Goal: Information Seeking & Learning: Learn about a topic

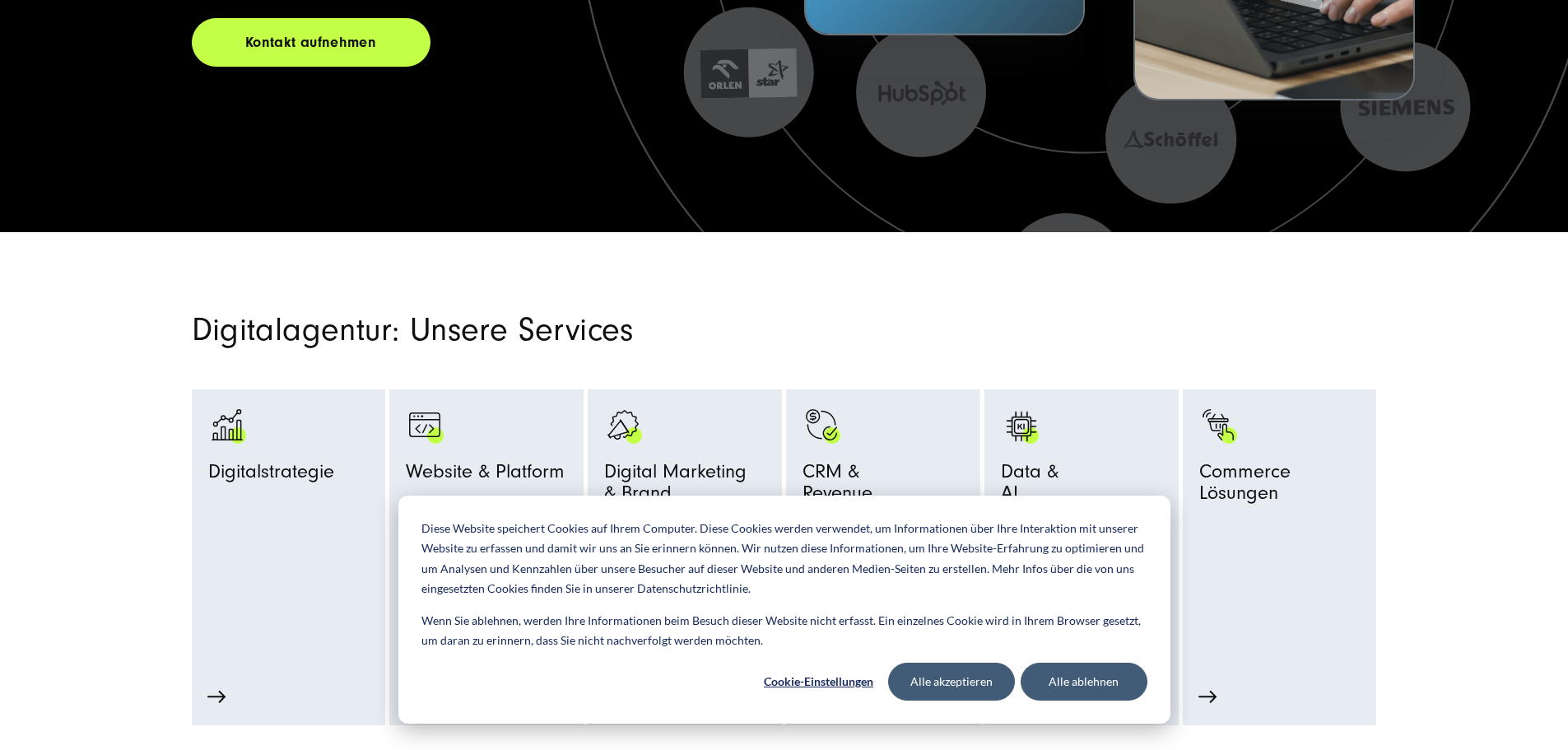
scroll to position [577, 0]
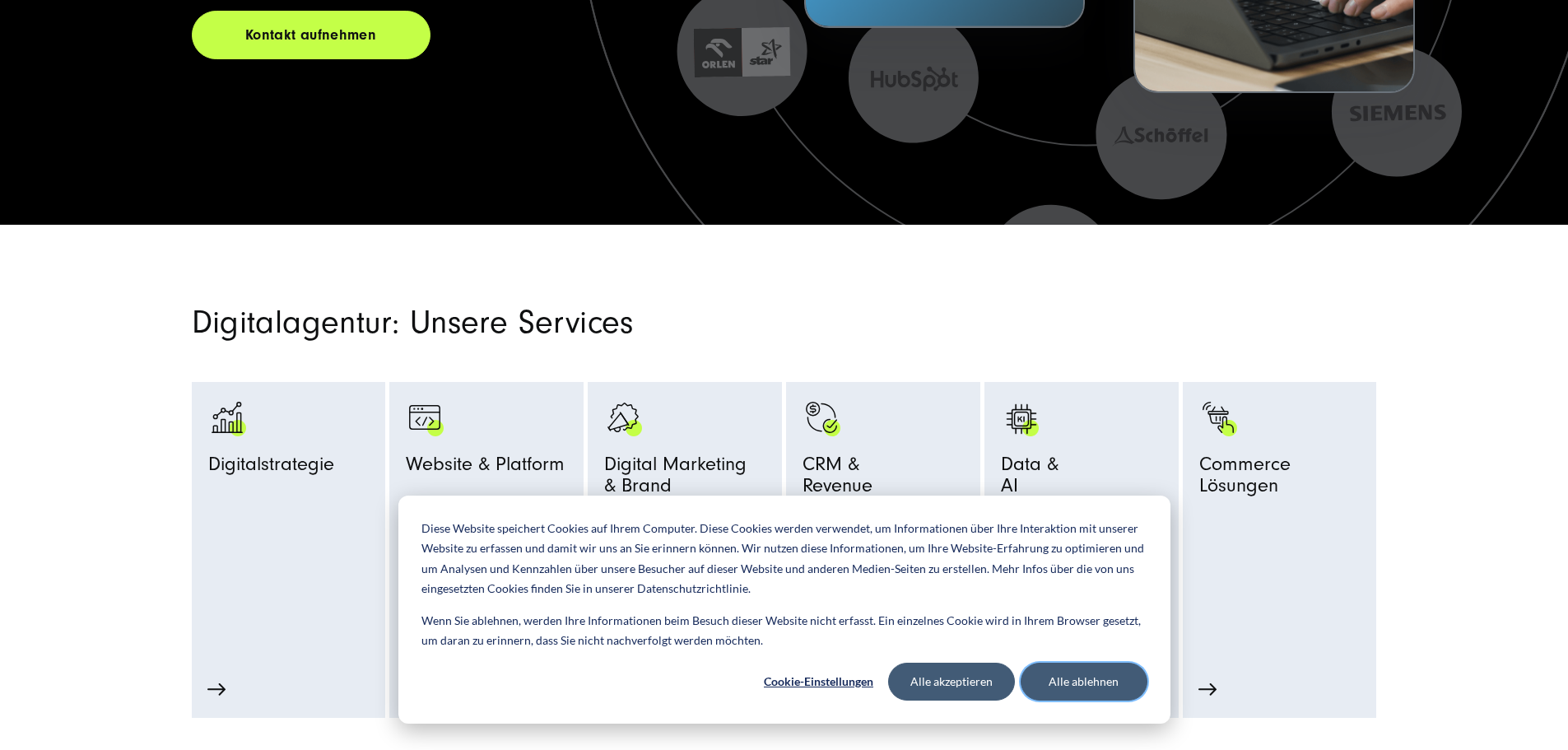
click at [1090, 680] on button "Alle ablehnen" at bounding box center [1085, 682] width 127 height 38
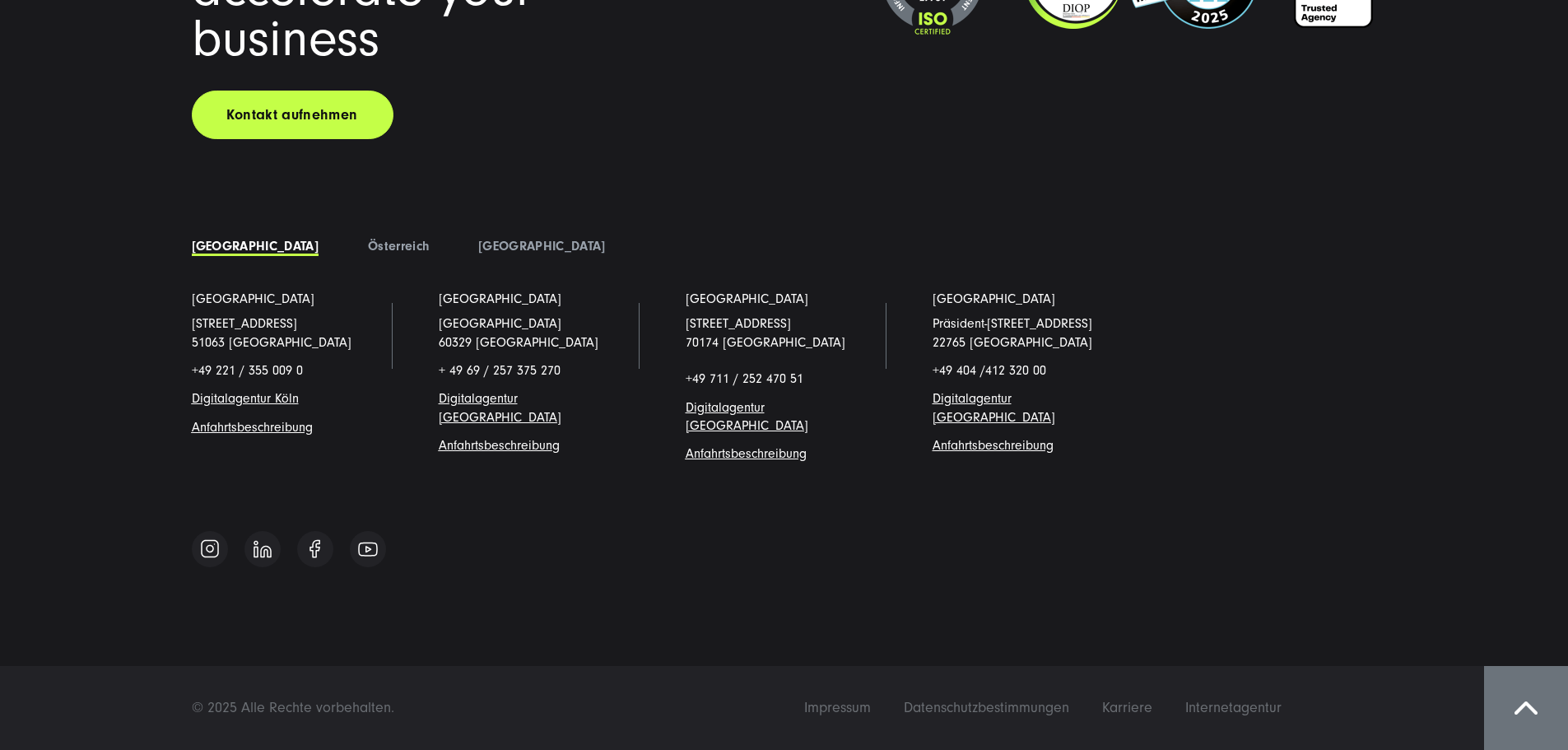
scroll to position [14607, 0]
click at [1534, 714] on span at bounding box center [1525, 707] width 23 height 13
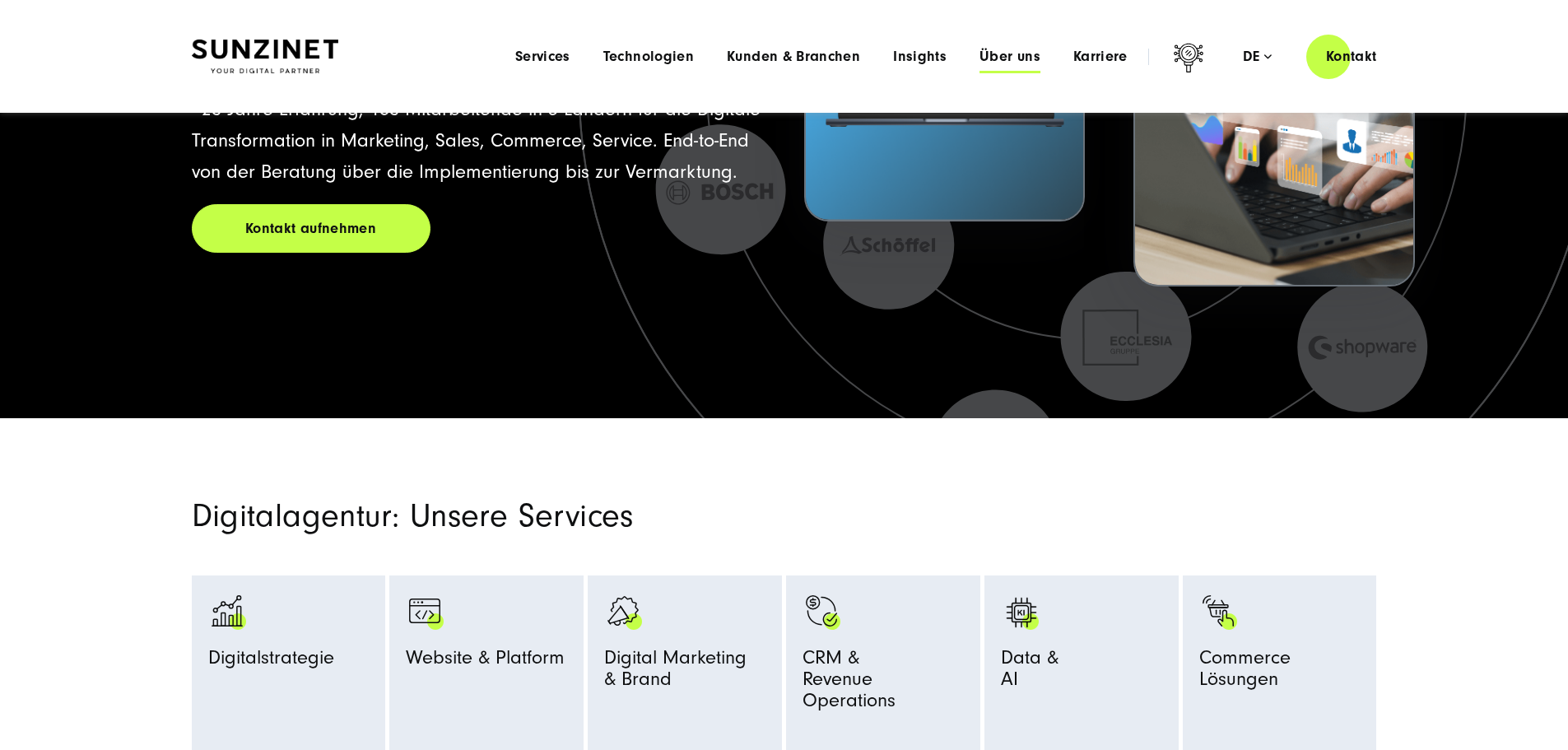
scroll to position [0, 0]
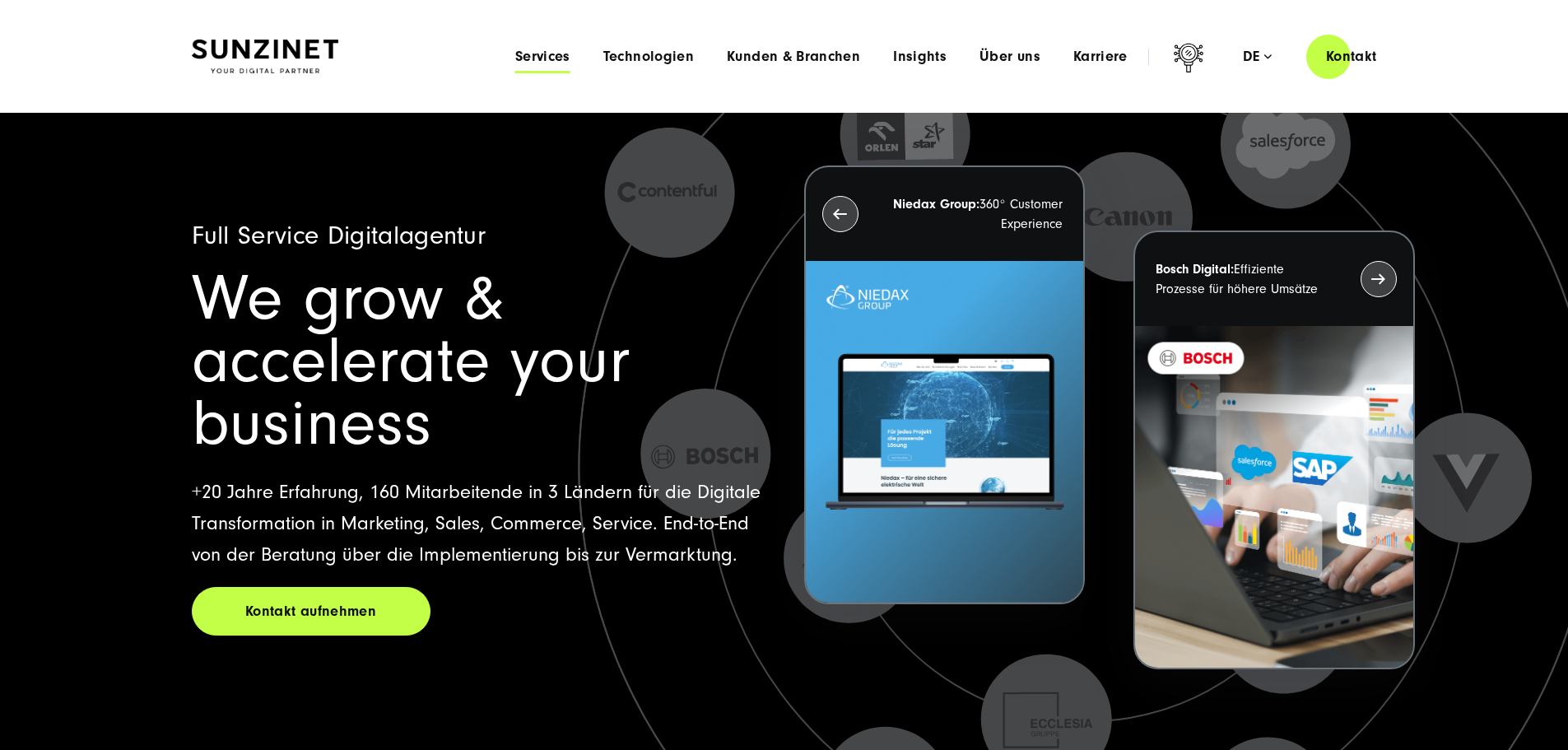
click at [515, 60] on span "Services" at bounding box center [542, 57] width 55 height 17
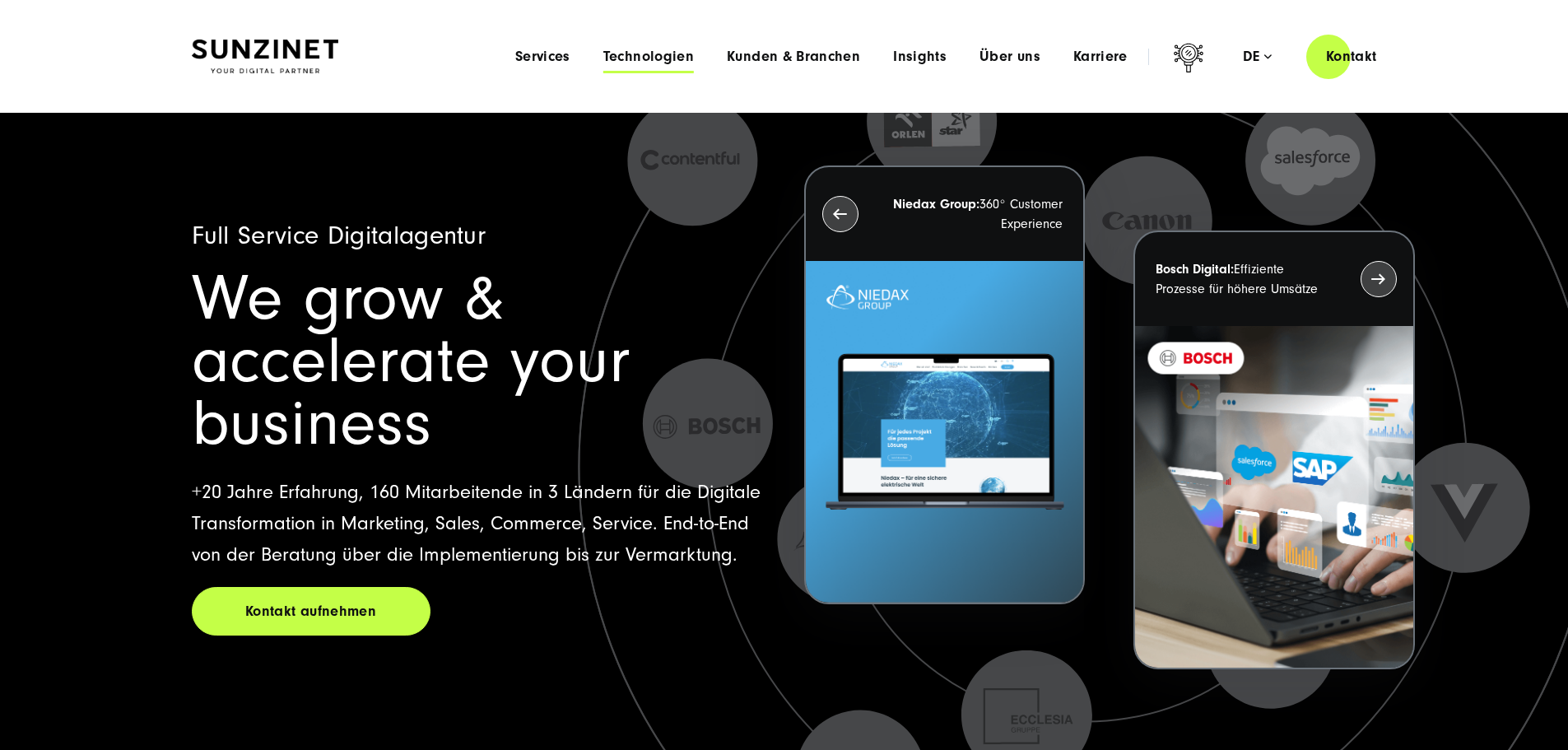
click at [610, 60] on span "Technologien" at bounding box center [648, 57] width 90 height 17
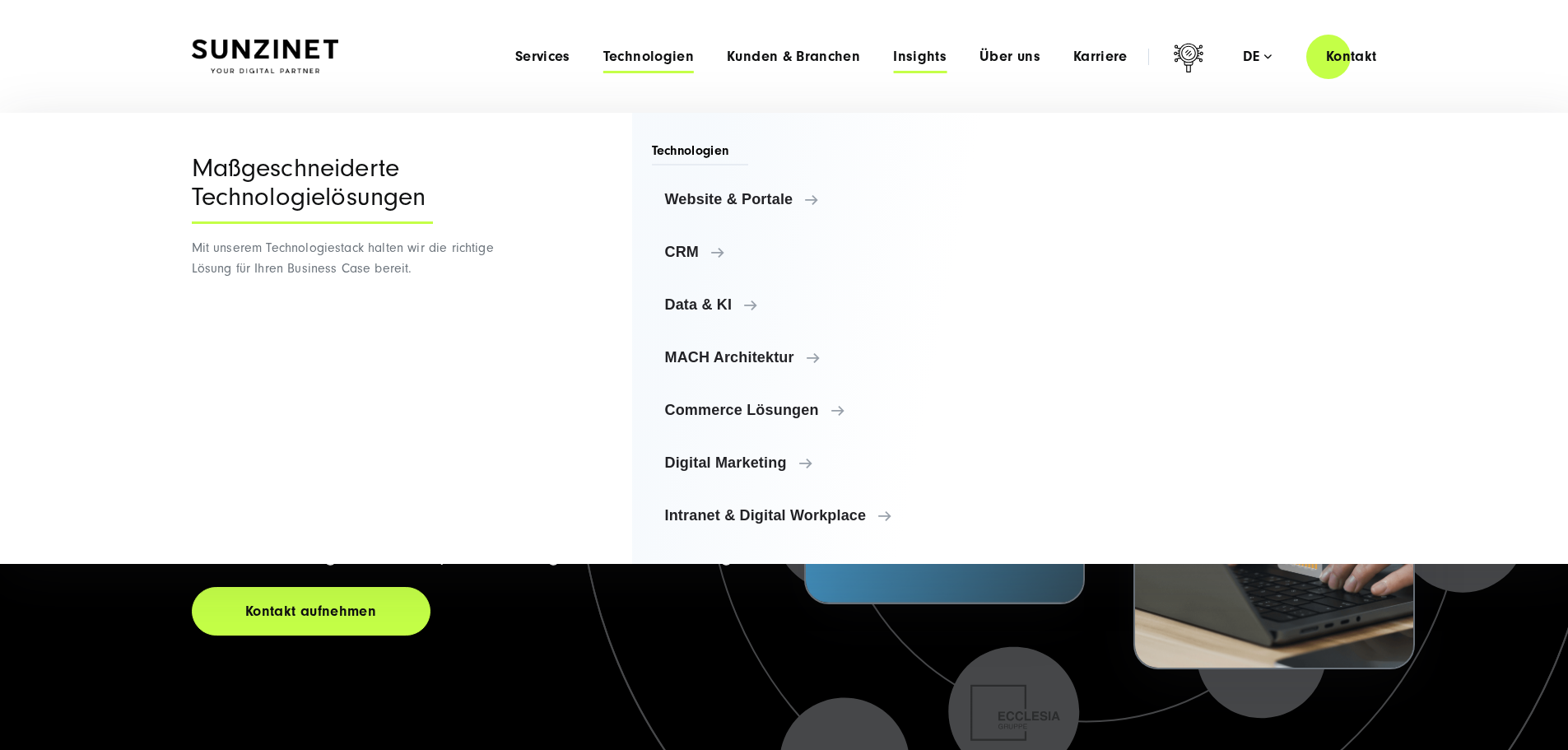
click at [899, 60] on span "Insights" at bounding box center [920, 57] width 54 height 17
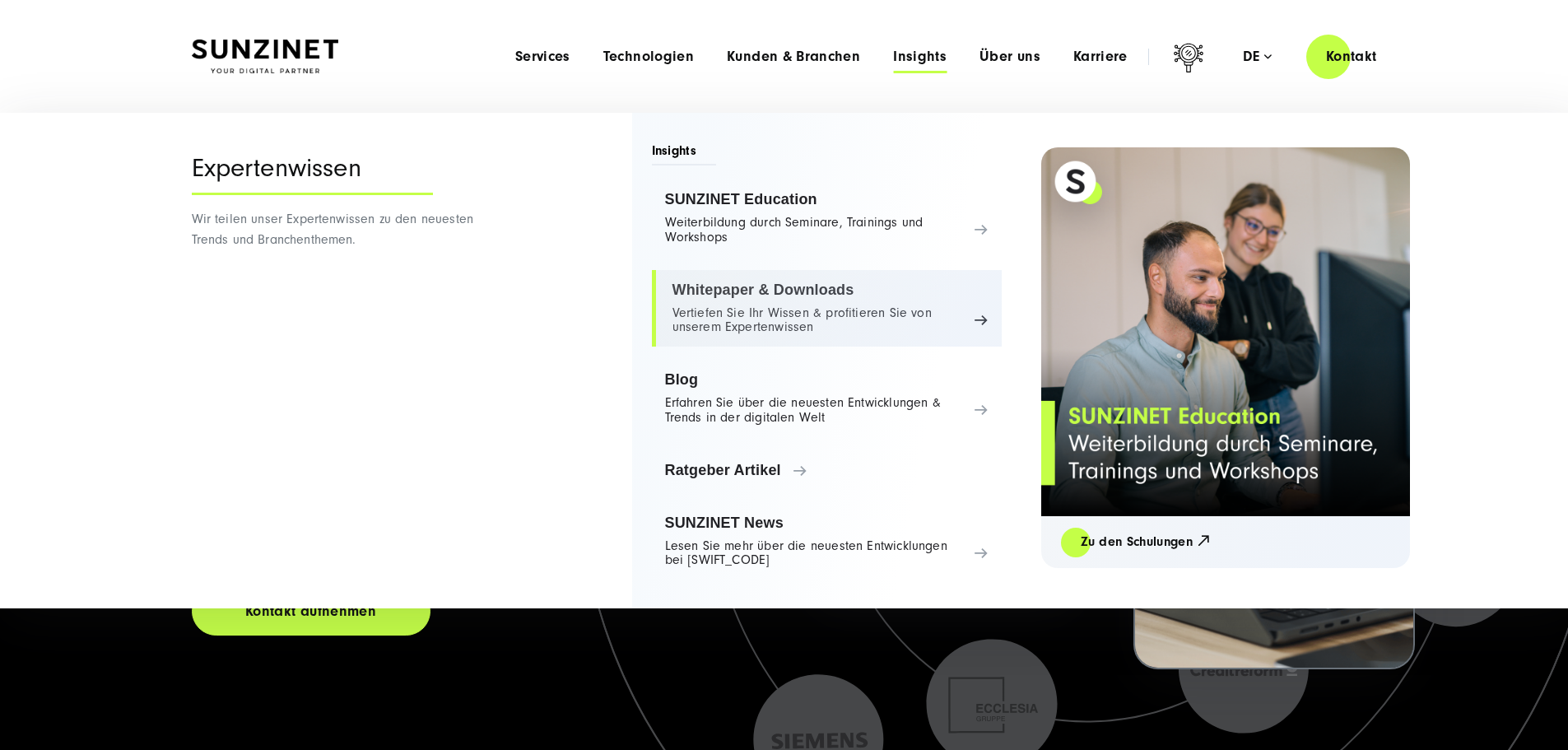
click at [863, 305] on link "Whitepaper & Downloads Vertiefen Sie Ihr Wissen & profitieren Sie von unserem E…" at bounding box center [827, 309] width 350 height 78
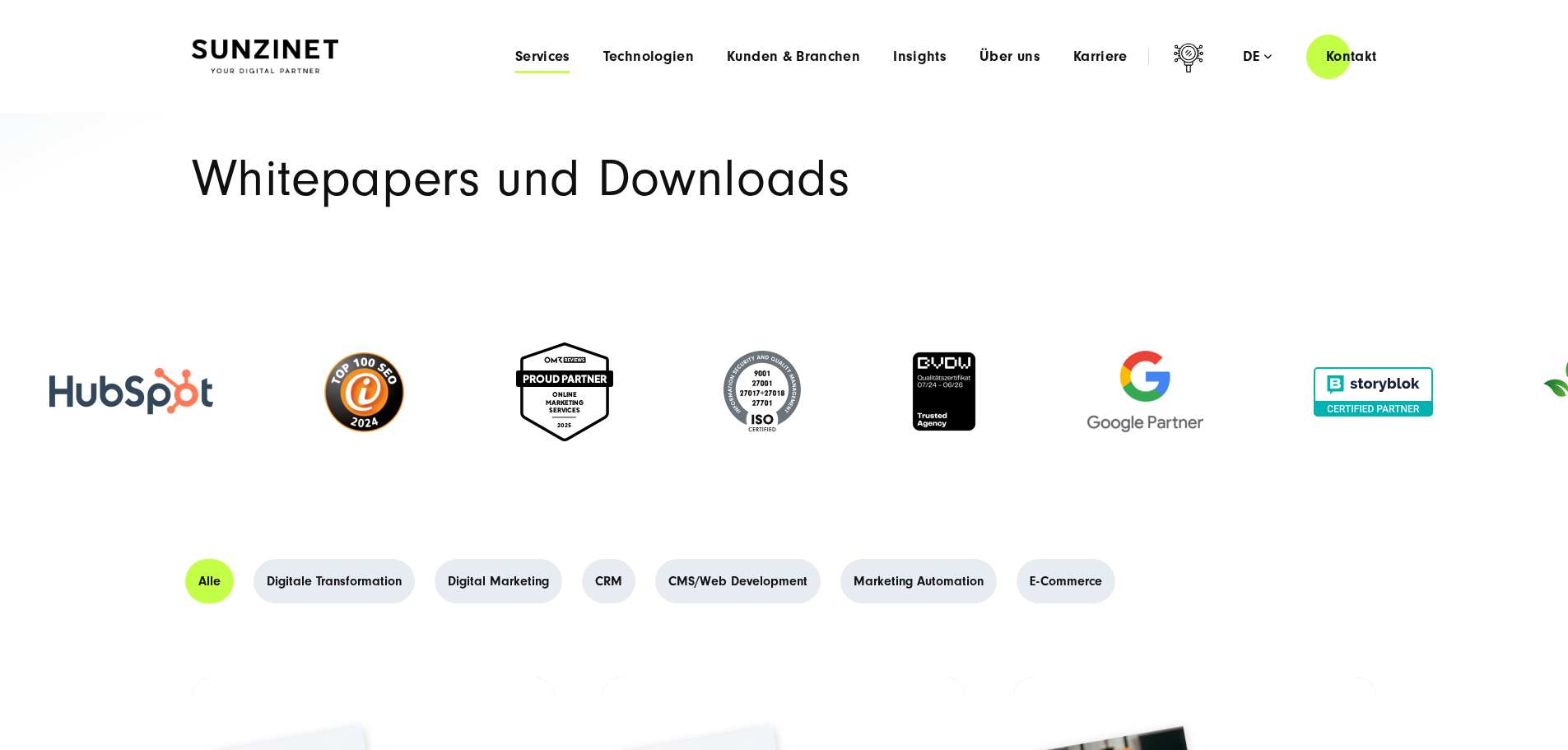
click at [515, 53] on span "Services" at bounding box center [542, 57] width 55 height 17
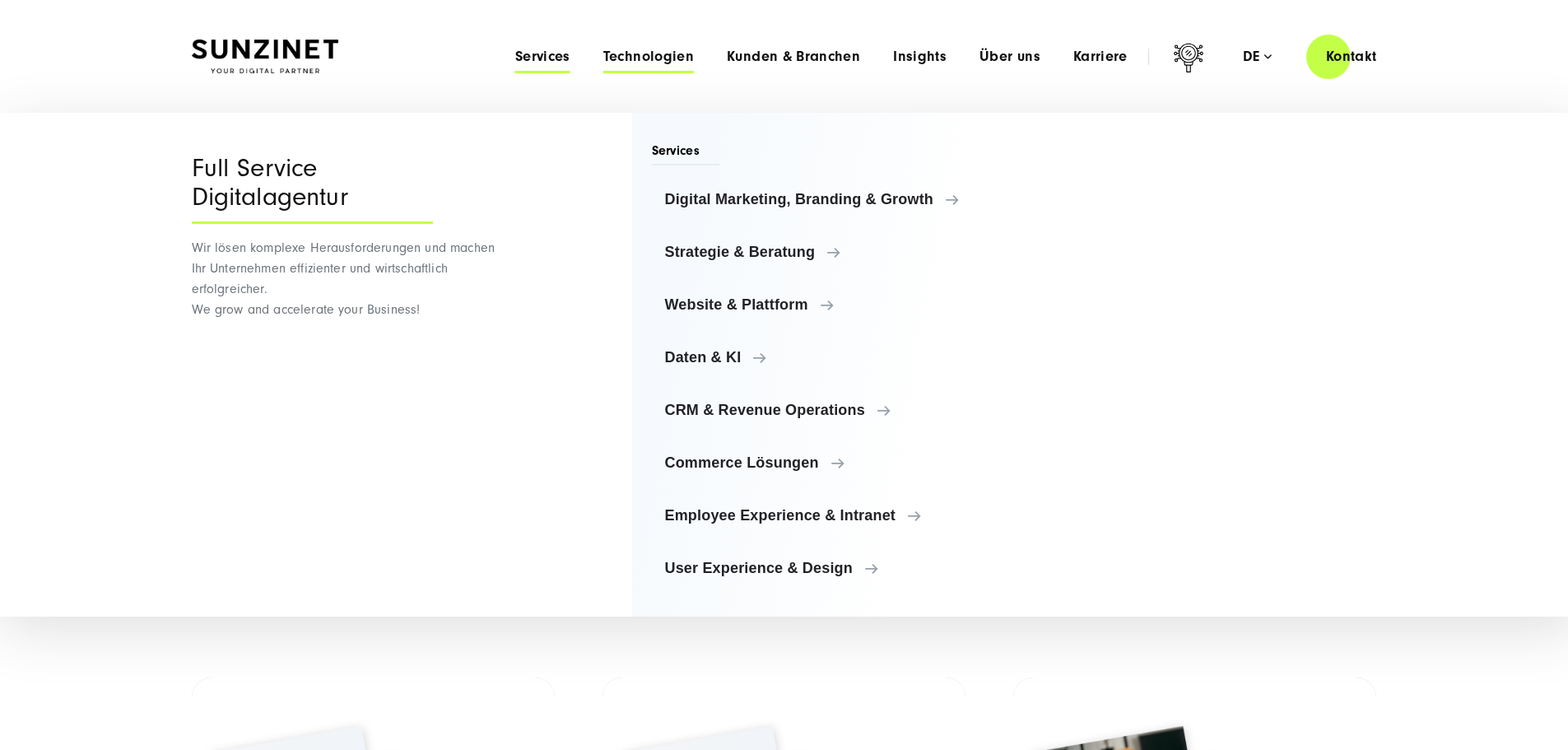
click at [638, 62] on span "Technologien" at bounding box center [648, 57] width 90 height 17
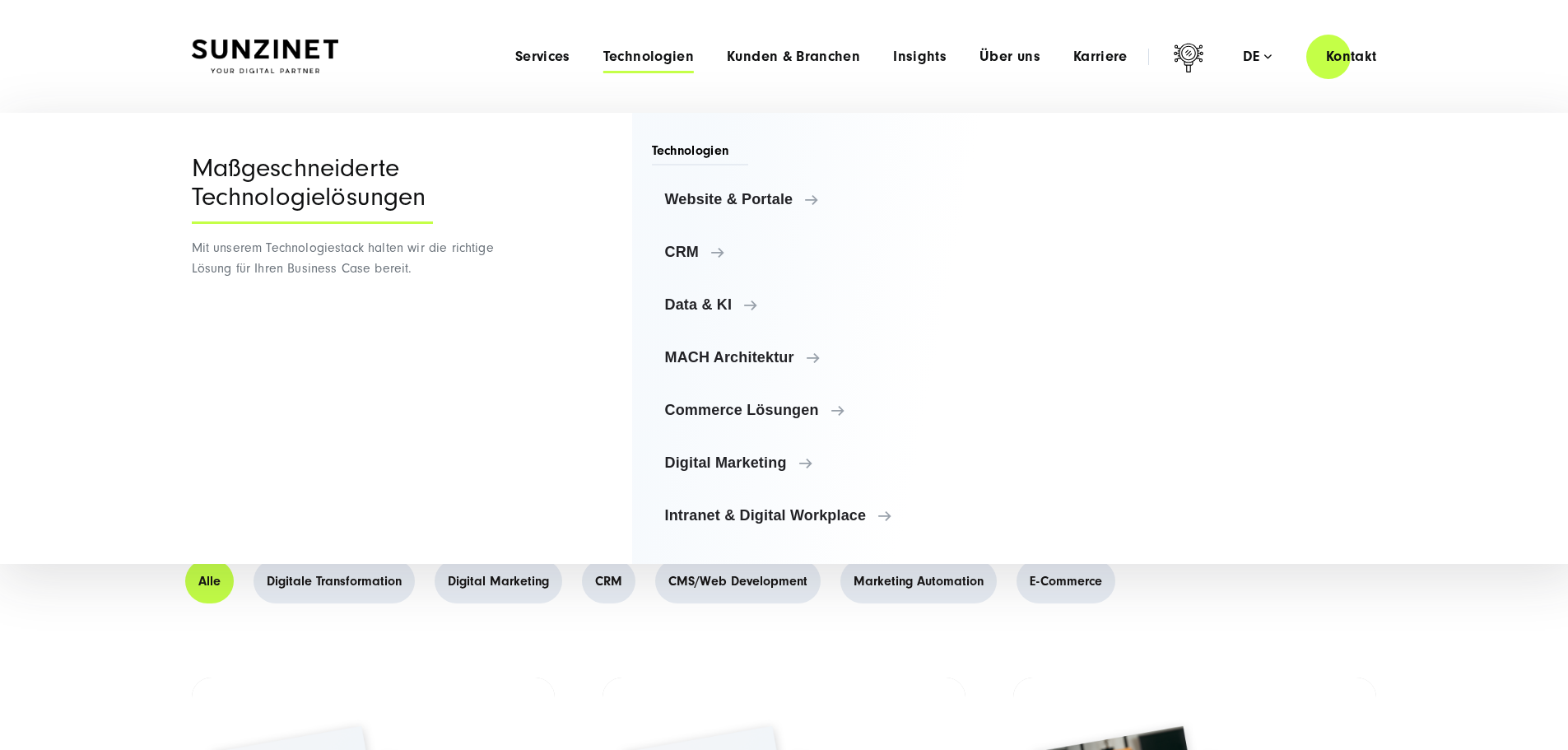
click at [788, 46] on div "Menu Services Menu Full Service Digitalagentur Wir lösen komplexe Herausforderu…" at bounding box center [948, 56] width 898 height 47
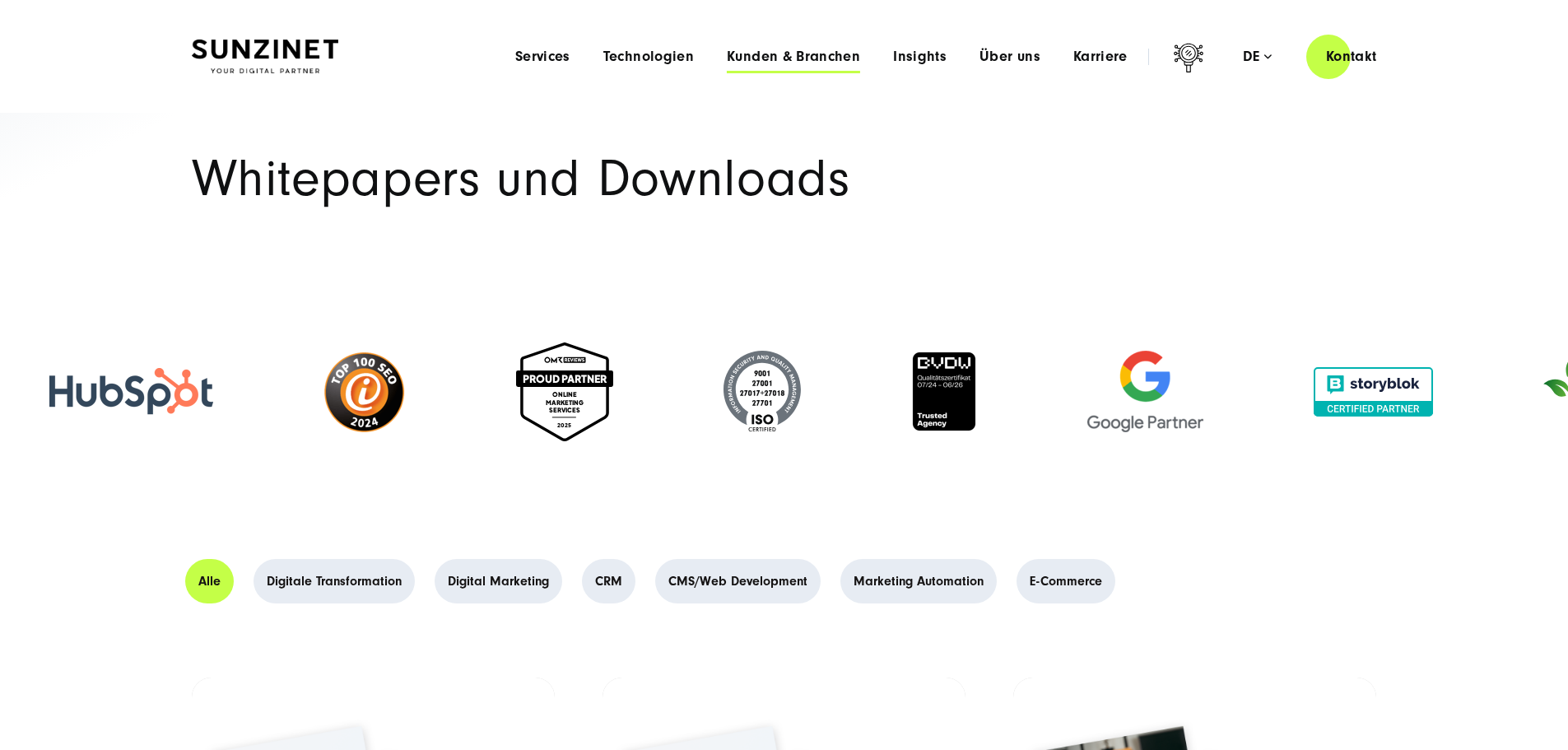
click at [792, 53] on span "Kunden & Branchen" at bounding box center [793, 57] width 133 height 17
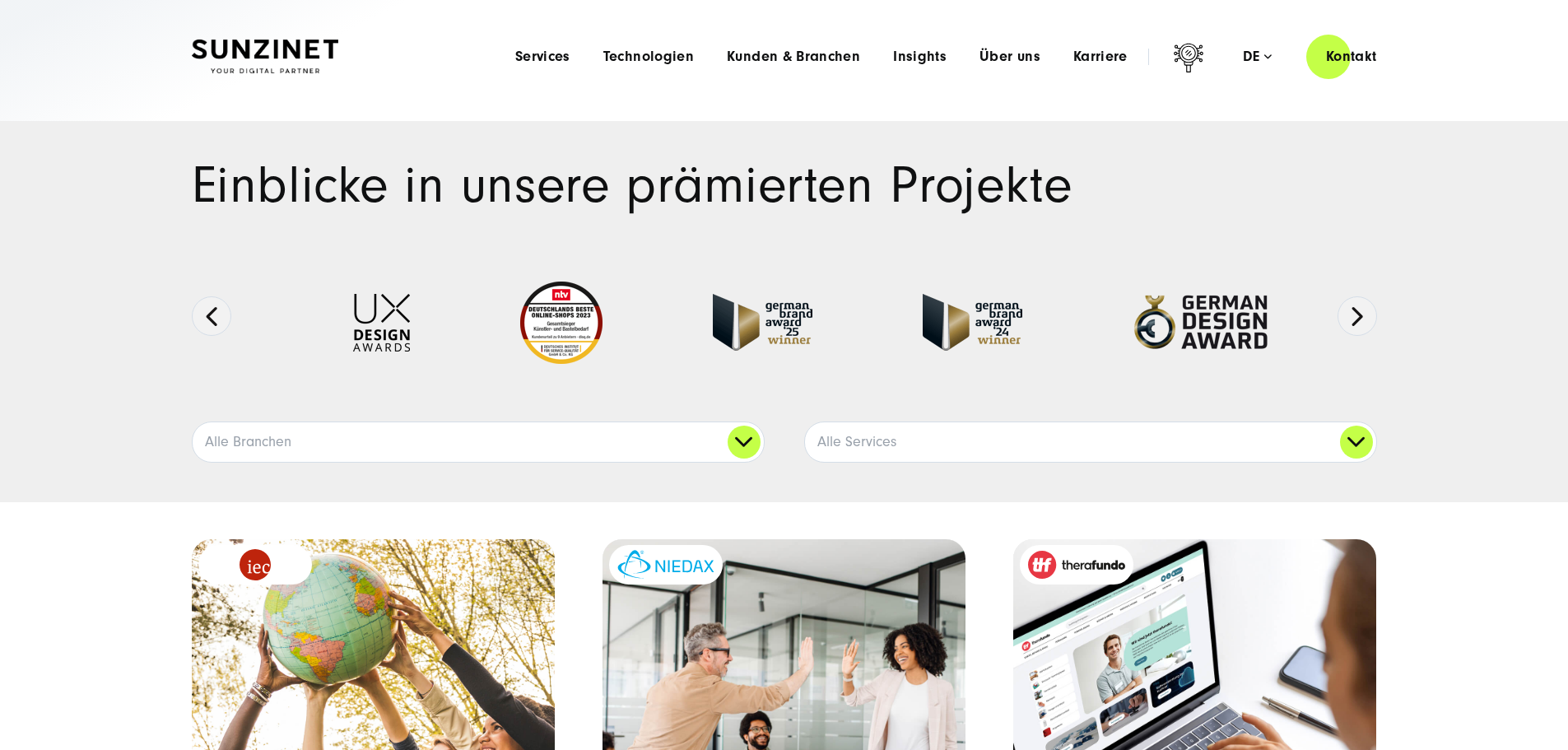
click at [902, 60] on span "Insights" at bounding box center [920, 57] width 54 height 17
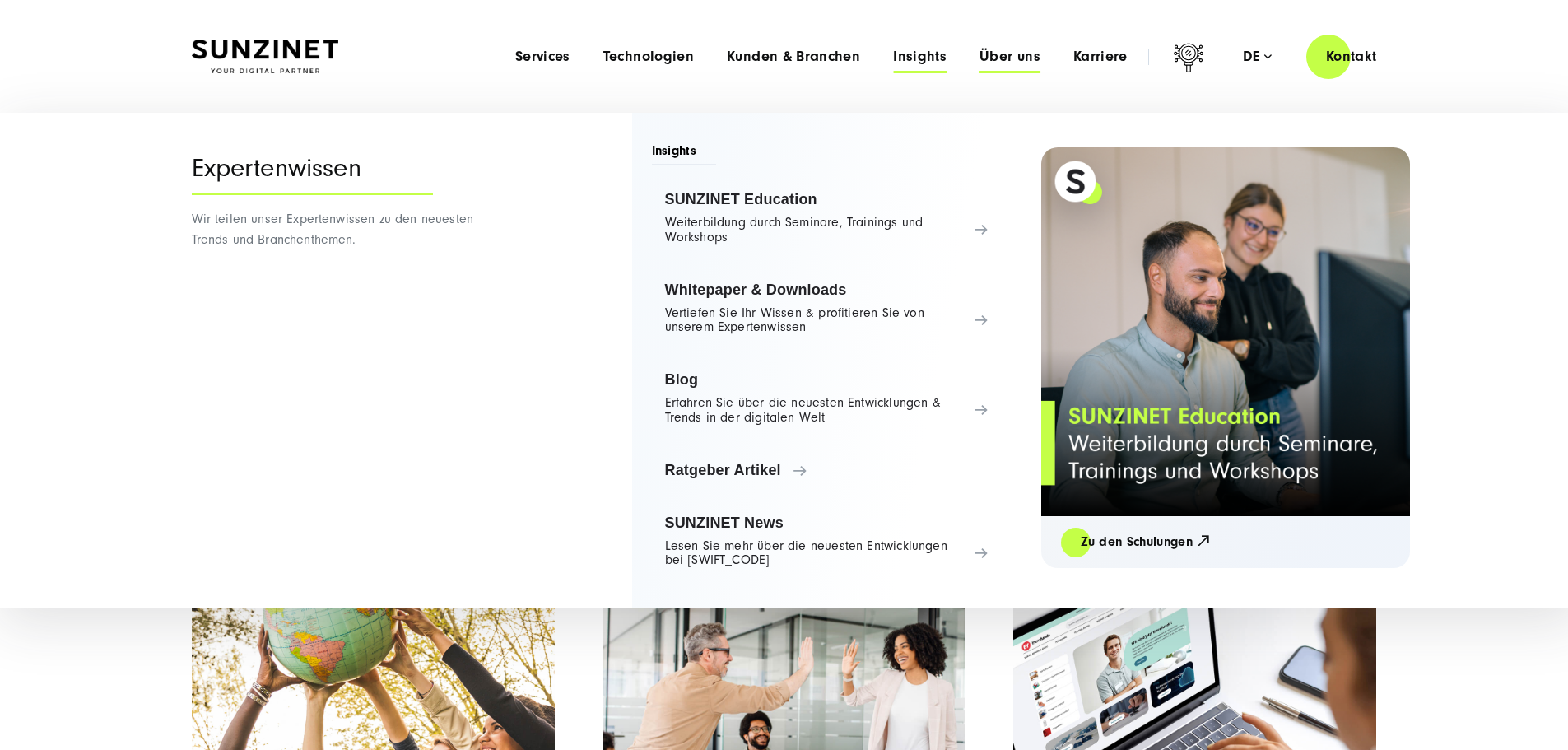
click at [989, 61] on span "Über uns" at bounding box center [1009, 57] width 61 height 17
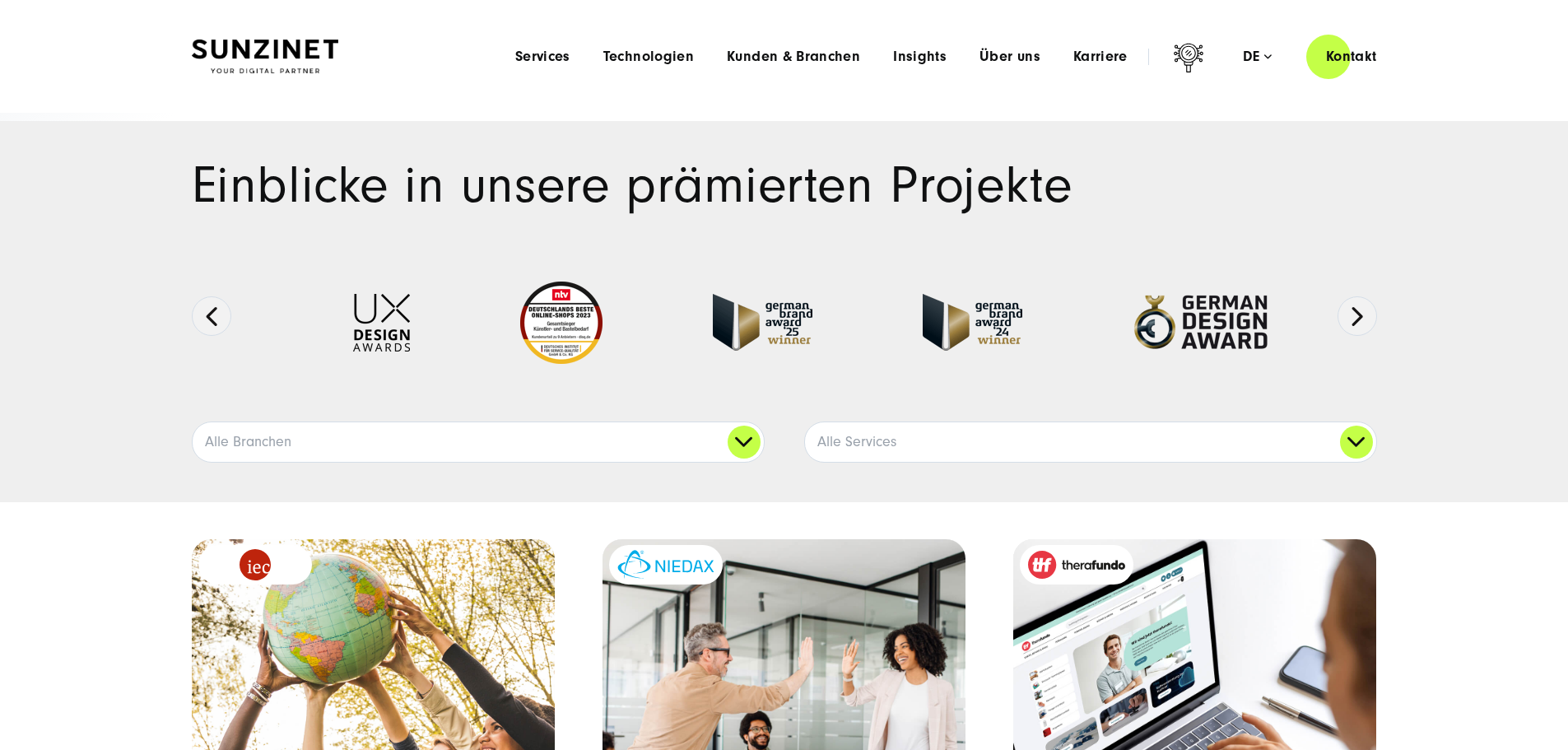
click at [1067, 47] on div "Menu Services Menu Full Service Digitalagentur Wir lösen komplexe Herausforderu…" at bounding box center [948, 56] width 898 height 47
click at [1074, 57] on span "Karriere" at bounding box center [1101, 57] width 55 height 17
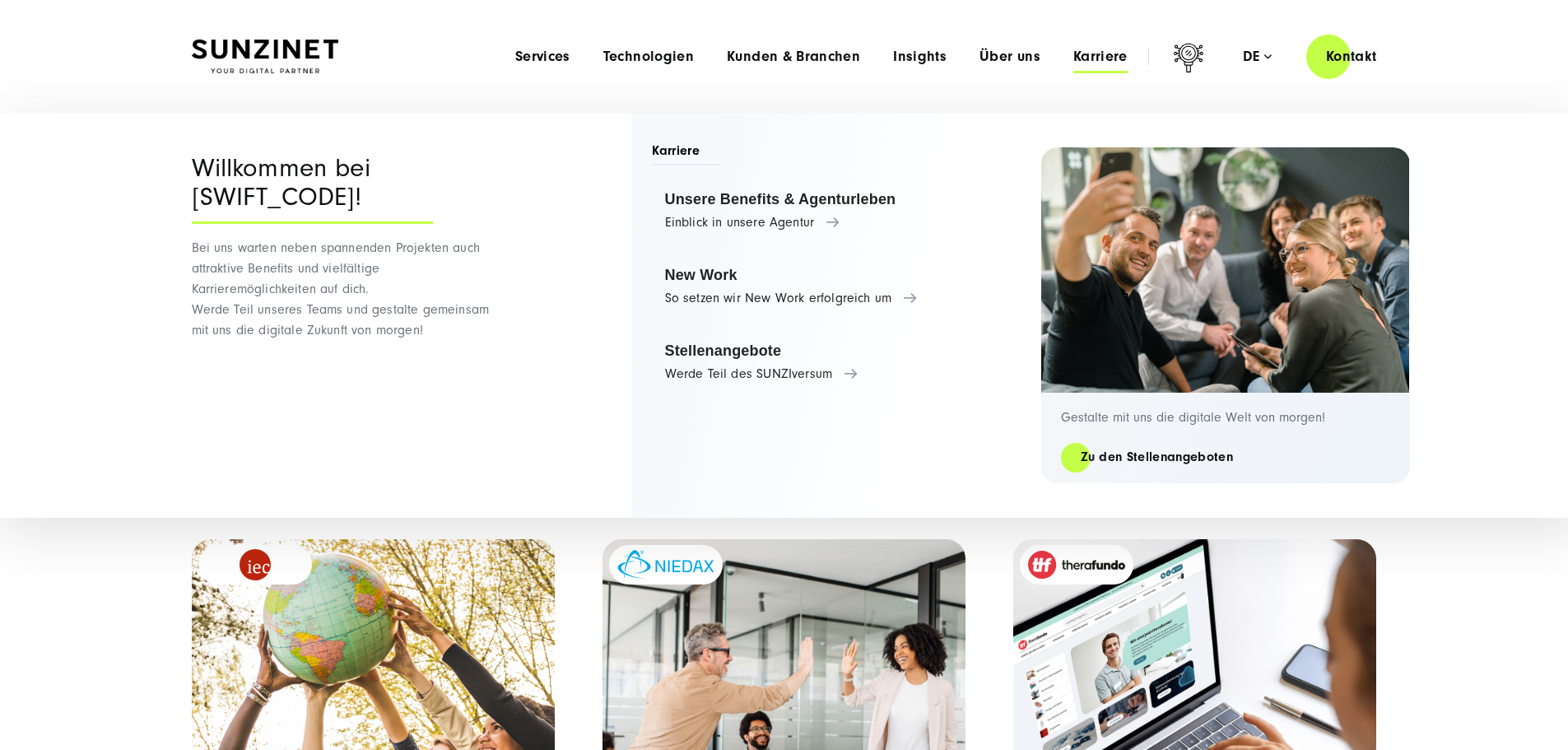
drag, startPoint x: 1036, startPoint y: 587, endPoint x: 1012, endPoint y: 614, distance: 36.1
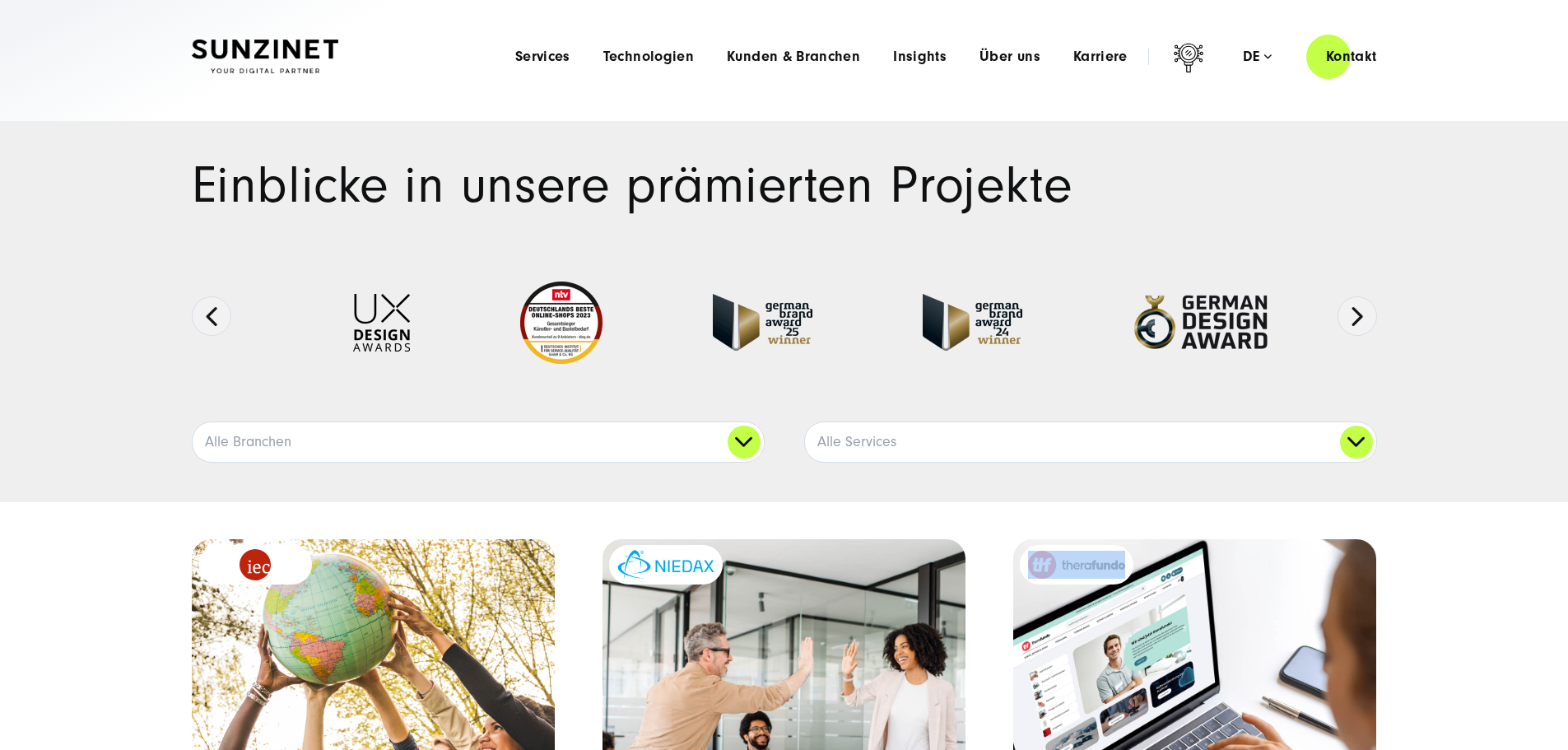
click at [1084, 59] on span "Karriere" at bounding box center [1101, 57] width 55 height 17
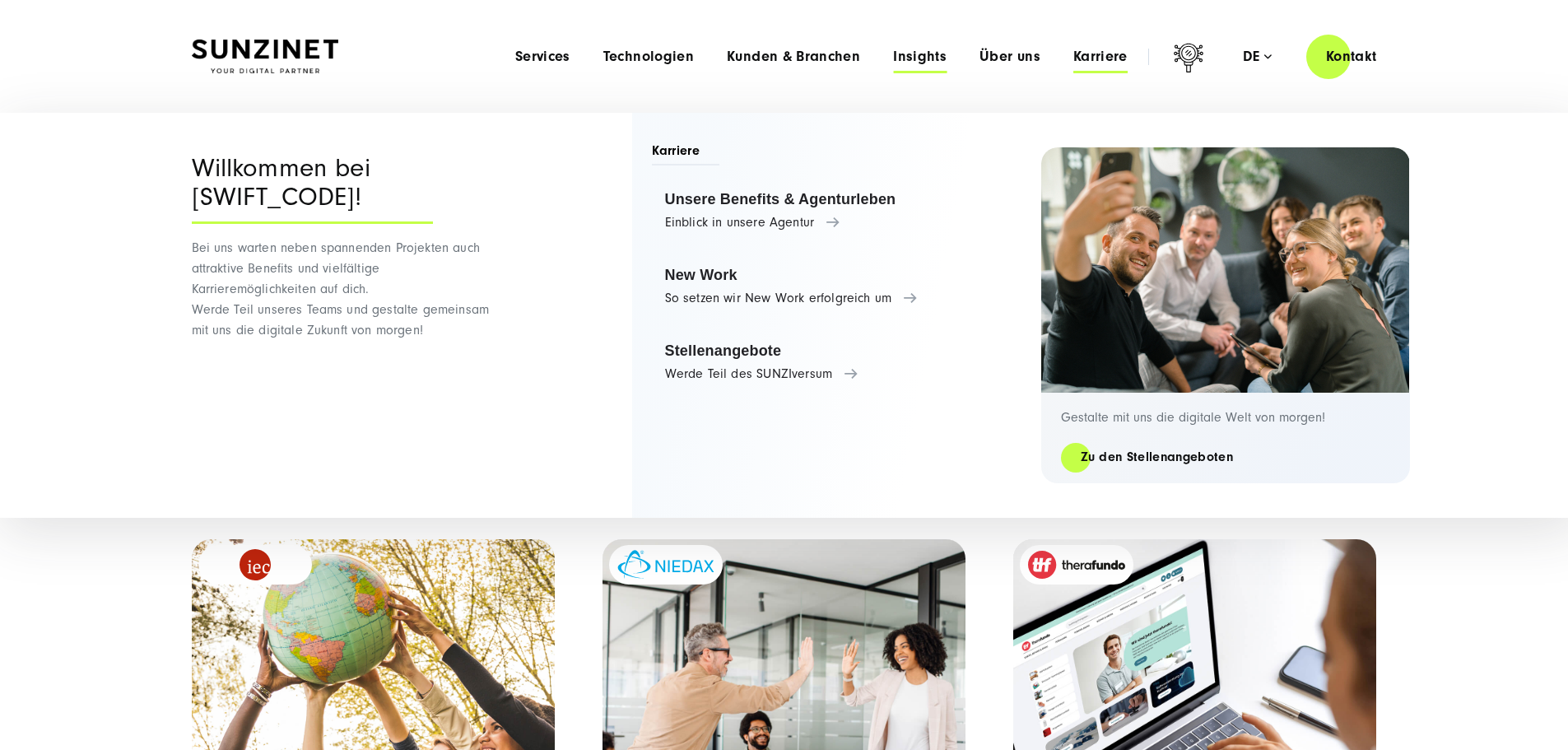
click at [893, 57] on span "Insights" at bounding box center [920, 57] width 54 height 17
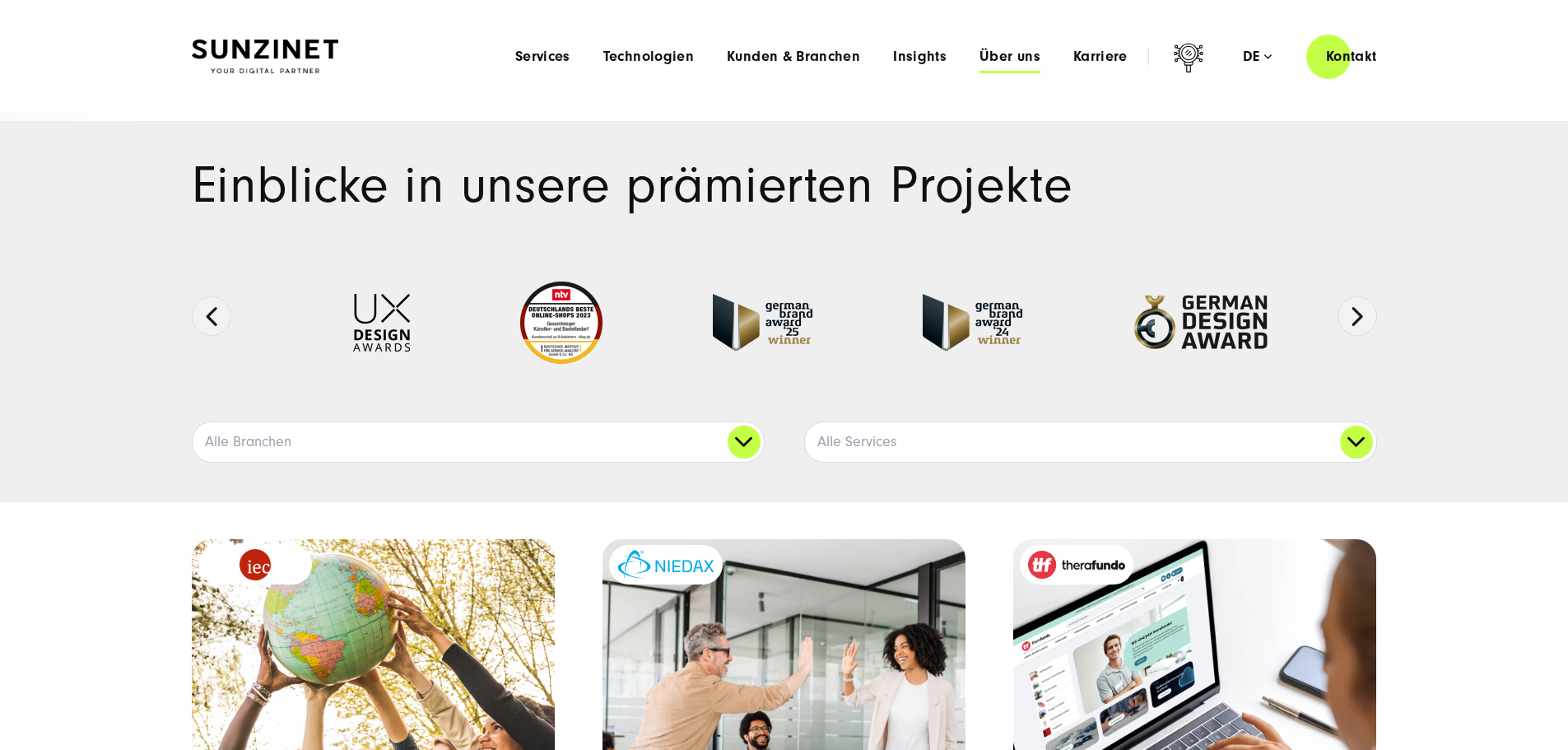
click at [988, 63] on span "Über uns" at bounding box center [1009, 57] width 61 height 17
click at [979, 69] on div "Menu Services Menu Full Service Digitalagentur Wir lösen komplexe Herausforderu…" at bounding box center [948, 56] width 898 height 47
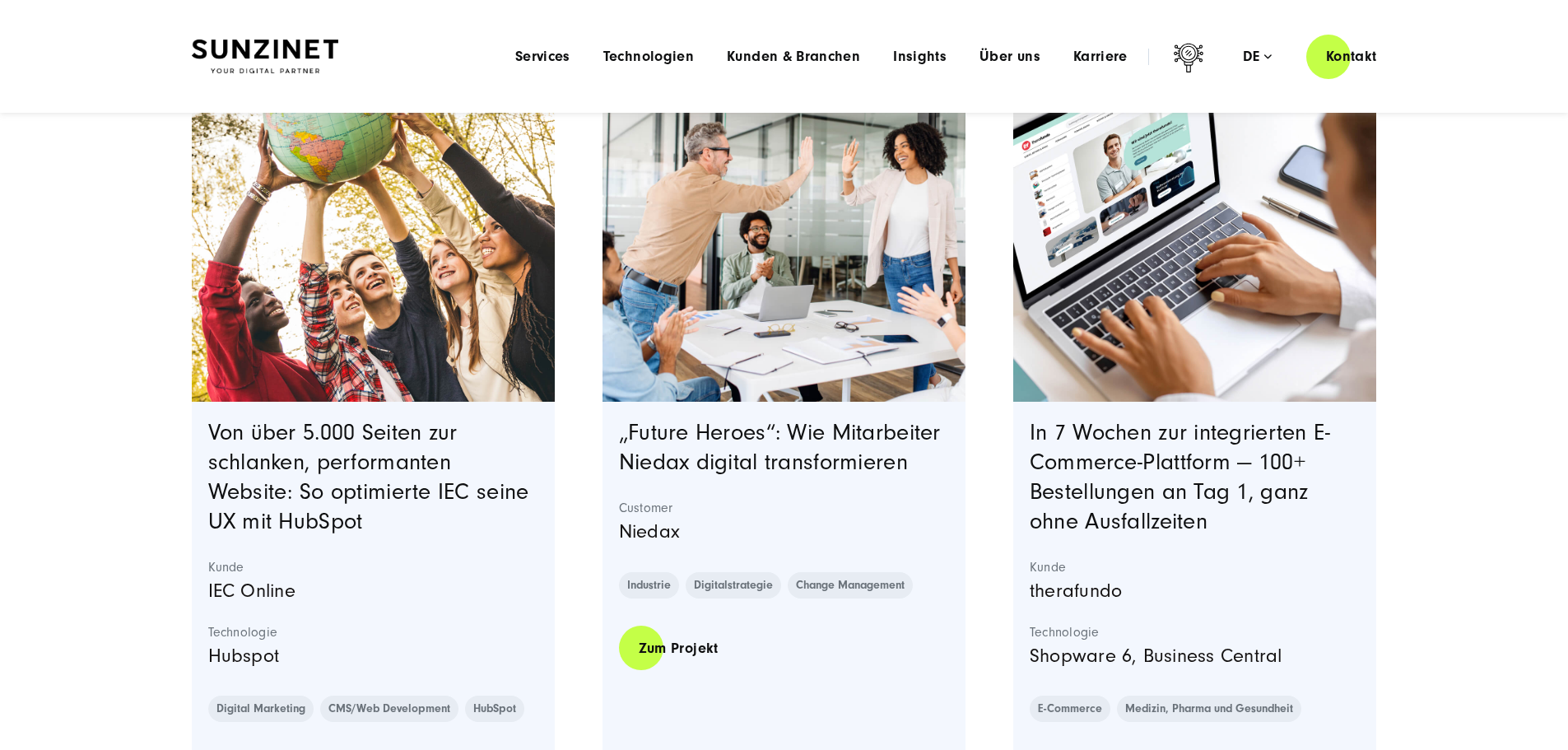
scroll to position [223, 0]
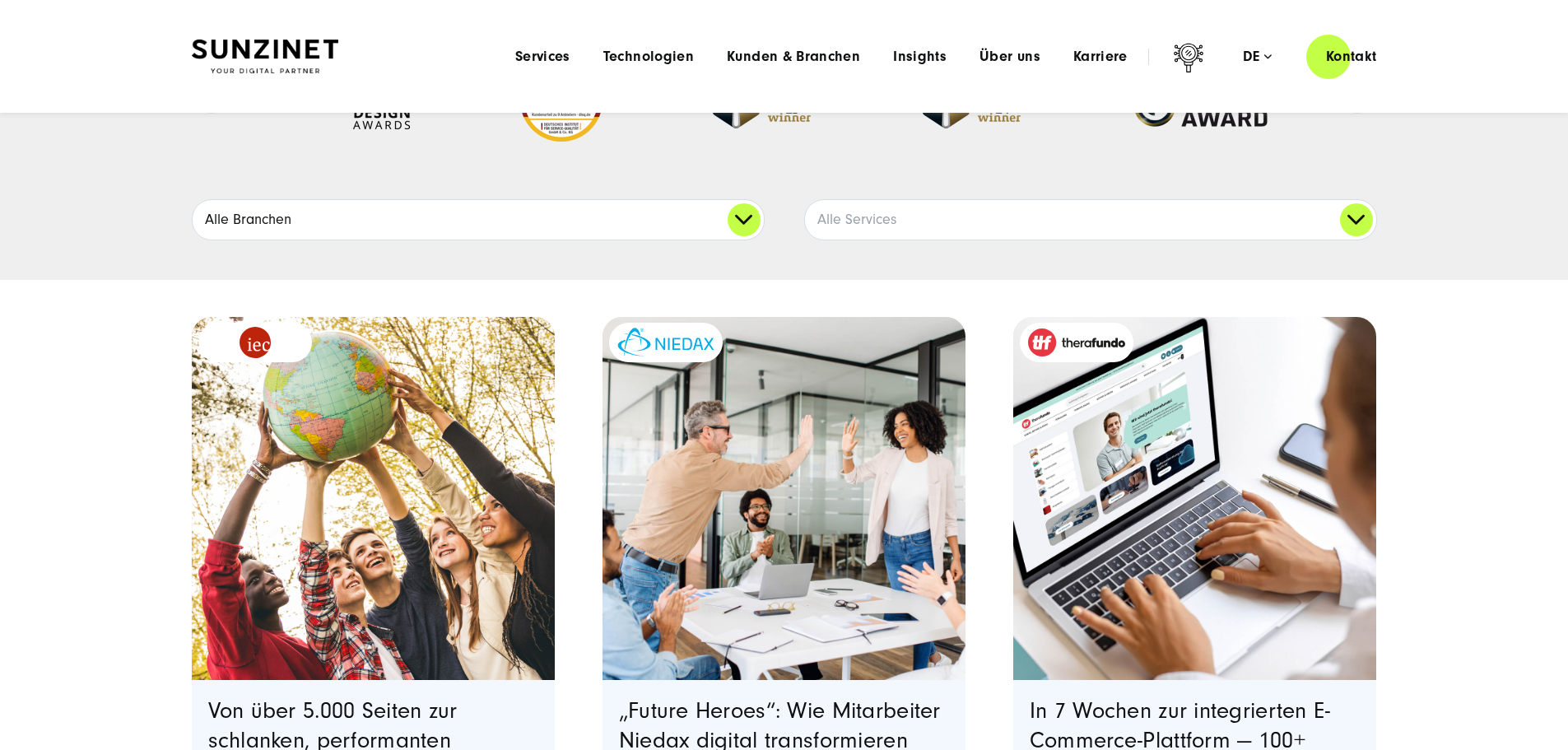
click at [735, 240] on link "Alle Branchen" at bounding box center [478, 220] width 572 height 40
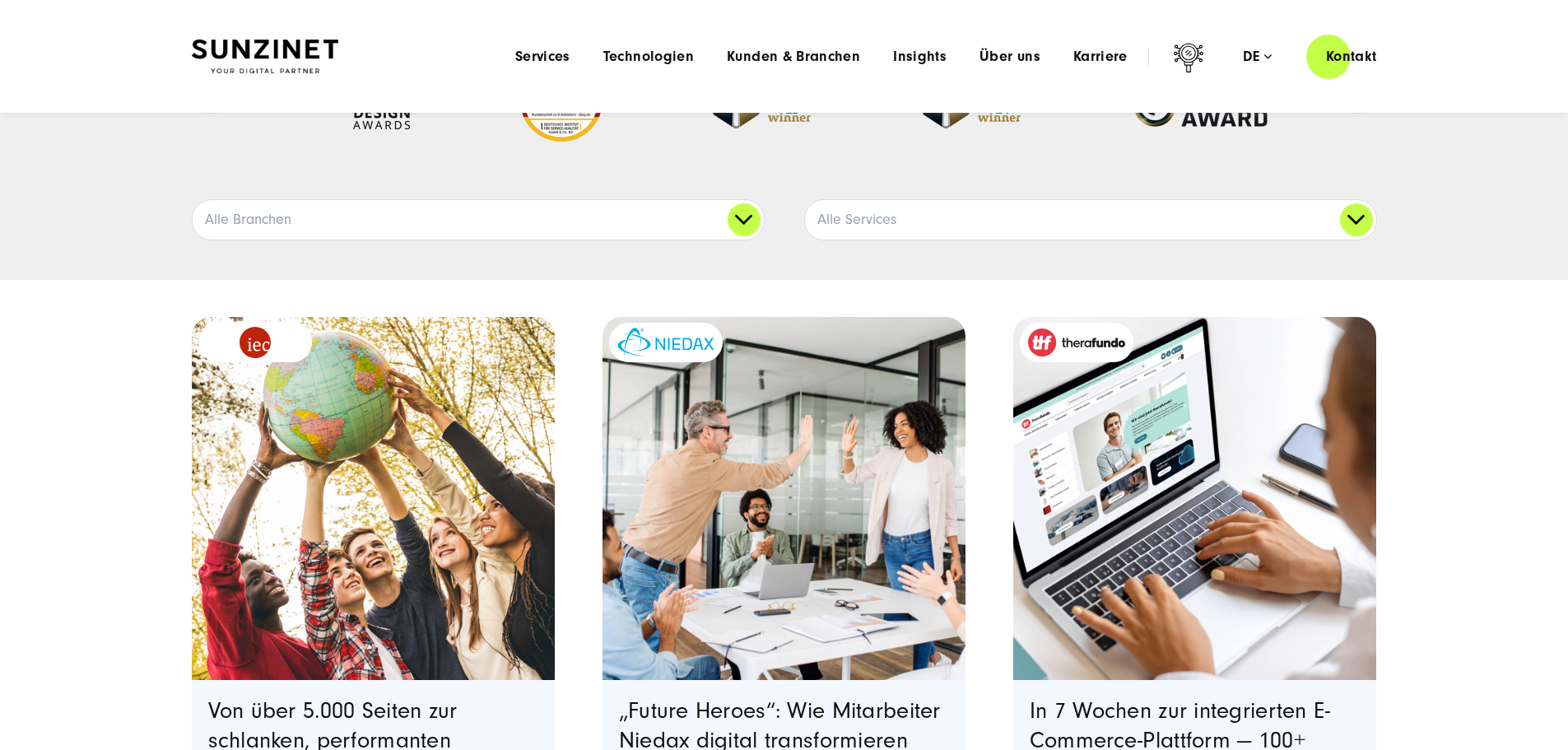
click at [756, 42] on div "Menu Services Menu Full Service Digitalagentur Wir lösen komplexe Herausforderu…" at bounding box center [948, 56] width 898 height 47
click at [779, 57] on span "Kunden & Branchen" at bounding box center [793, 57] width 133 height 17
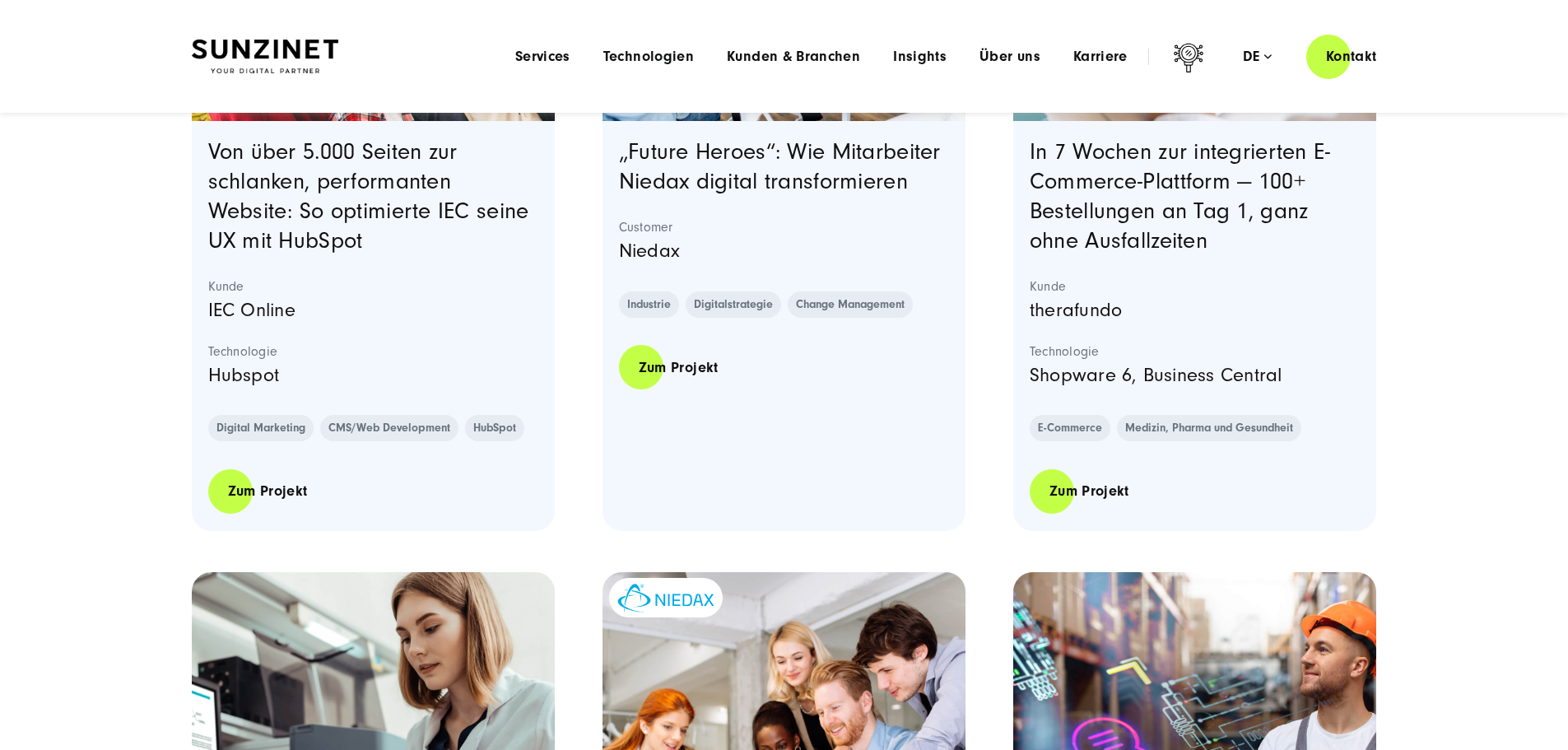
scroll to position [741, 0]
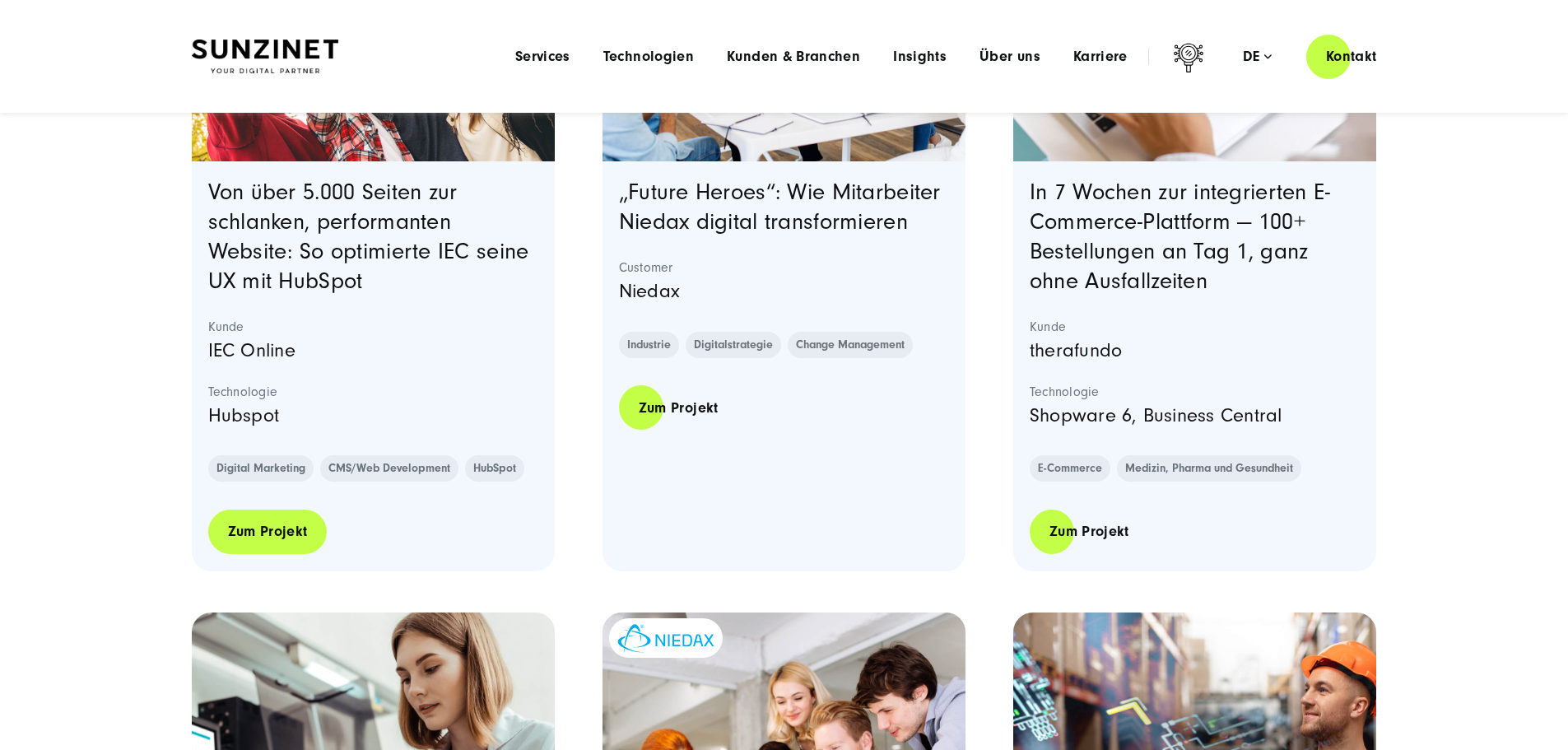
click at [251, 555] on link "Zum Projekt" at bounding box center [267, 531] width 119 height 47
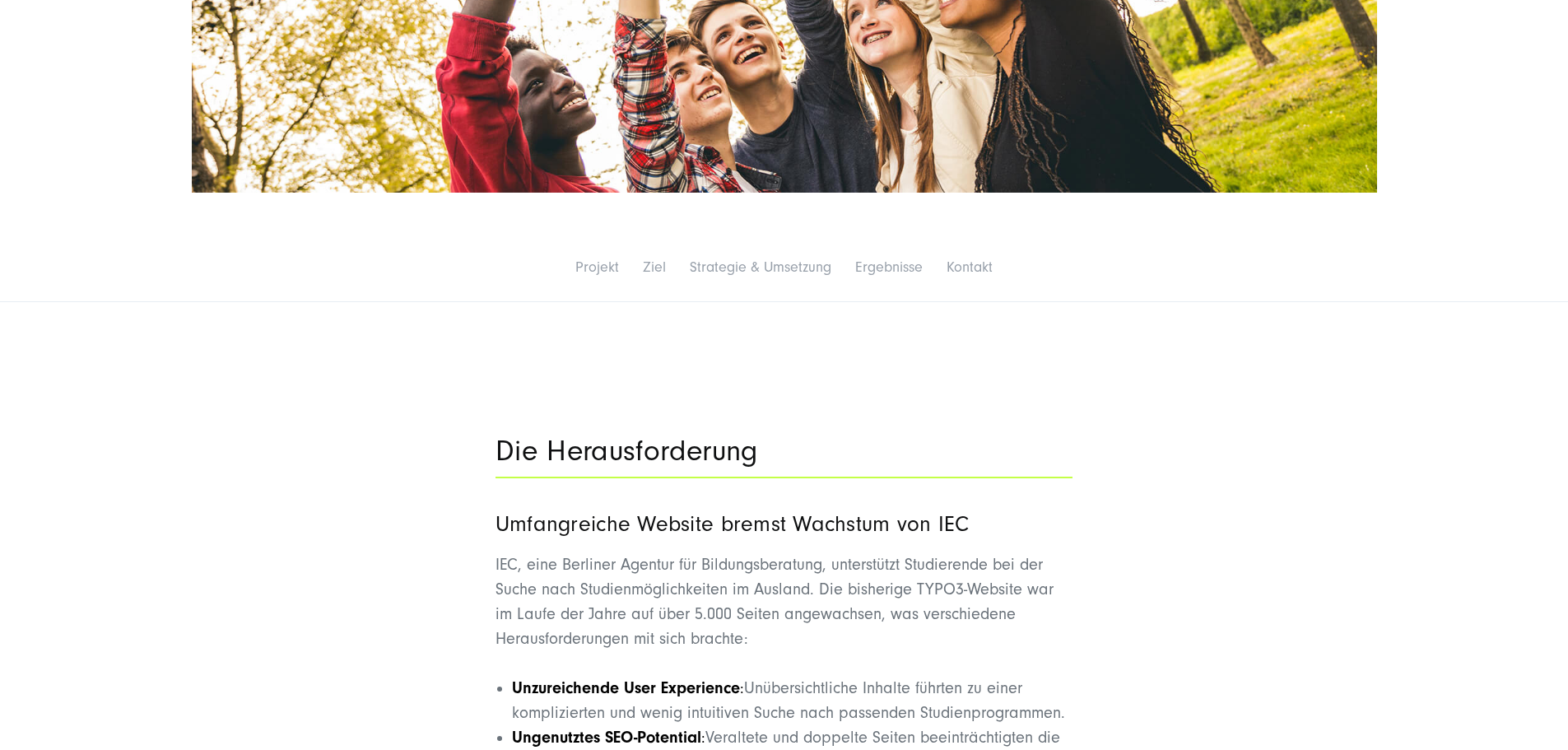
scroll to position [989, 0]
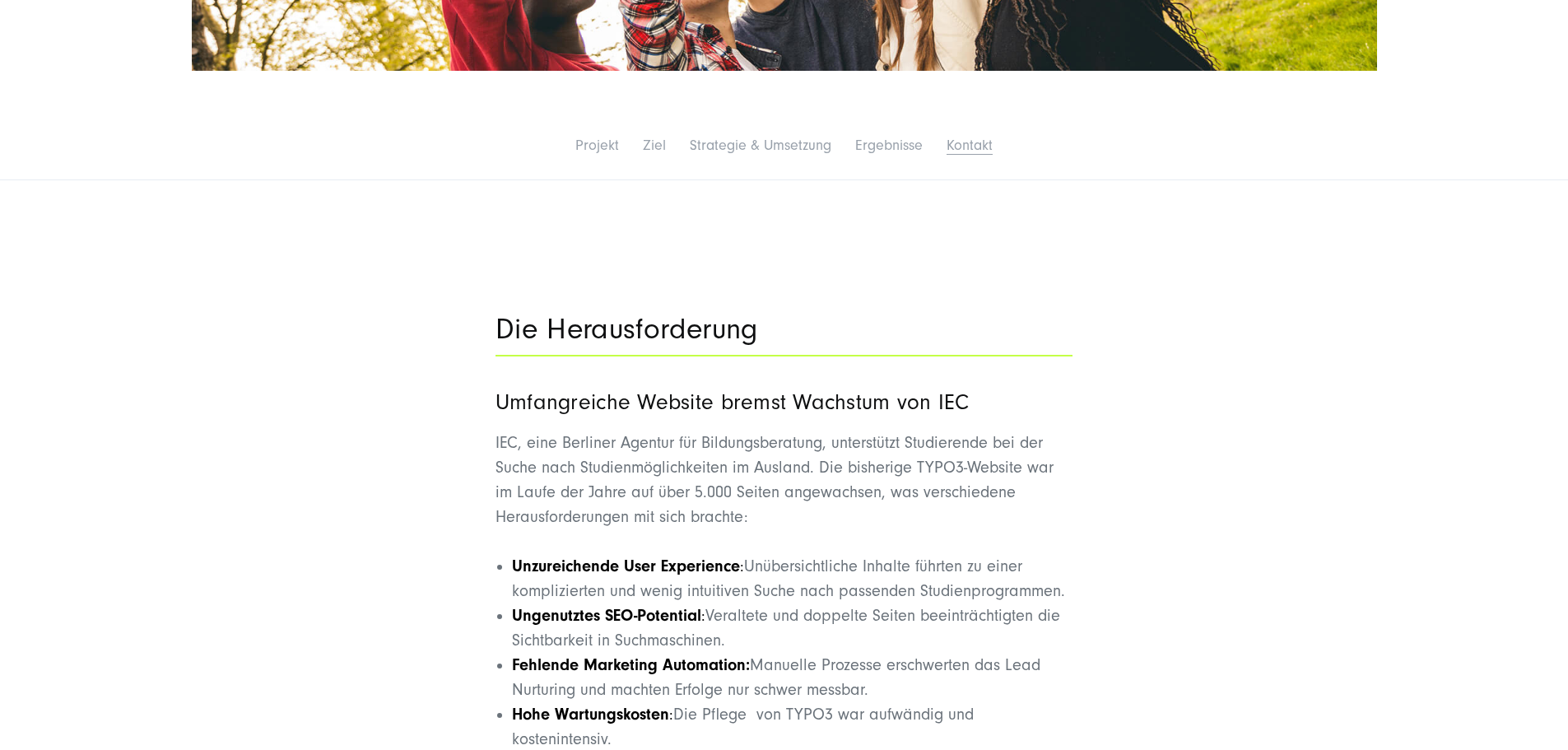
click at [993, 149] on link "Kontakt" at bounding box center [969, 144] width 46 height 17
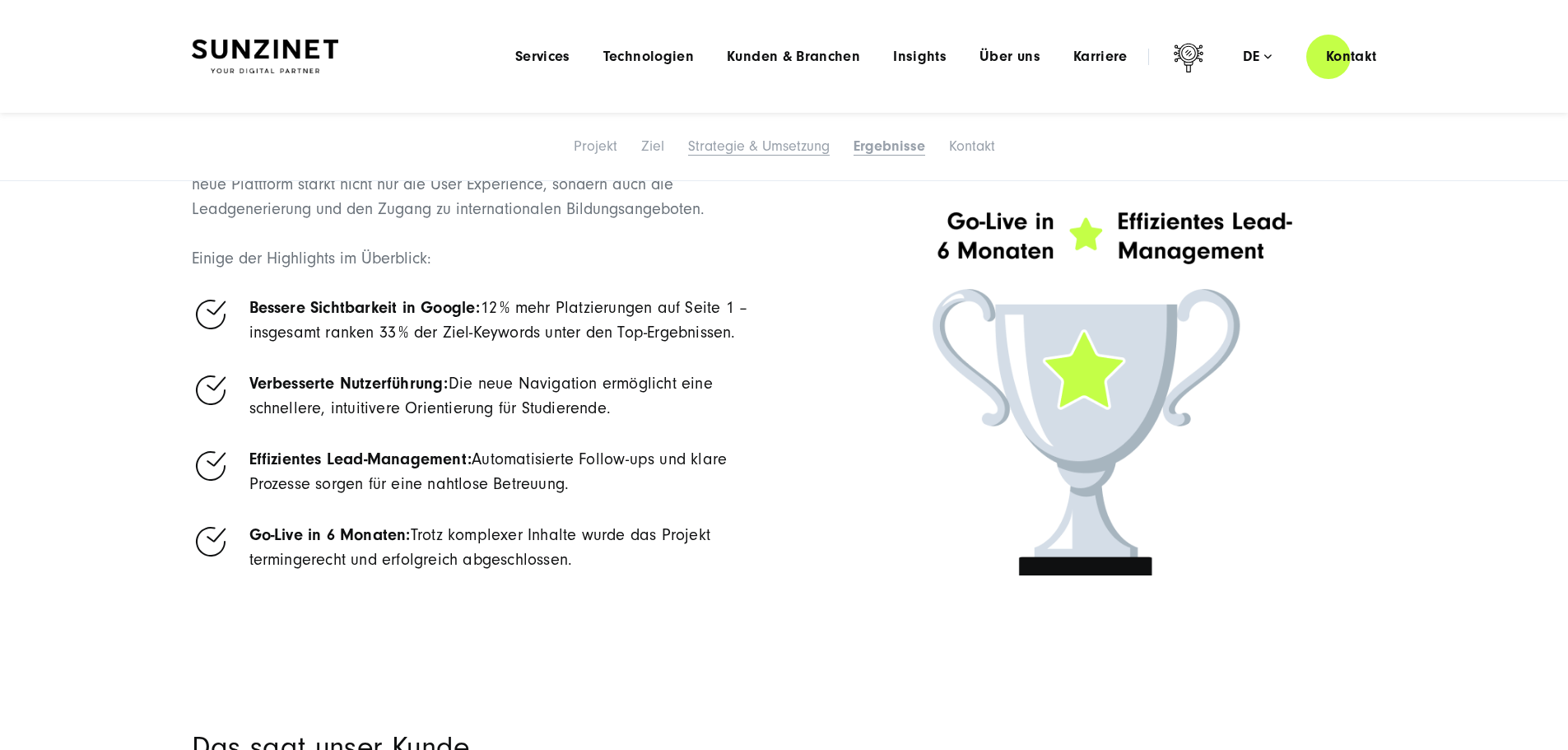
click at [772, 155] on link "Strategie & Umsetzung" at bounding box center [759, 145] width 141 height 17
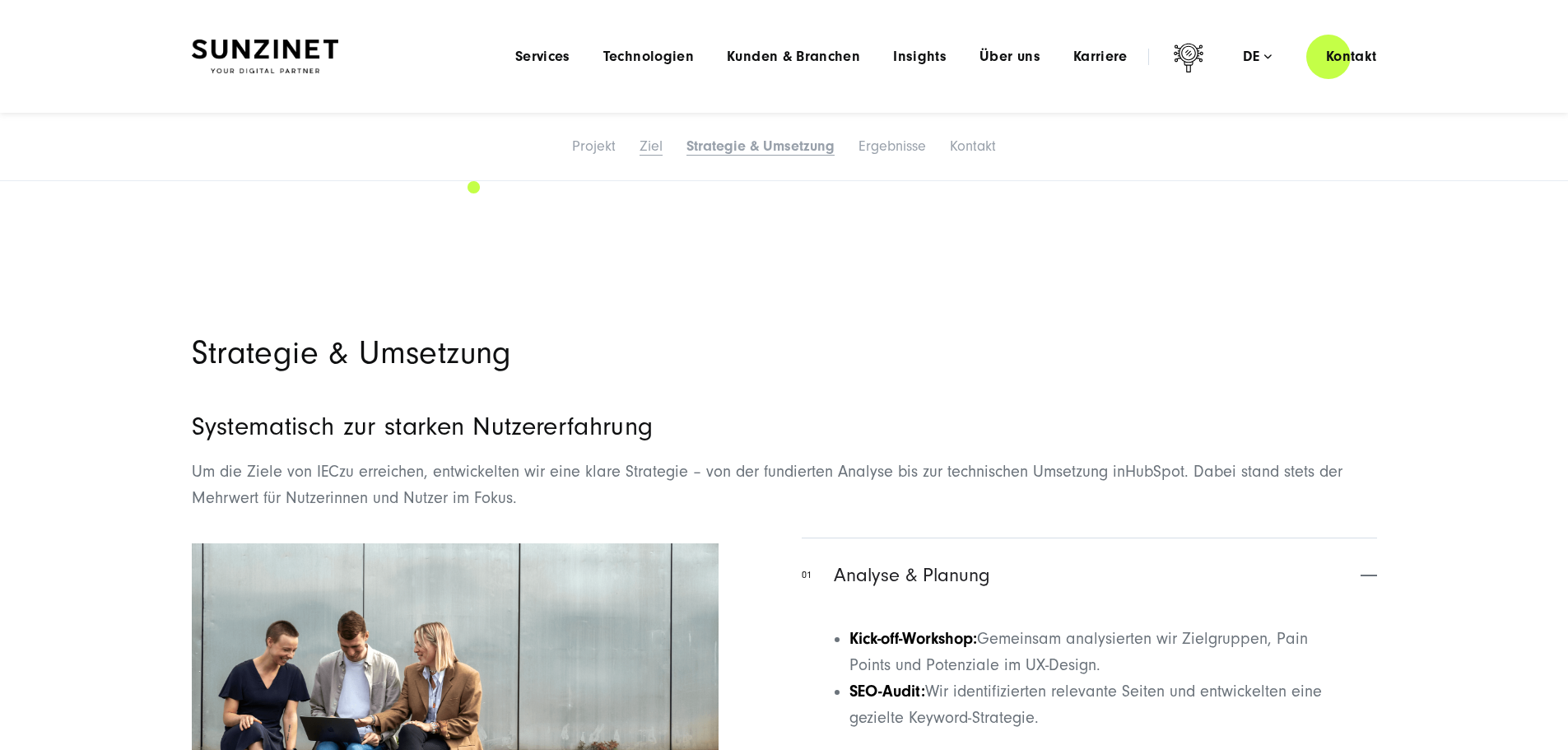
click at [639, 155] on link "Ziel" at bounding box center [650, 145] width 23 height 17
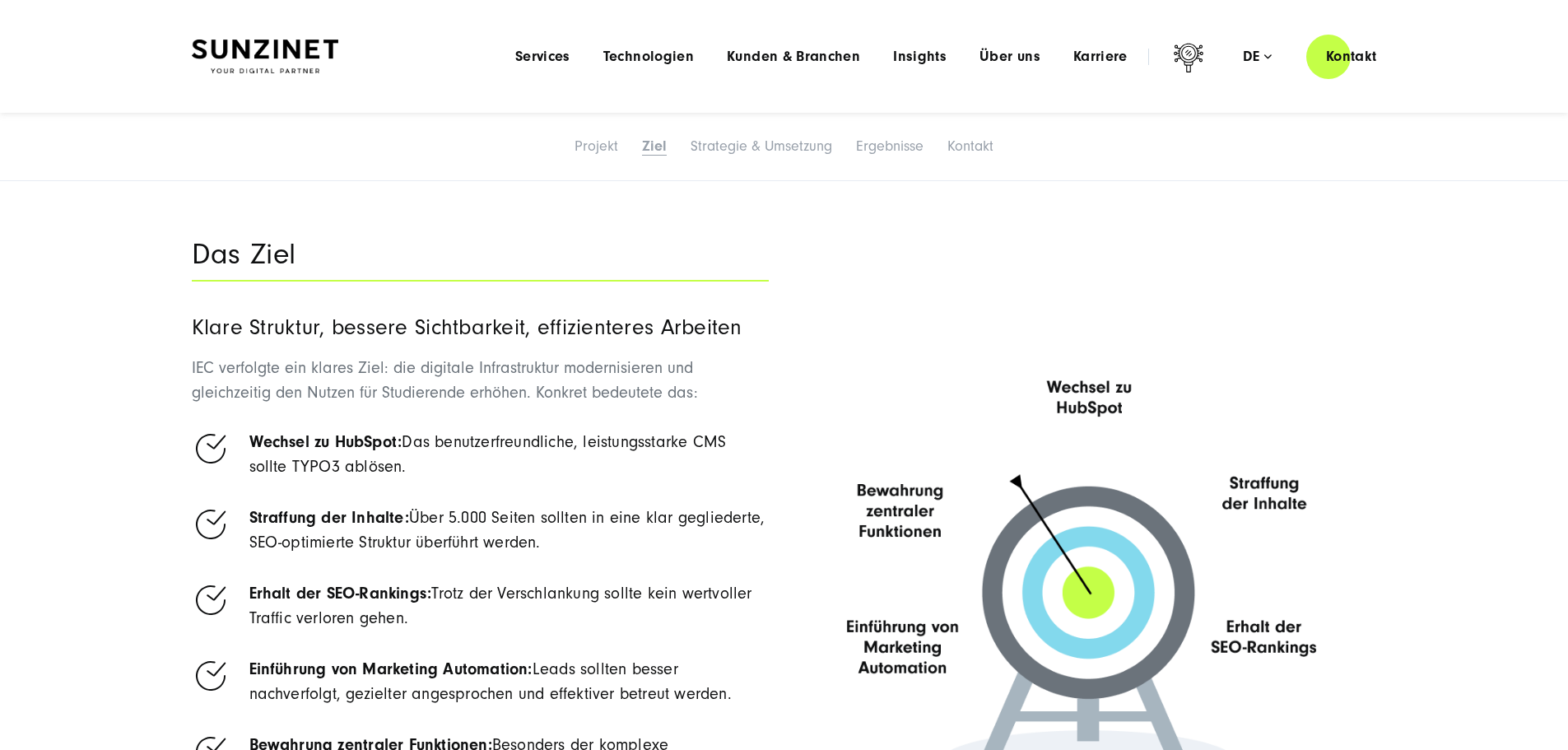
scroll to position [2150, 0]
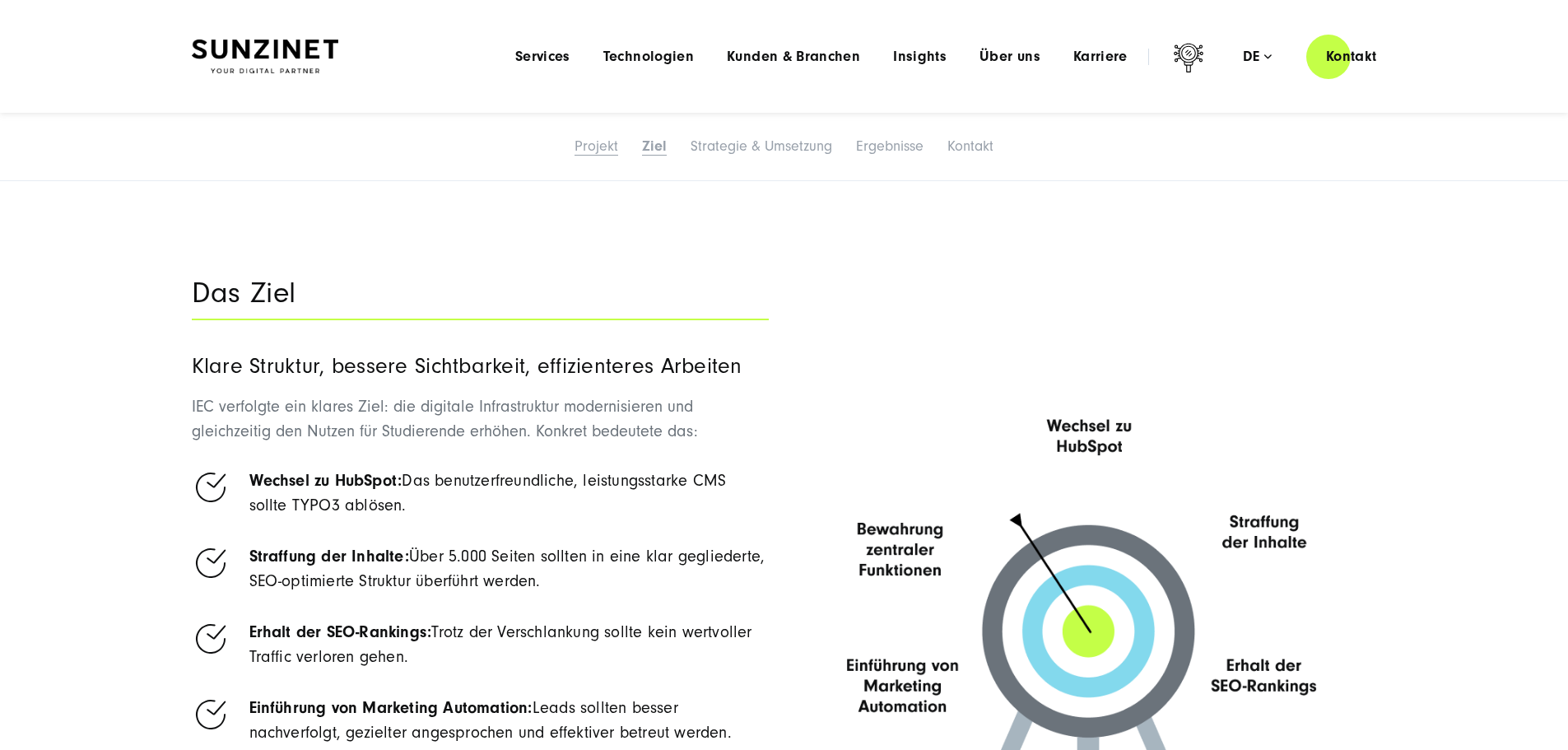
click at [575, 155] on link "Projekt" at bounding box center [597, 145] width 44 height 17
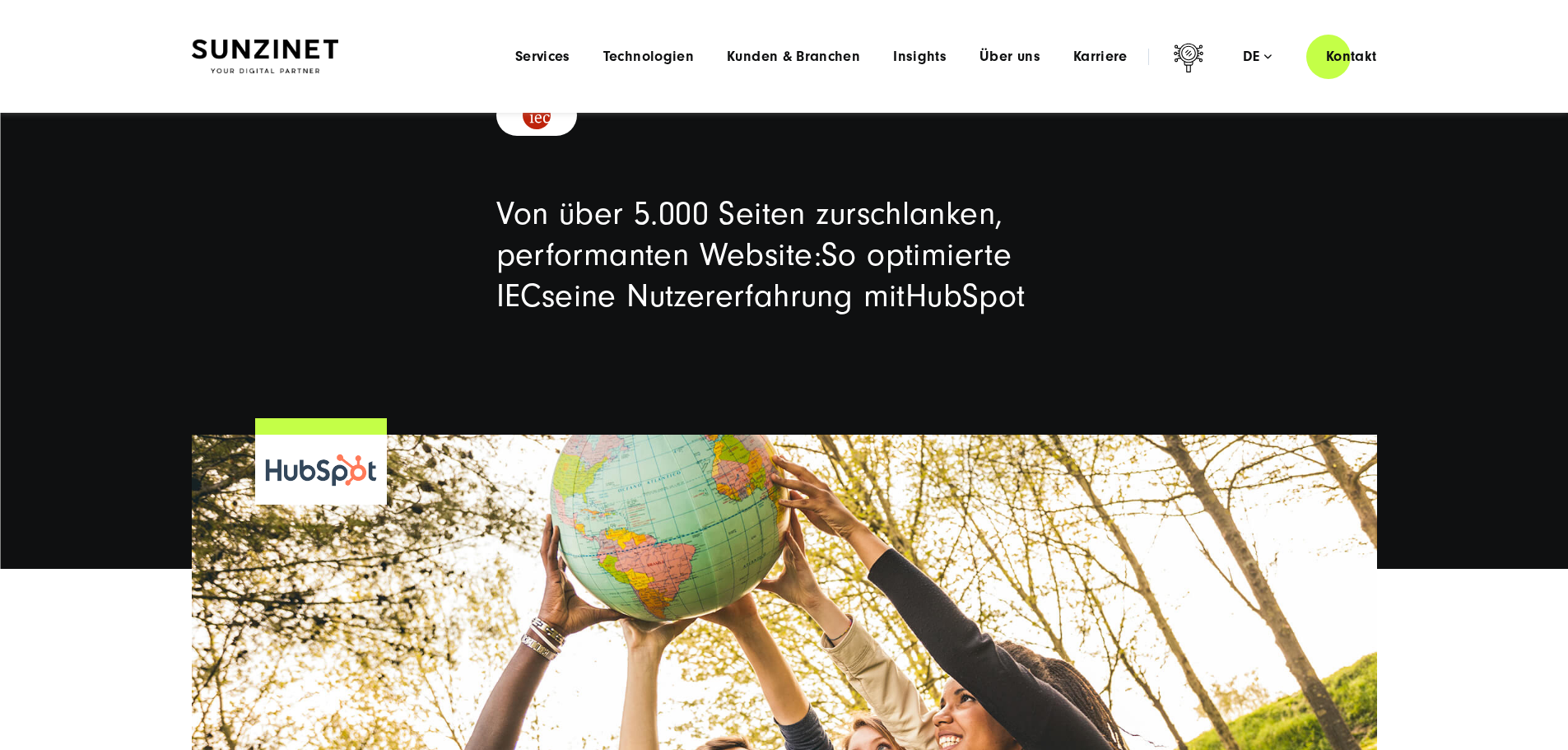
scroll to position [0, 0]
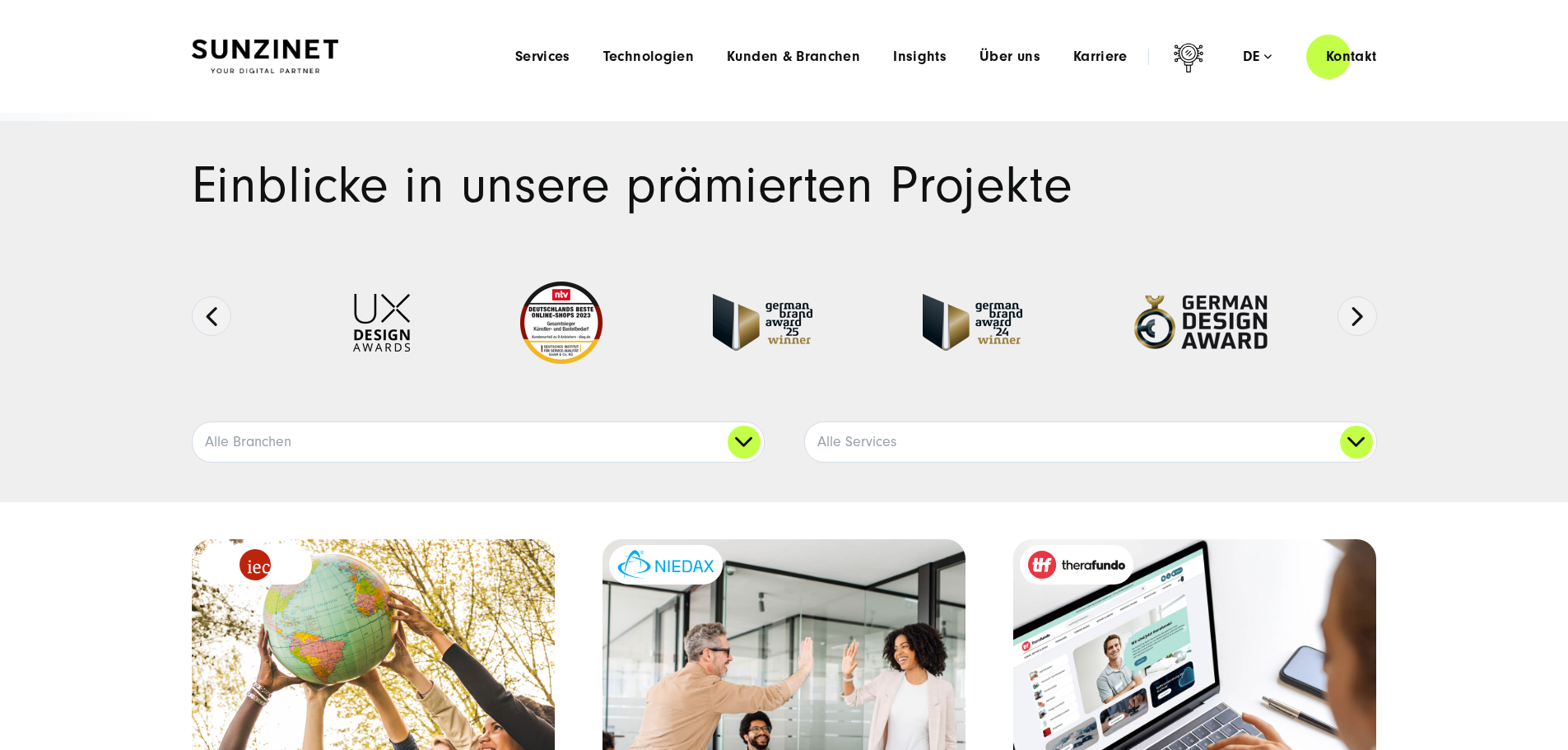
click at [630, 70] on div "Menu Services Menu Full Service Digitalagentur Wir lösen komplexe Herausforderu…" at bounding box center [948, 56] width 898 height 47
click at [620, 57] on span "Technologien" at bounding box center [648, 57] width 90 height 17
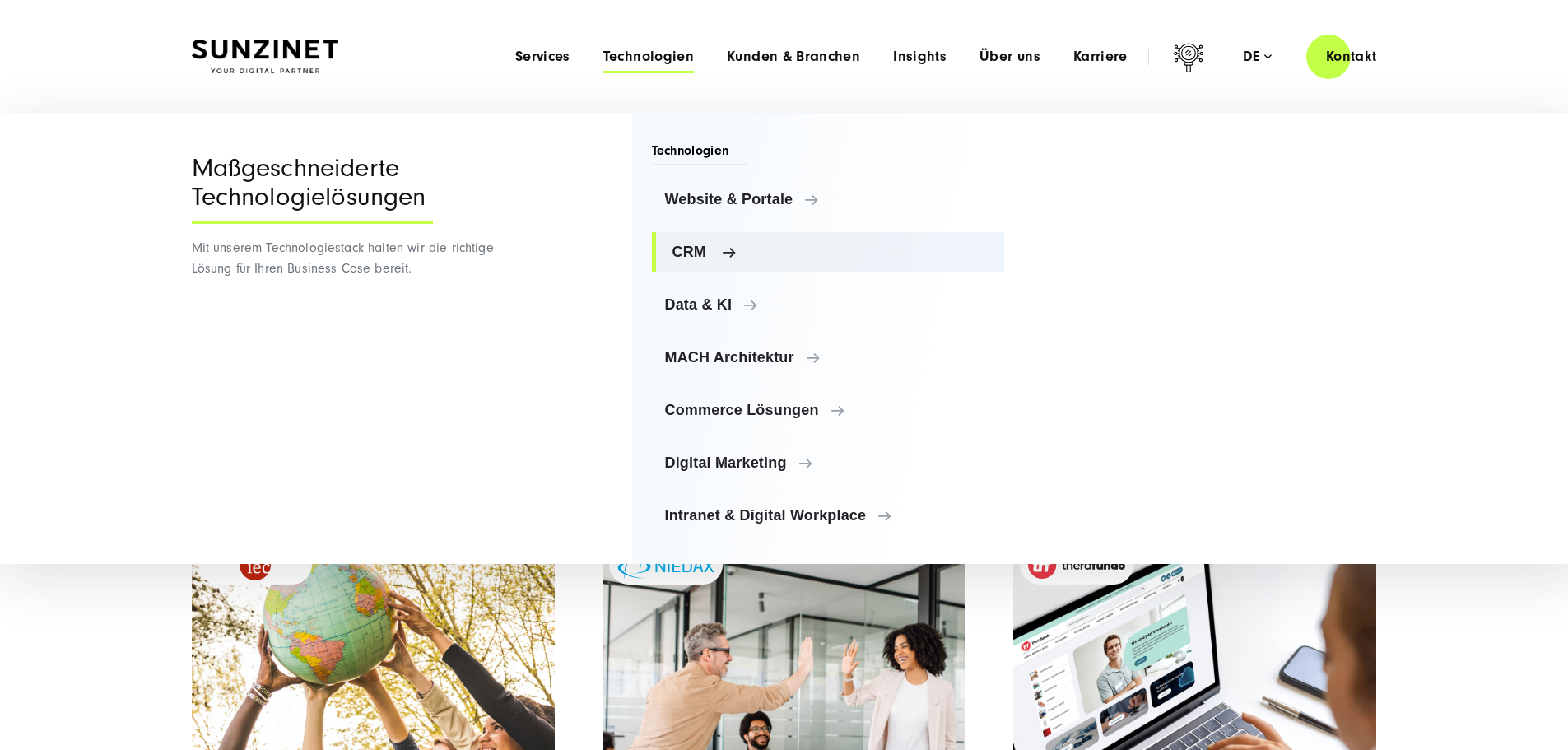
click at [728, 255] on span "CRM" at bounding box center [831, 252] width 319 height 17
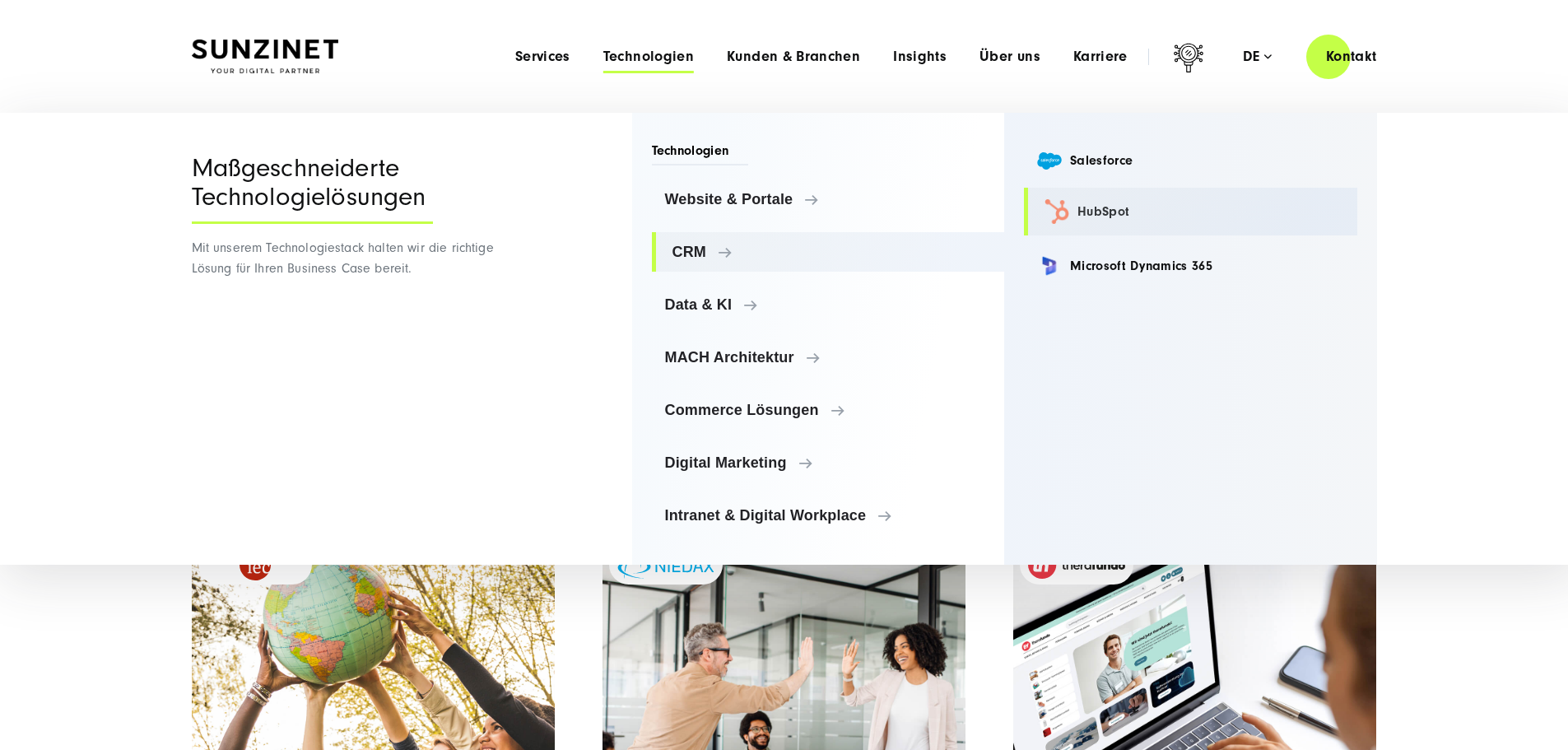
click at [1141, 212] on link "HubSpot" at bounding box center [1190, 212] width 333 height 48
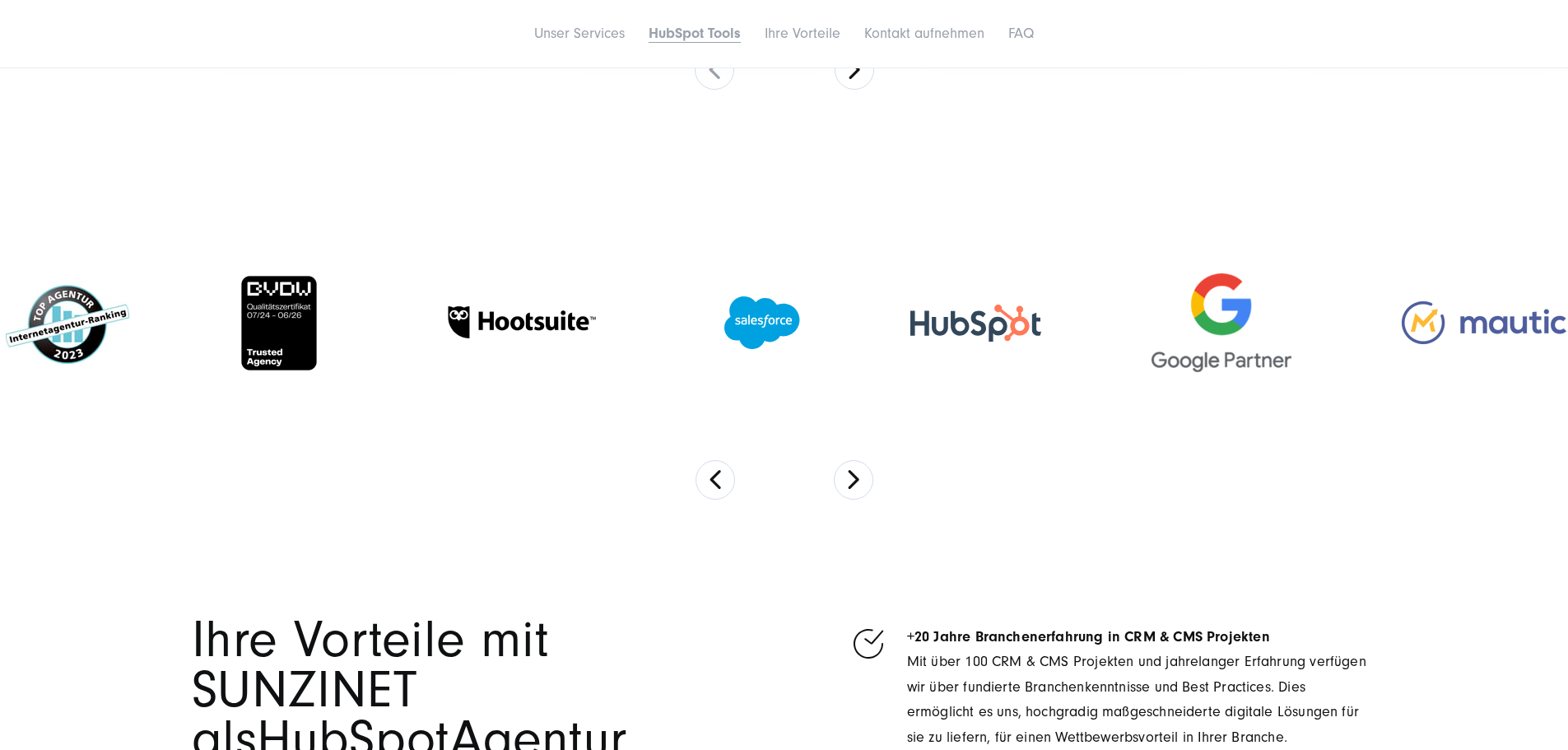
scroll to position [4447, 0]
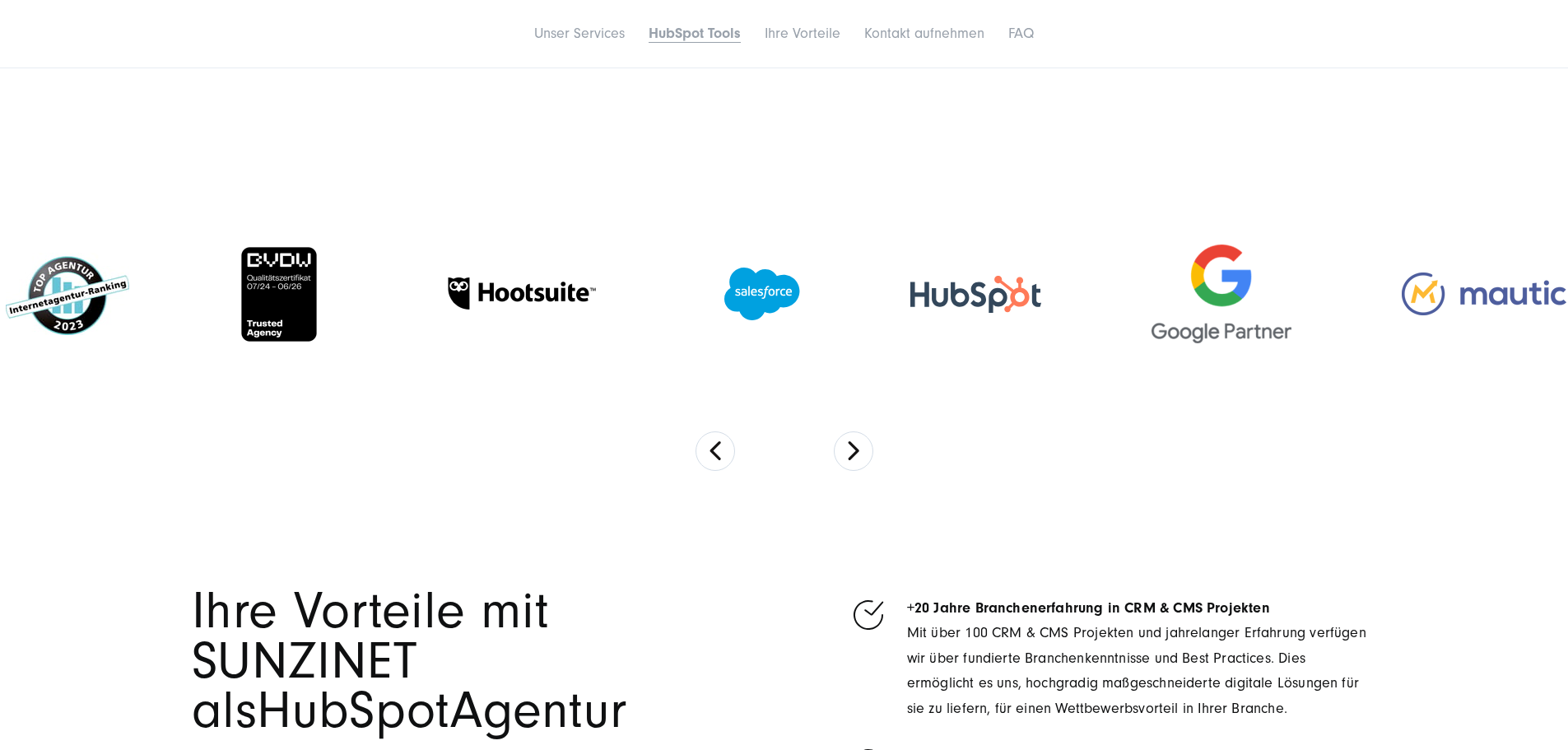
drag, startPoint x: 1392, startPoint y: 362, endPoint x: 10, endPoint y: 378, distance: 1382.1
drag, startPoint x: 170, startPoint y: 324, endPoint x: 1312, endPoint y: 323, distance: 1142.0
click at [849, 61] on button at bounding box center [855, 42] width 40 height 40
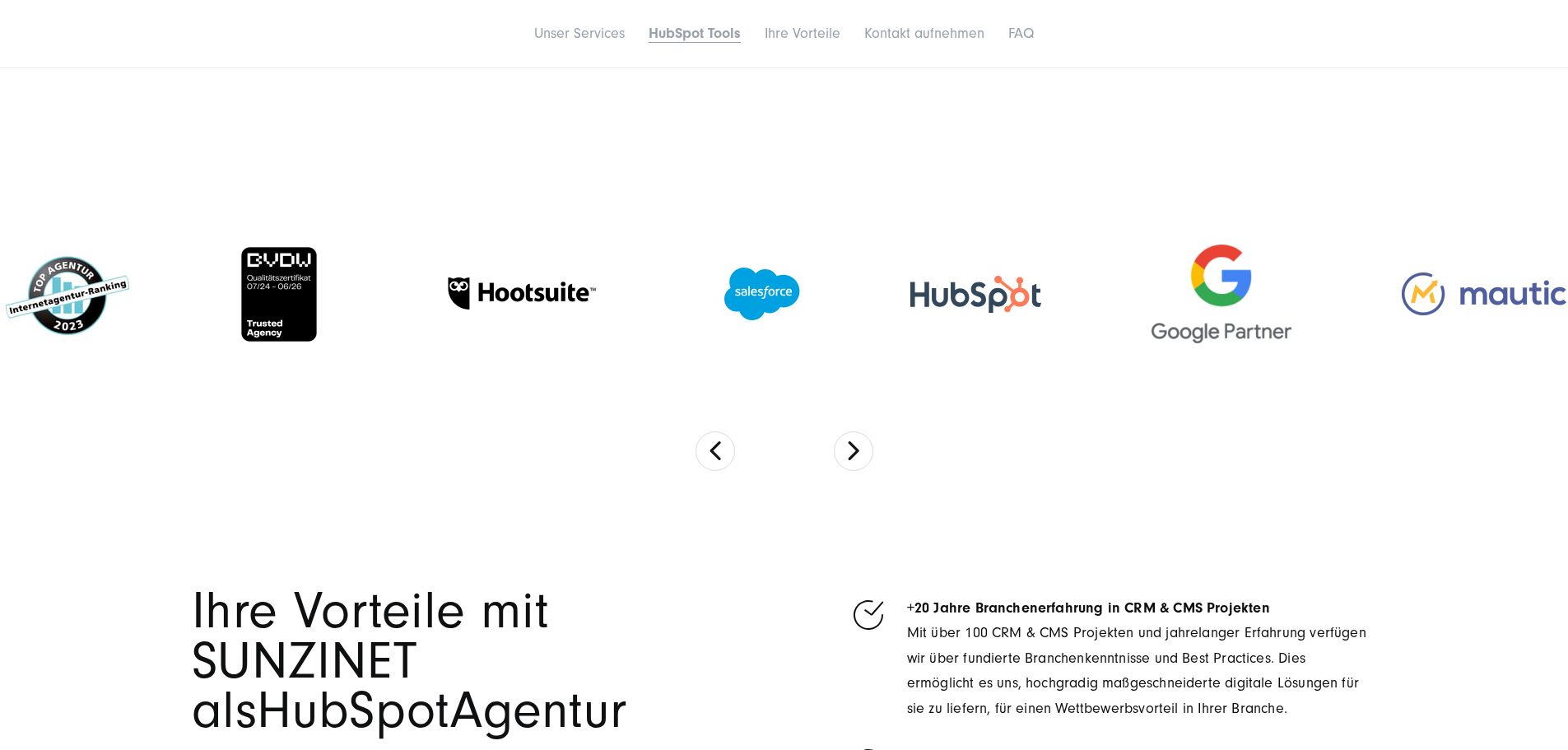
click at [856, 61] on button at bounding box center [855, 42] width 40 height 40
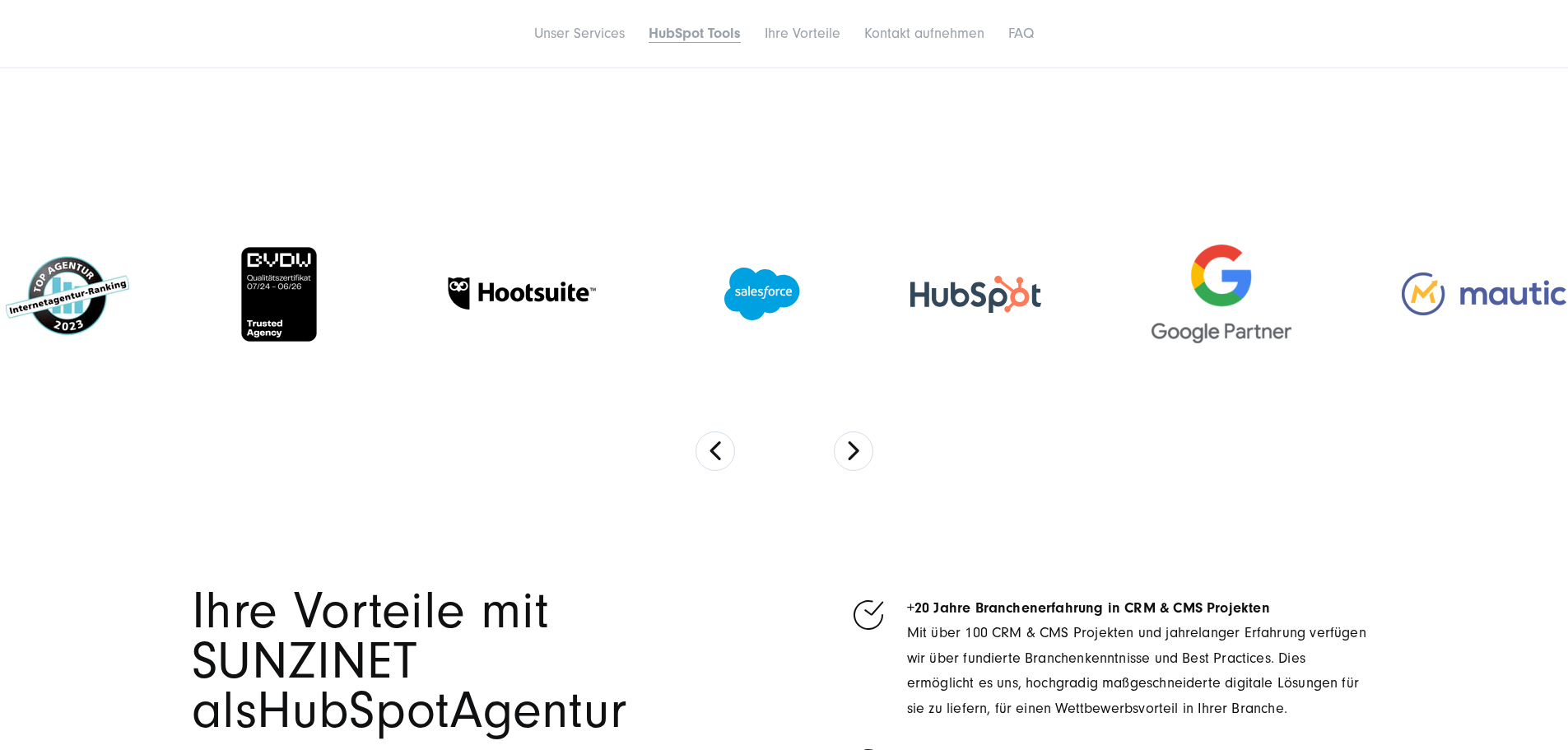
click at [705, 61] on button at bounding box center [715, 42] width 40 height 40
click at [725, 61] on button at bounding box center [715, 42] width 40 height 40
click at [718, 61] on button at bounding box center [715, 42] width 40 height 40
click at [715, 61] on button at bounding box center [715, 42] width 40 height 40
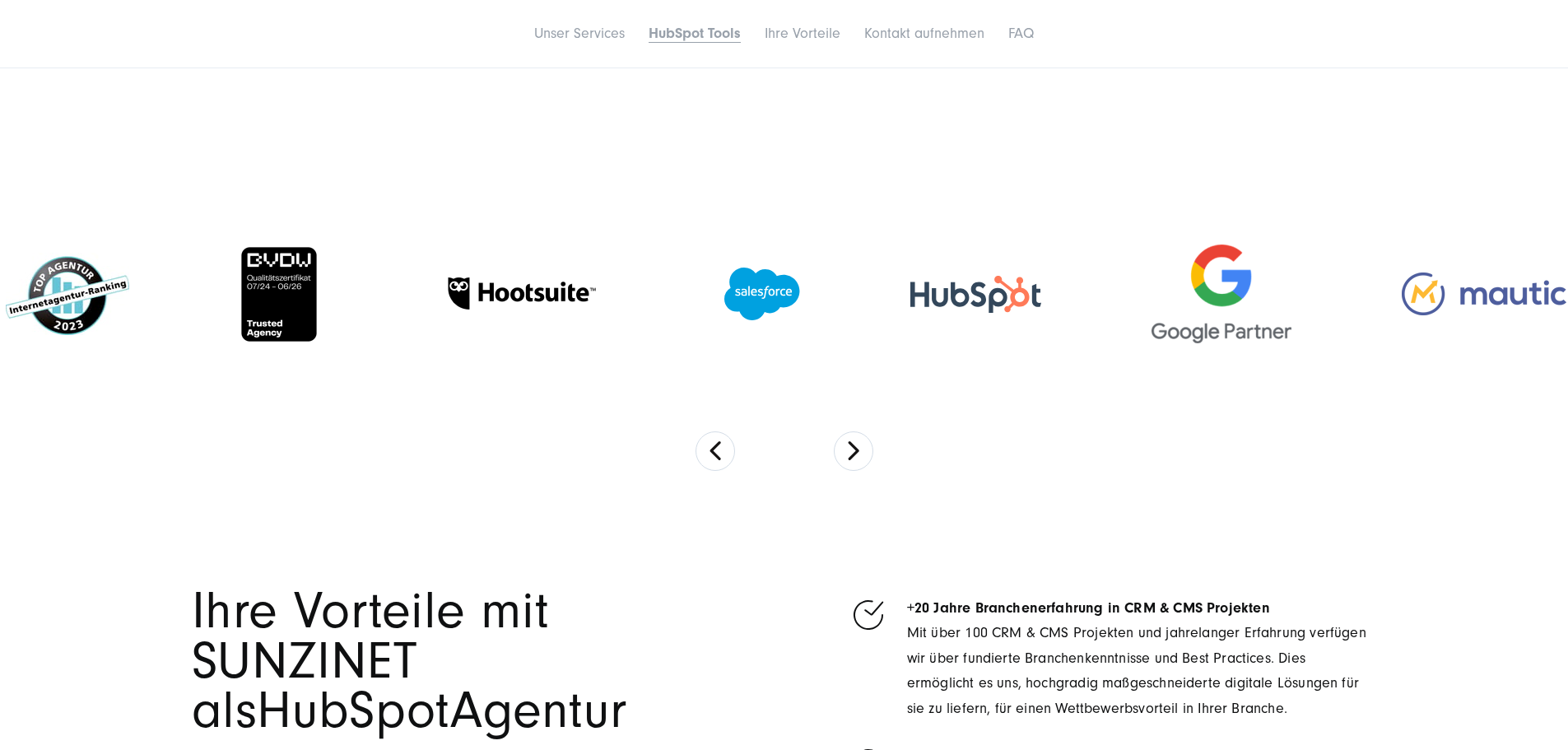
click at [864, 61] on button at bounding box center [855, 42] width 40 height 40
click at [863, 61] on button at bounding box center [855, 42] width 40 height 40
click at [711, 61] on button at bounding box center [715, 42] width 40 height 40
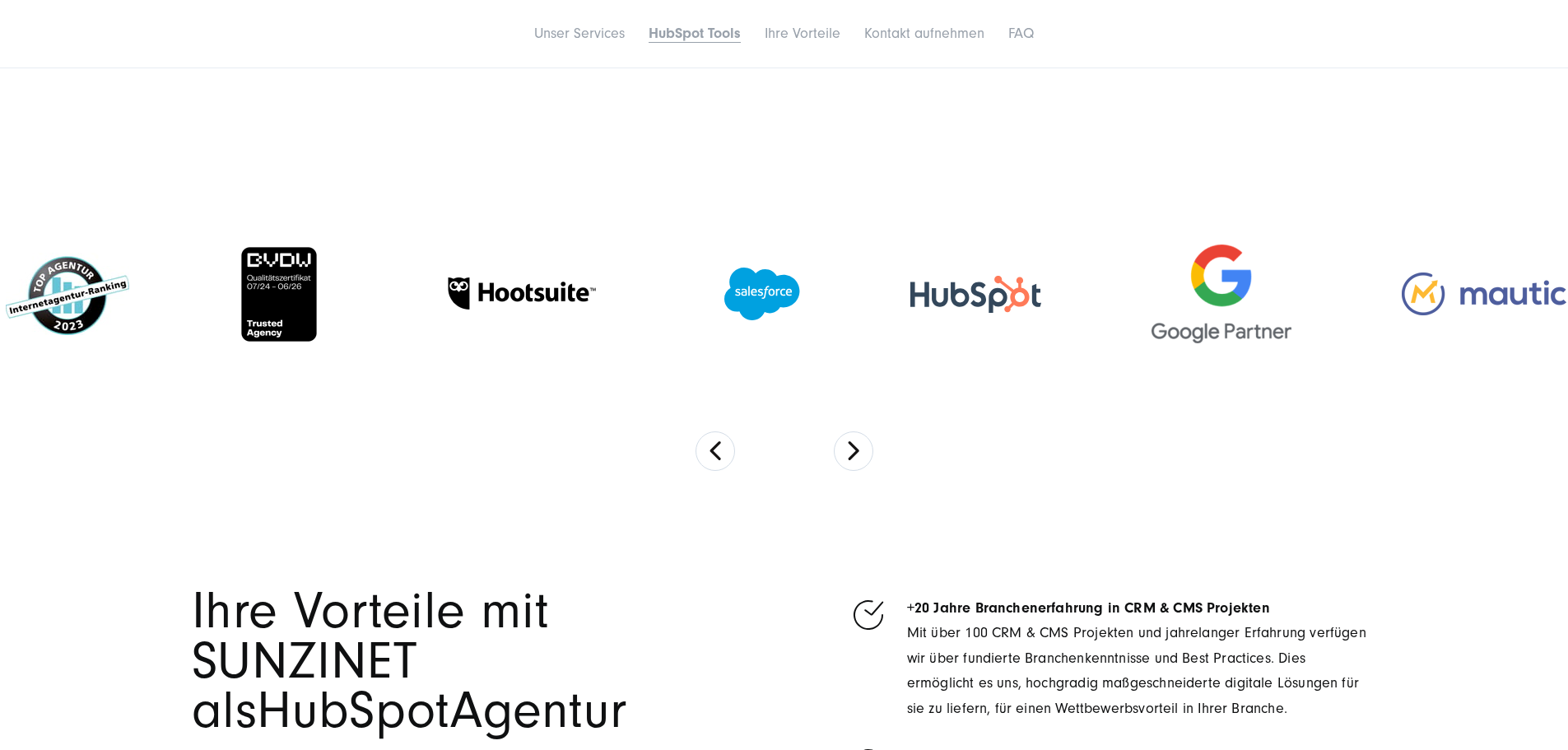
click at [711, 61] on button at bounding box center [715, 42] width 40 height 40
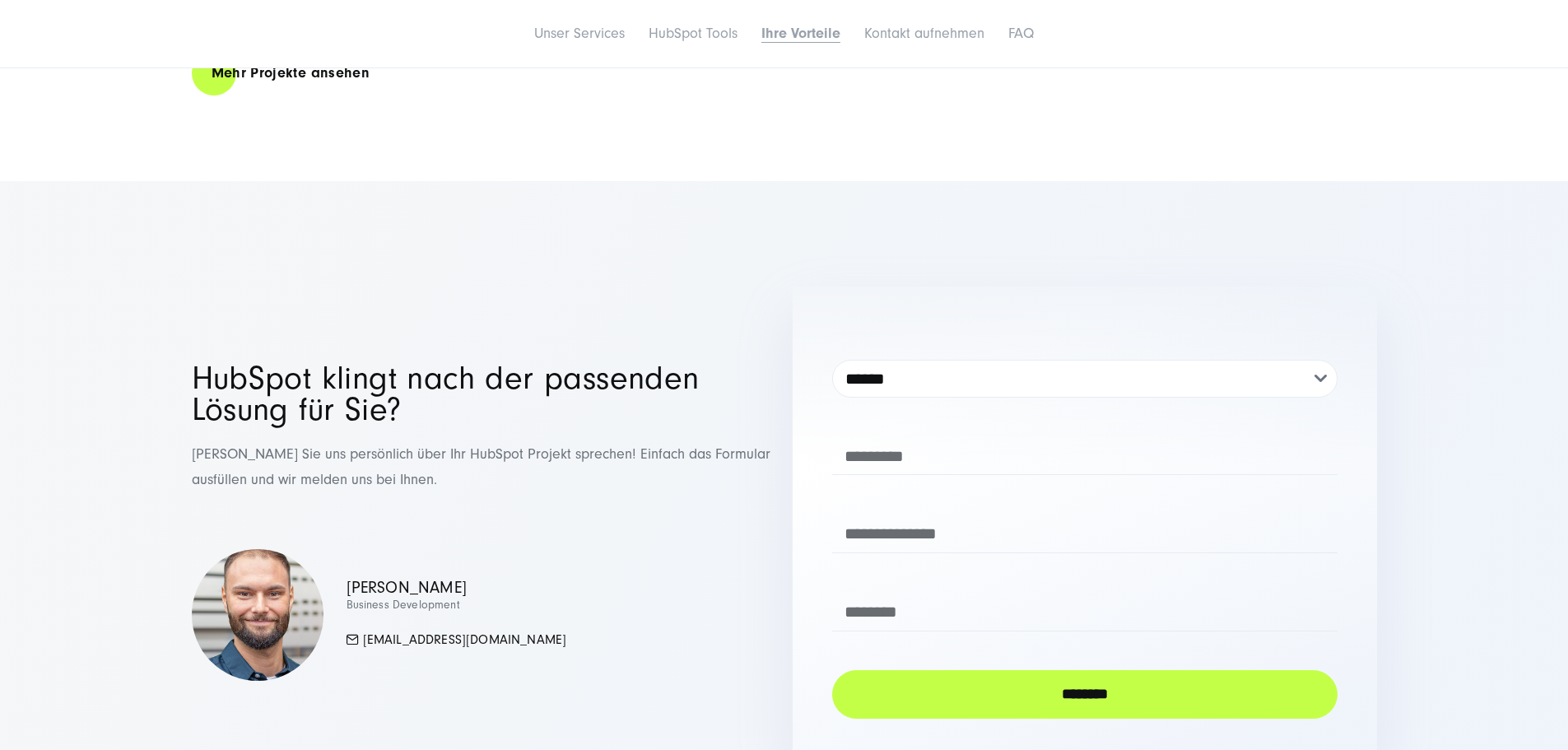
scroll to position [6589, 0]
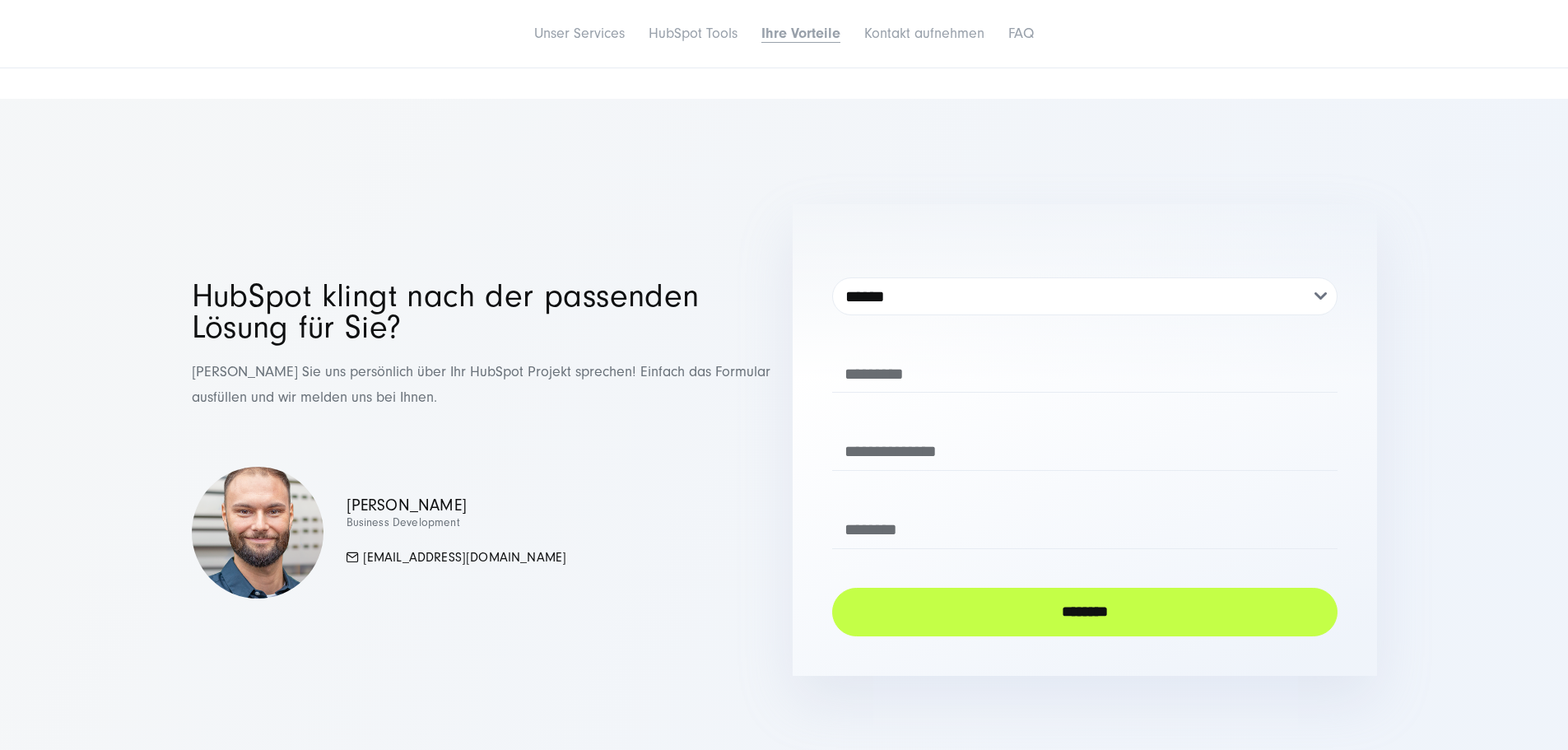
drag, startPoint x: 1217, startPoint y: 400, endPoint x: 396, endPoint y: 419, distance: 821.2
drag, startPoint x: 1385, startPoint y: 394, endPoint x: 215, endPoint y: 504, distance: 1175.2
drag, startPoint x: 1342, startPoint y: 397, endPoint x: 124, endPoint y: 405, distance: 1218.0
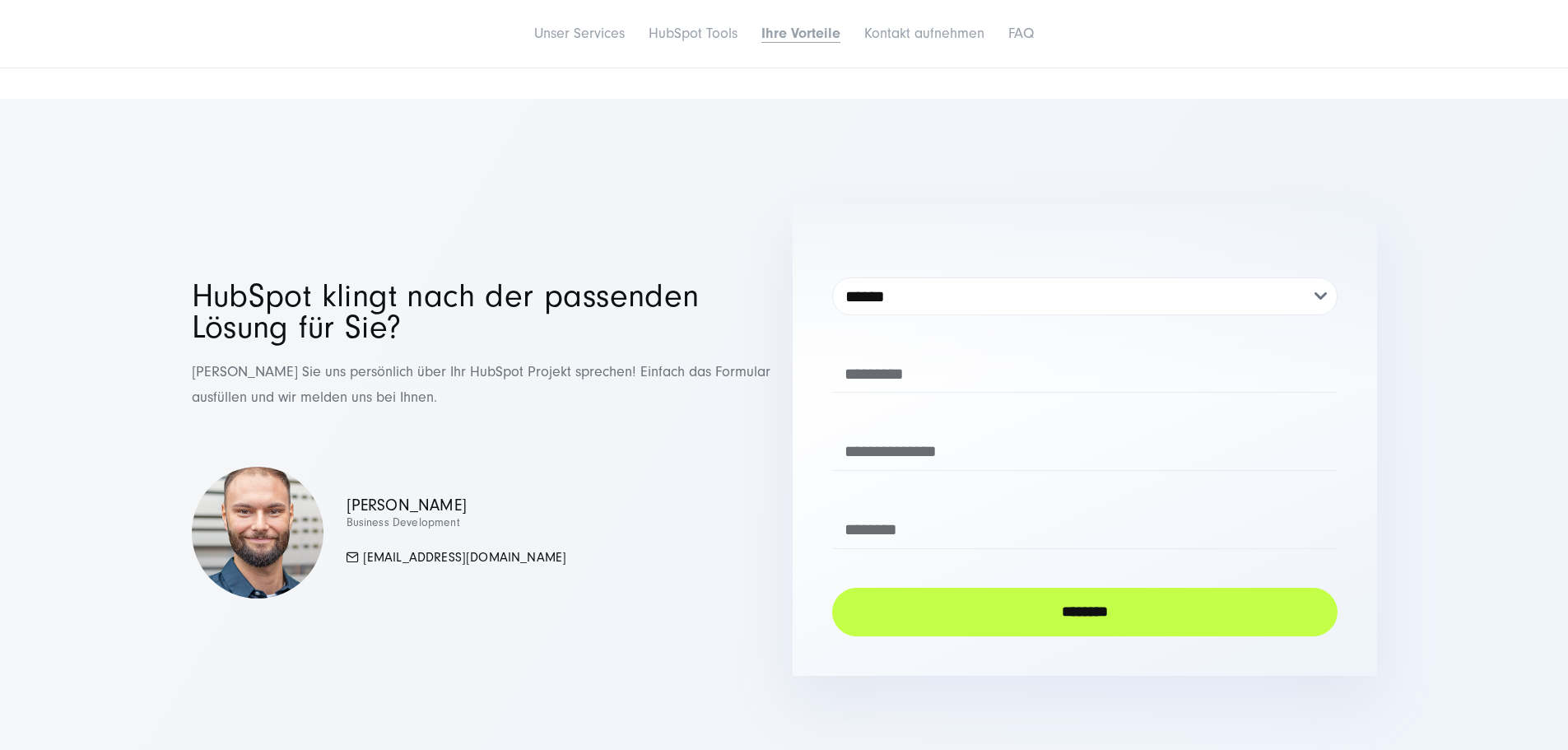
drag, startPoint x: 1435, startPoint y: 370, endPoint x: 268, endPoint y: 347, distance: 1167.2
drag, startPoint x: 289, startPoint y: 384, endPoint x: 1327, endPoint y: 396, distance: 1038.1
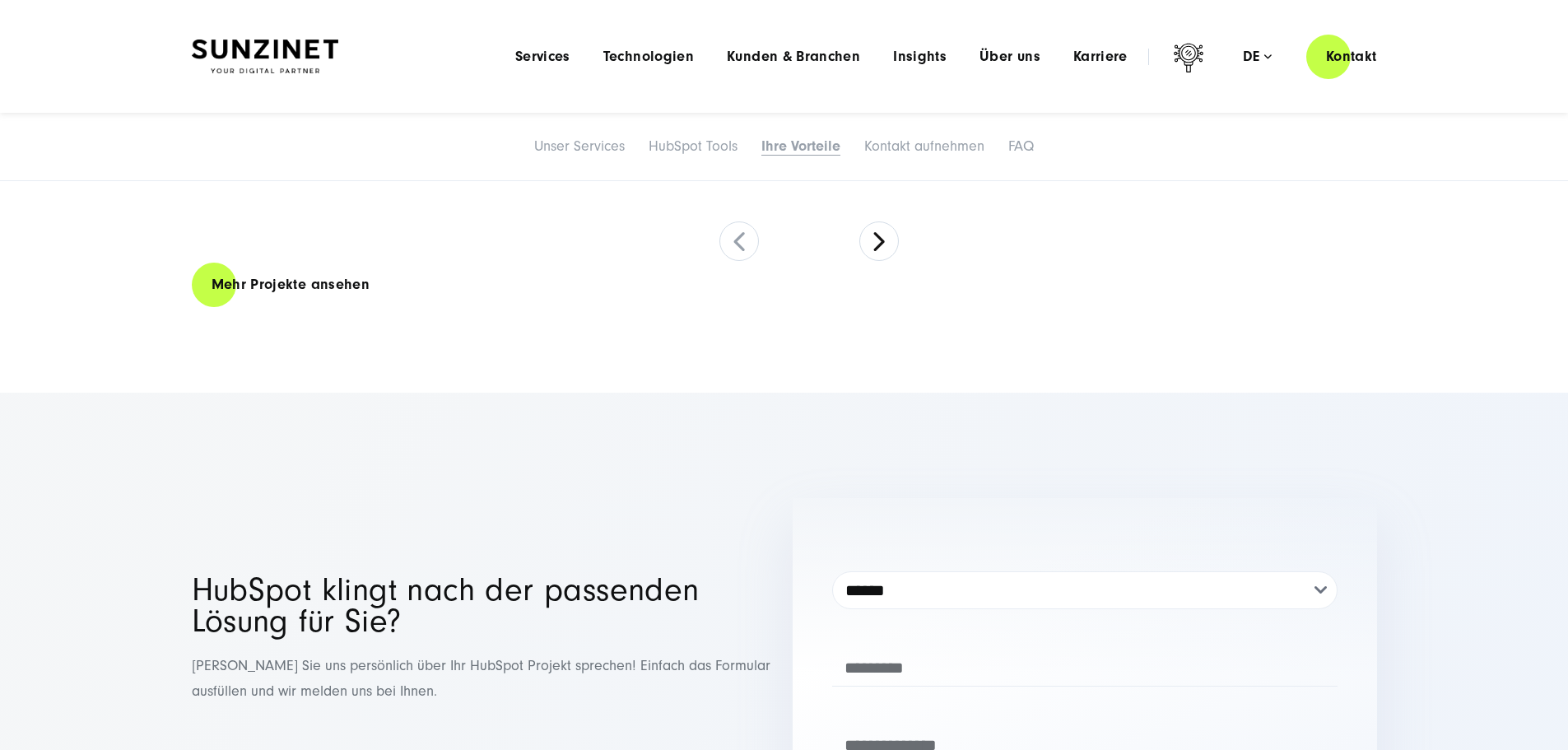
scroll to position [6259, 0]
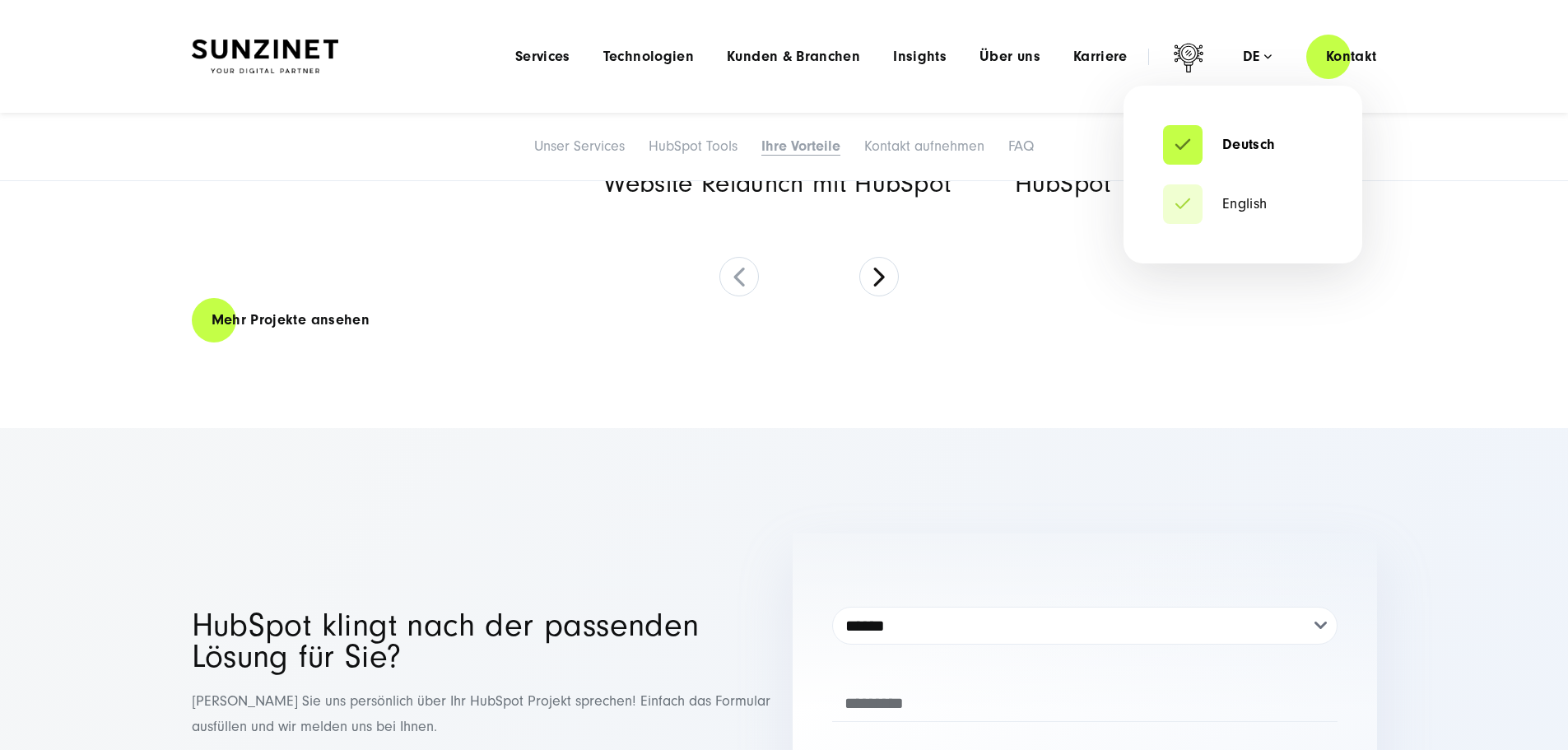
click at [1251, 58] on div "de" at bounding box center [1257, 57] width 29 height 17
click at [1217, 204] on link "English" at bounding box center [1215, 204] width 104 height 17
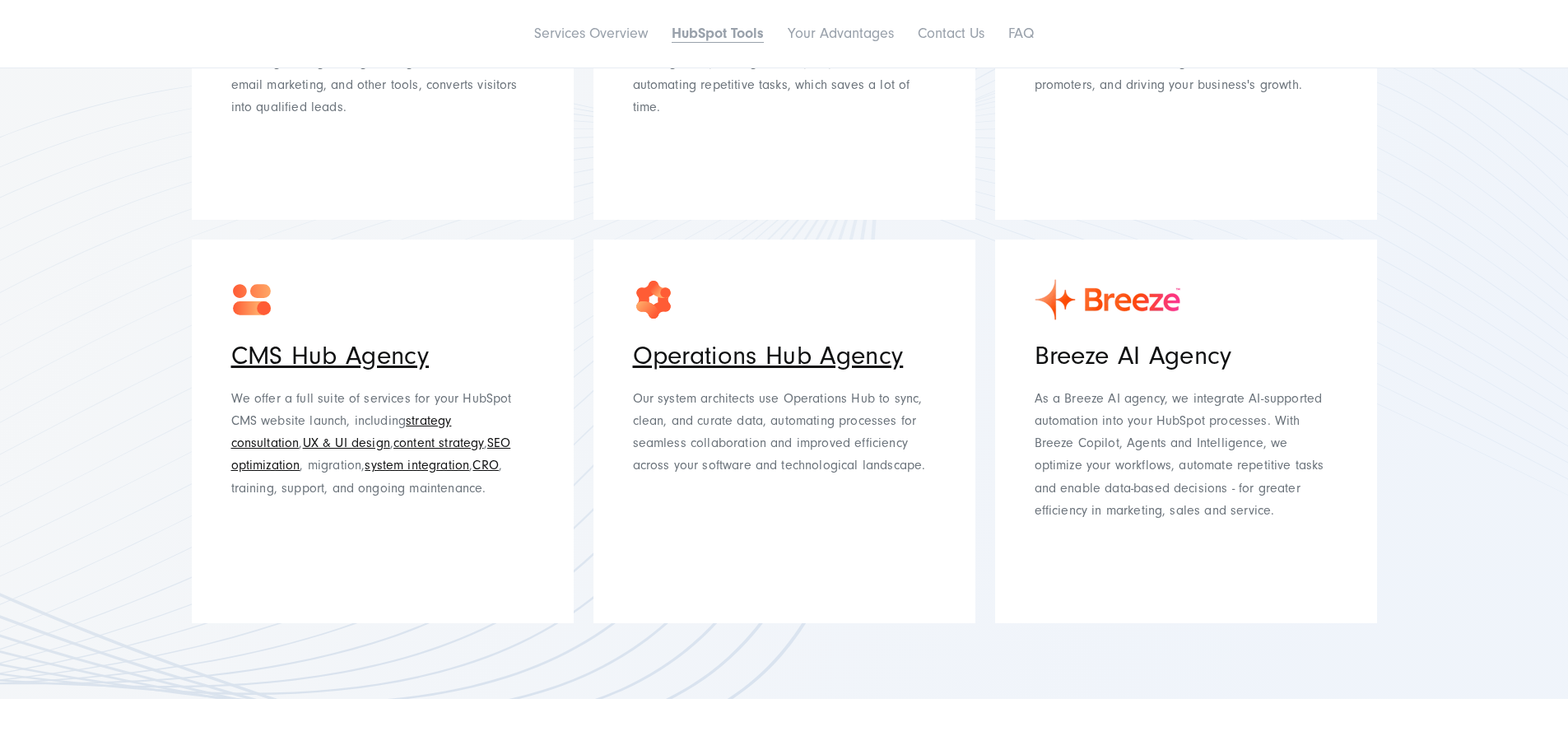
scroll to position [2635, 0]
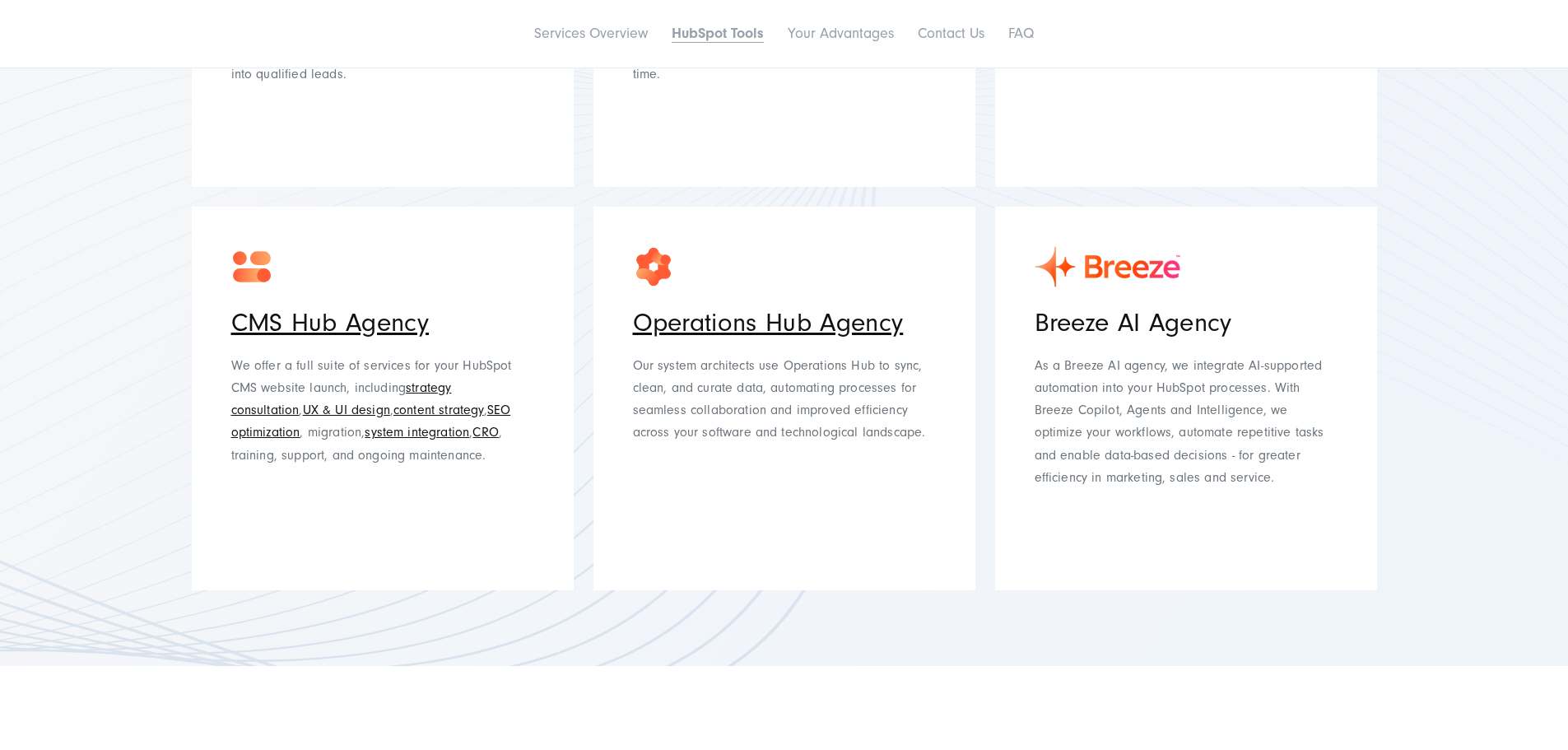
click link "Sales Hub Agency"
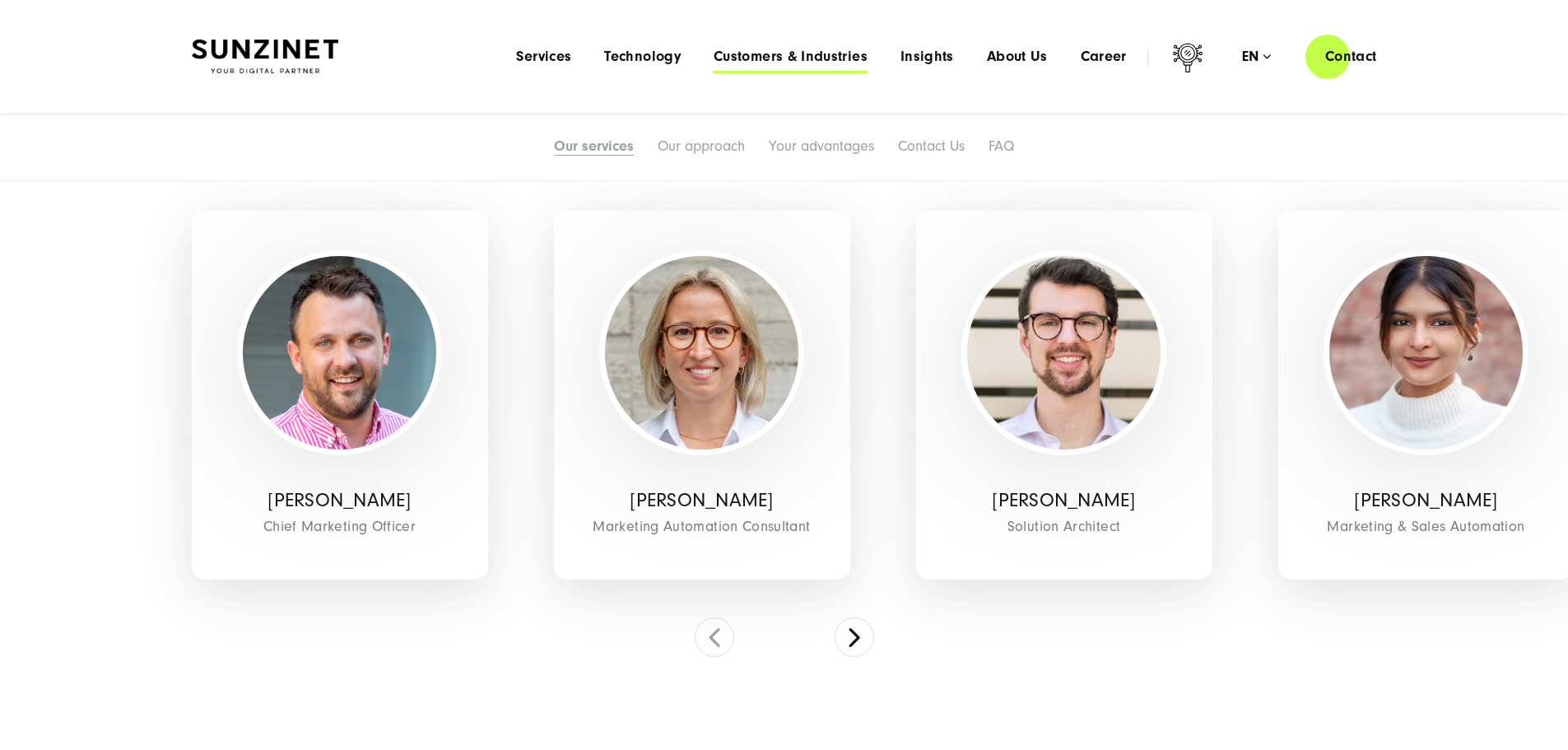
scroll to position [2635, 0]
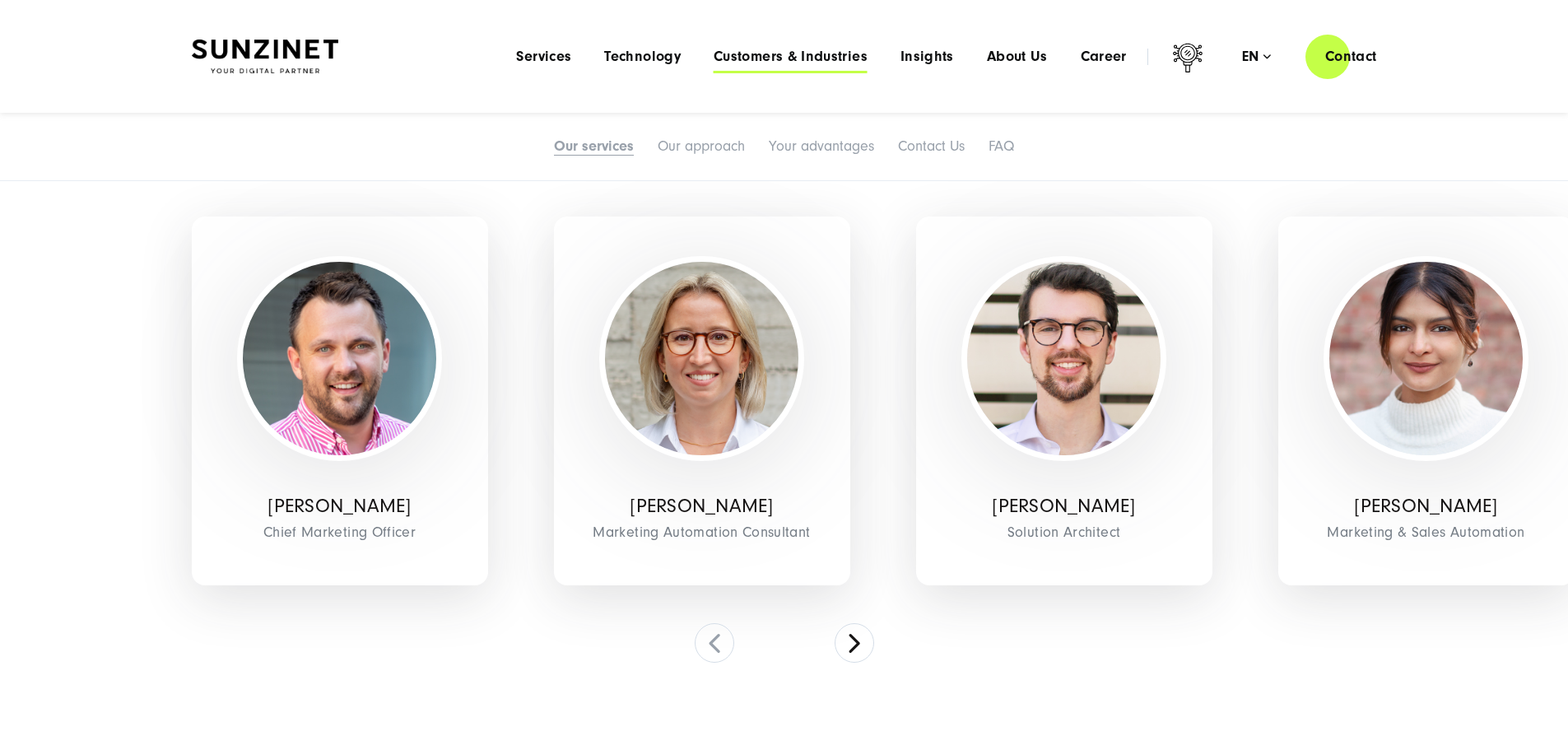
click at [723, 58] on span "Customers & Industries" at bounding box center [790, 57] width 154 height 17
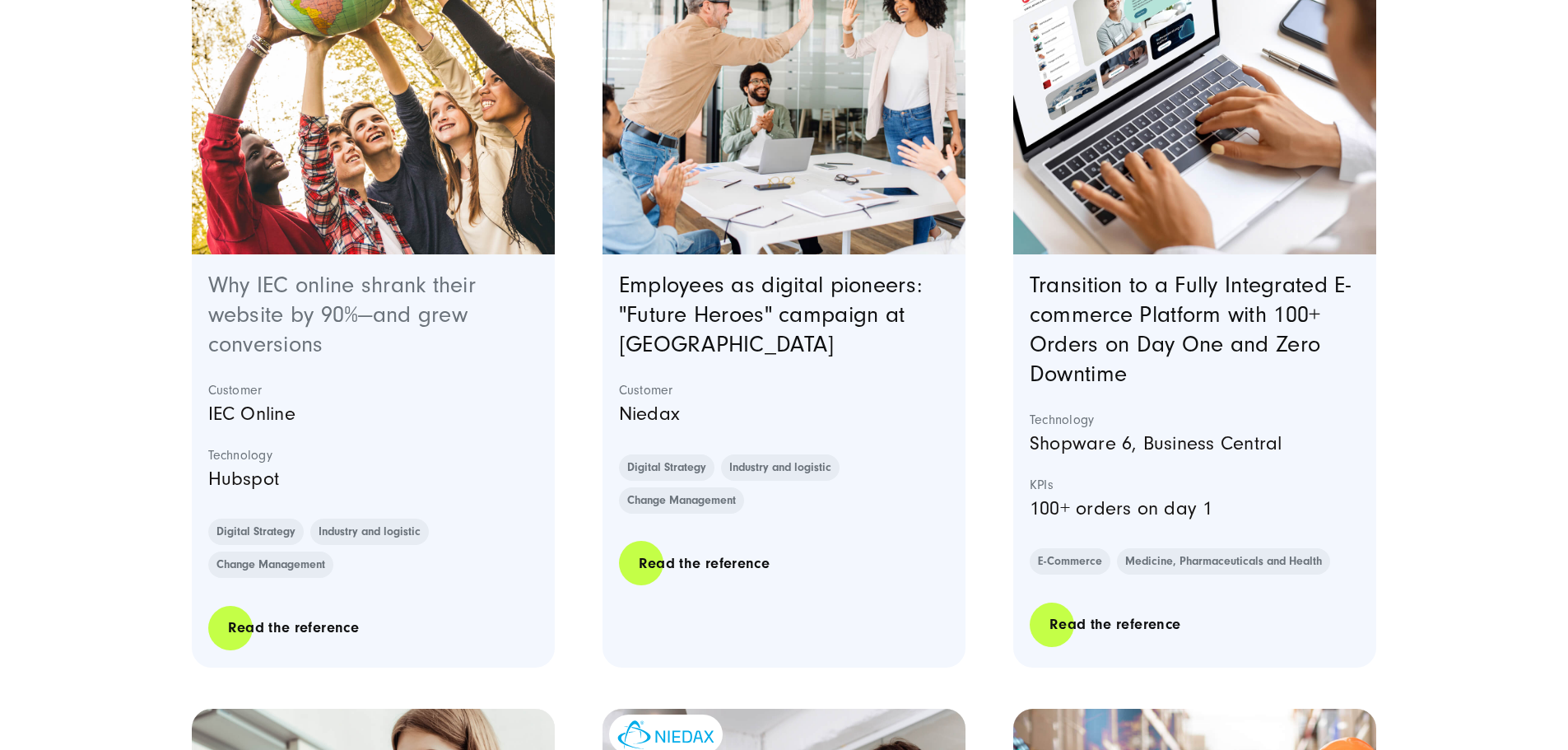
scroll to position [741, 0]
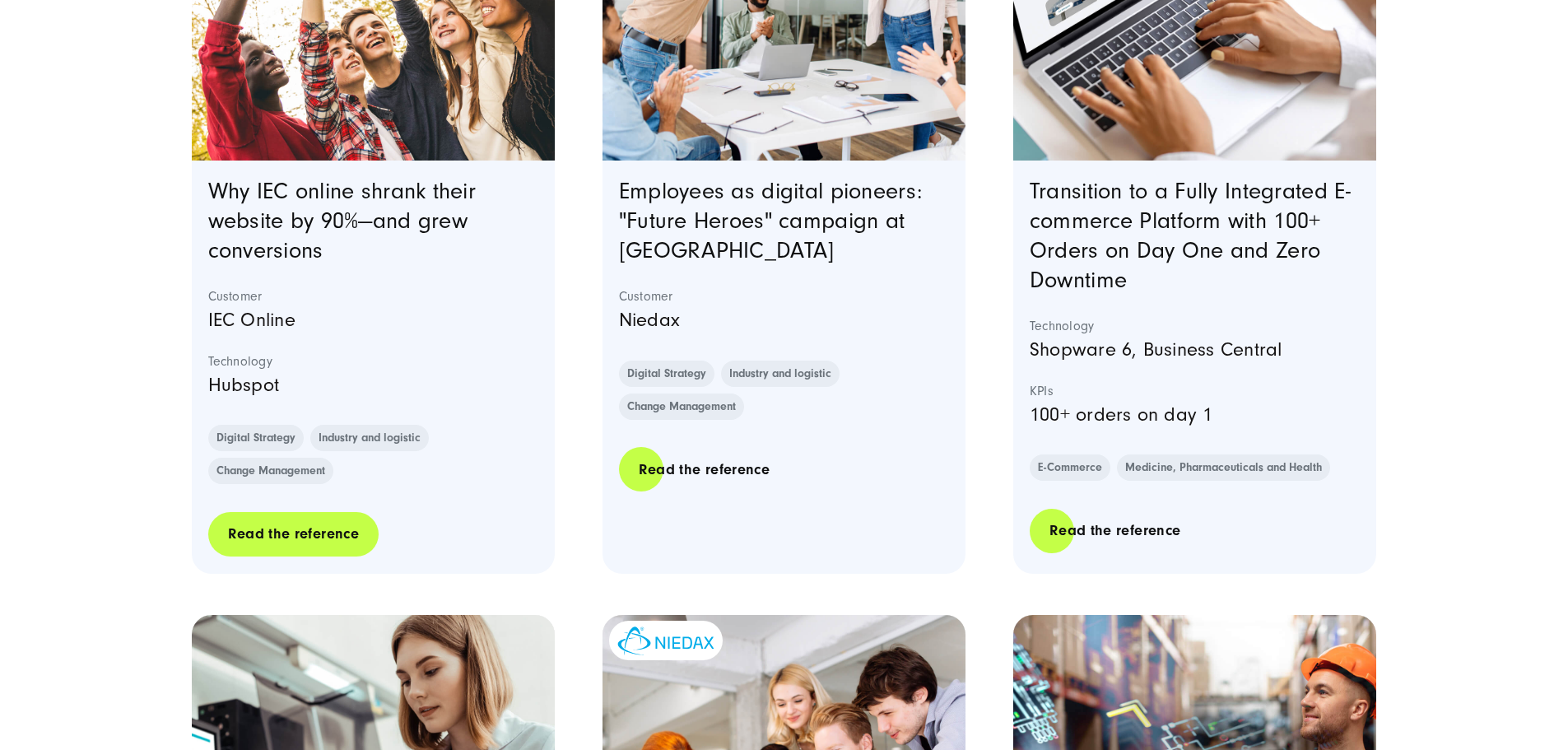
click at [270, 558] on link "Read the reference" at bounding box center [292, 533] width 170 height 47
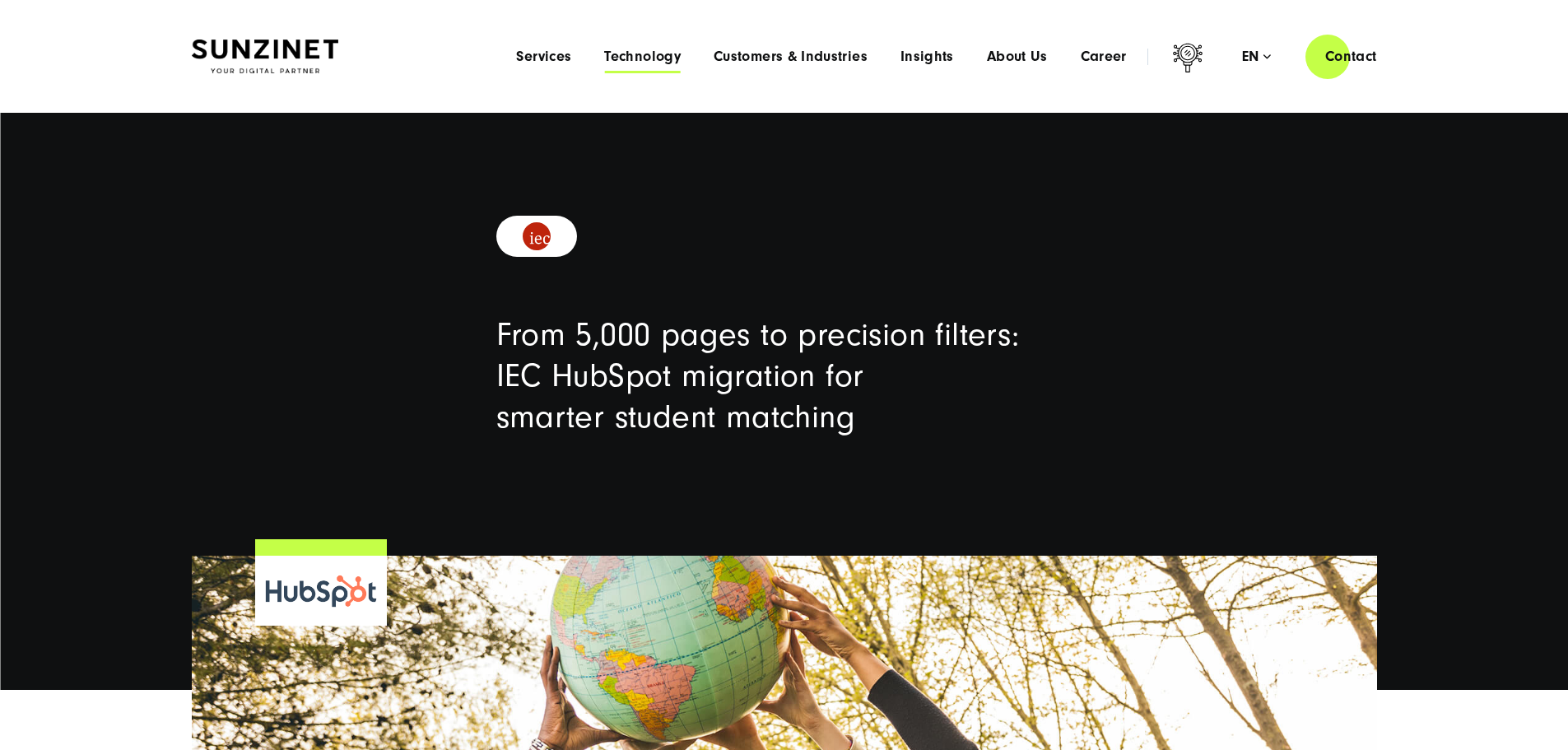
click at [605, 56] on span "Technology" at bounding box center [642, 57] width 77 height 17
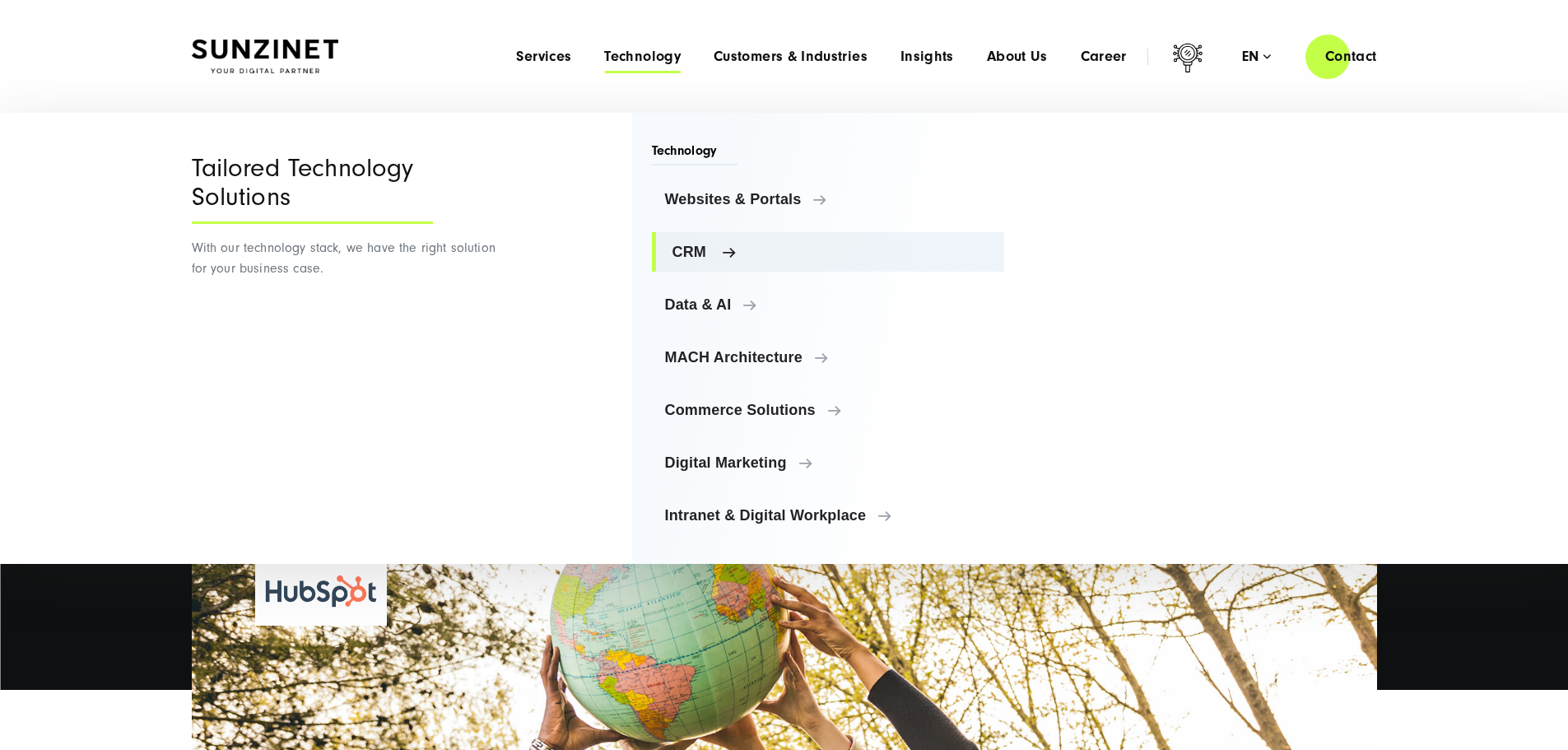
click at [720, 252] on span "CRM" at bounding box center [831, 252] width 319 height 17
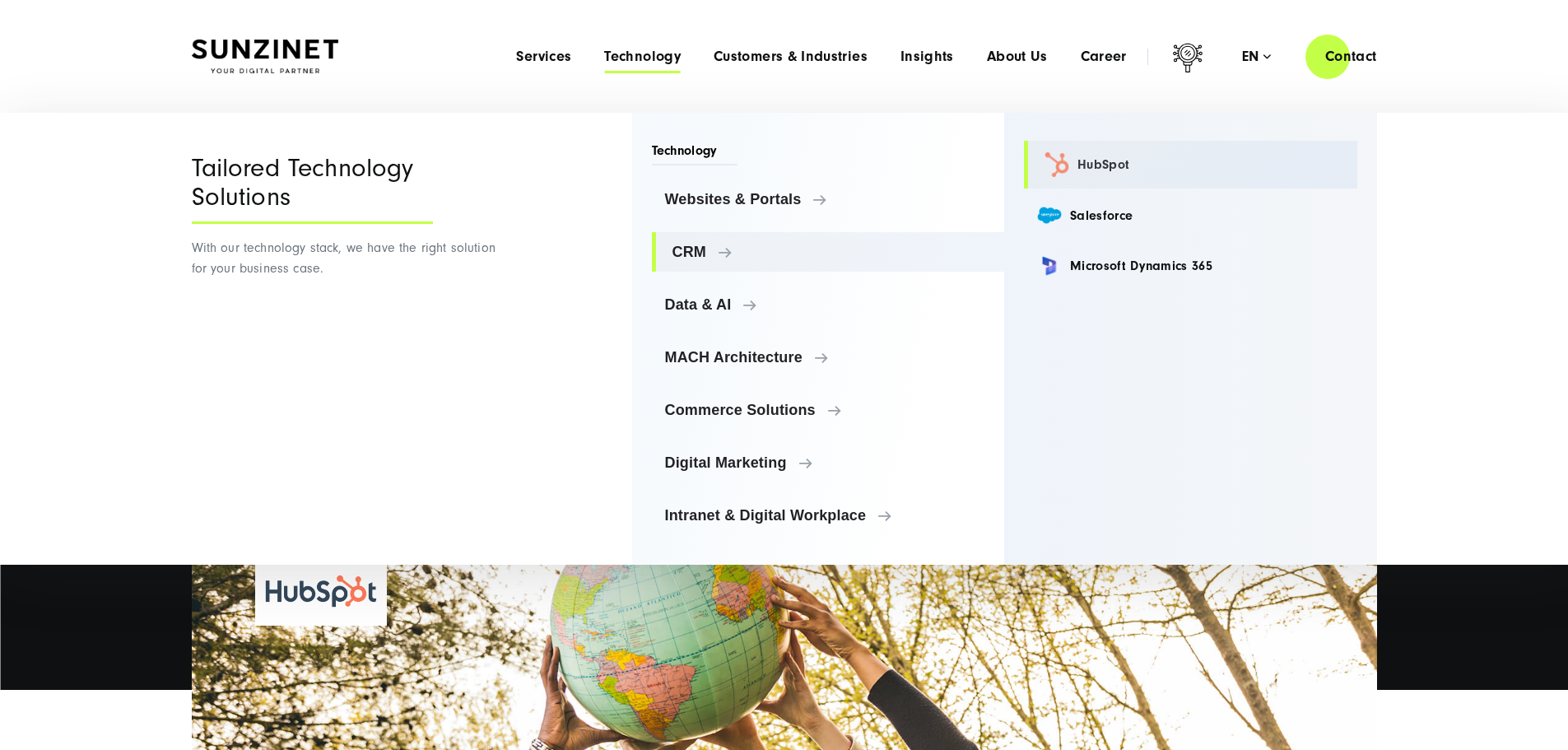
click at [1111, 165] on link "HubSpot" at bounding box center [1190, 165] width 333 height 48
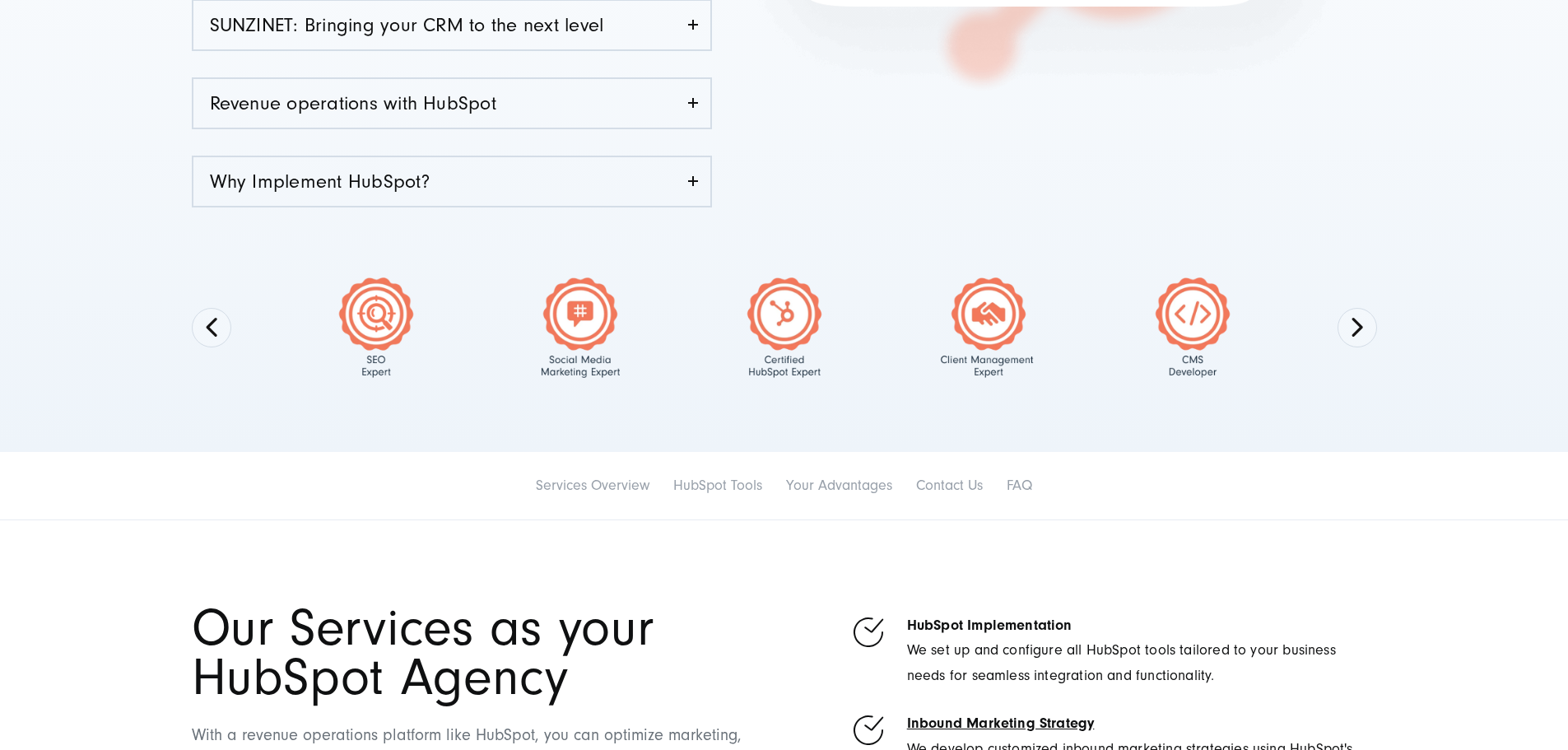
scroll to position [577, 0]
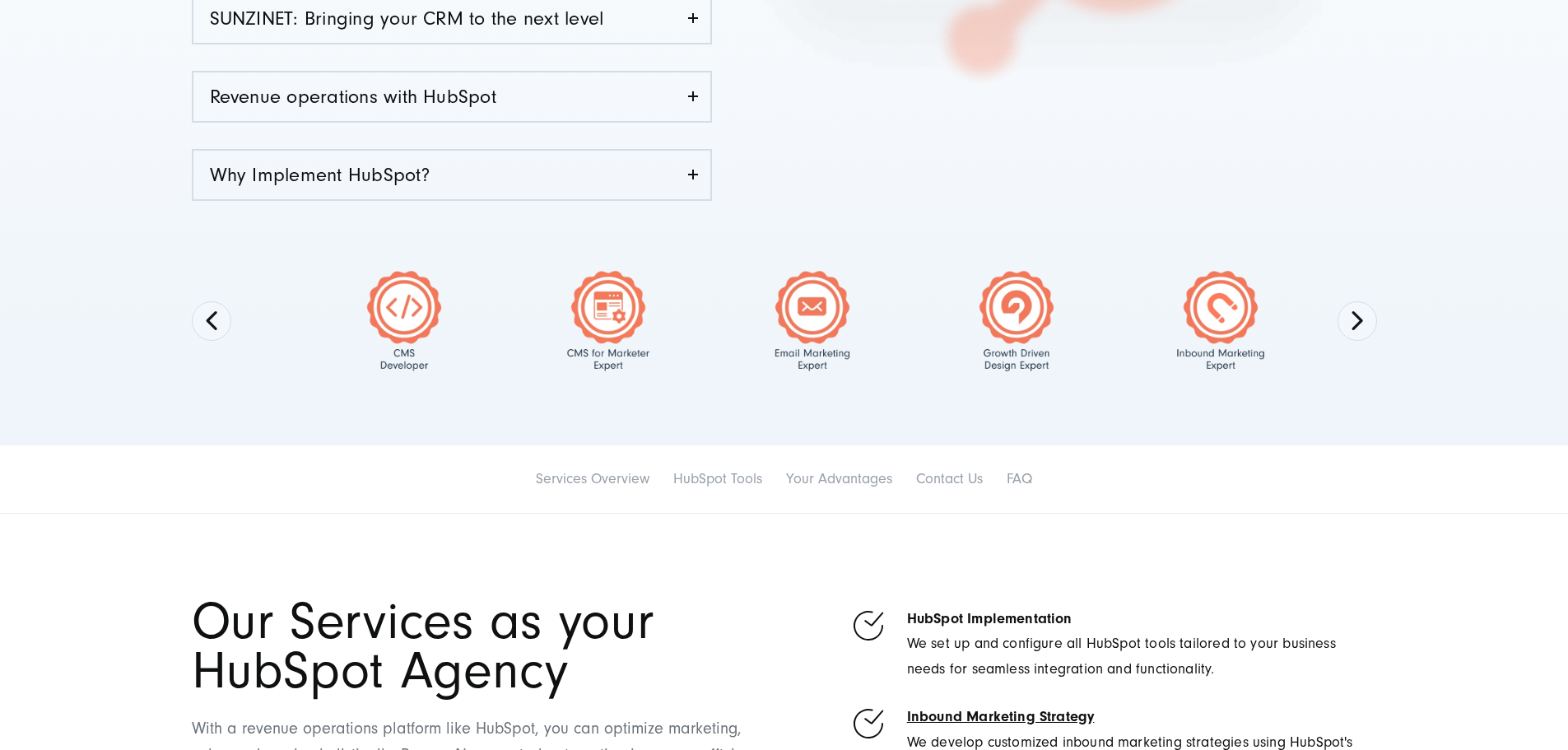
drag, startPoint x: 1186, startPoint y: 346, endPoint x: 340, endPoint y: 381, distance: 846.7
click at [391, 362] on img at bounding box center [405, 320] width 163 height 100
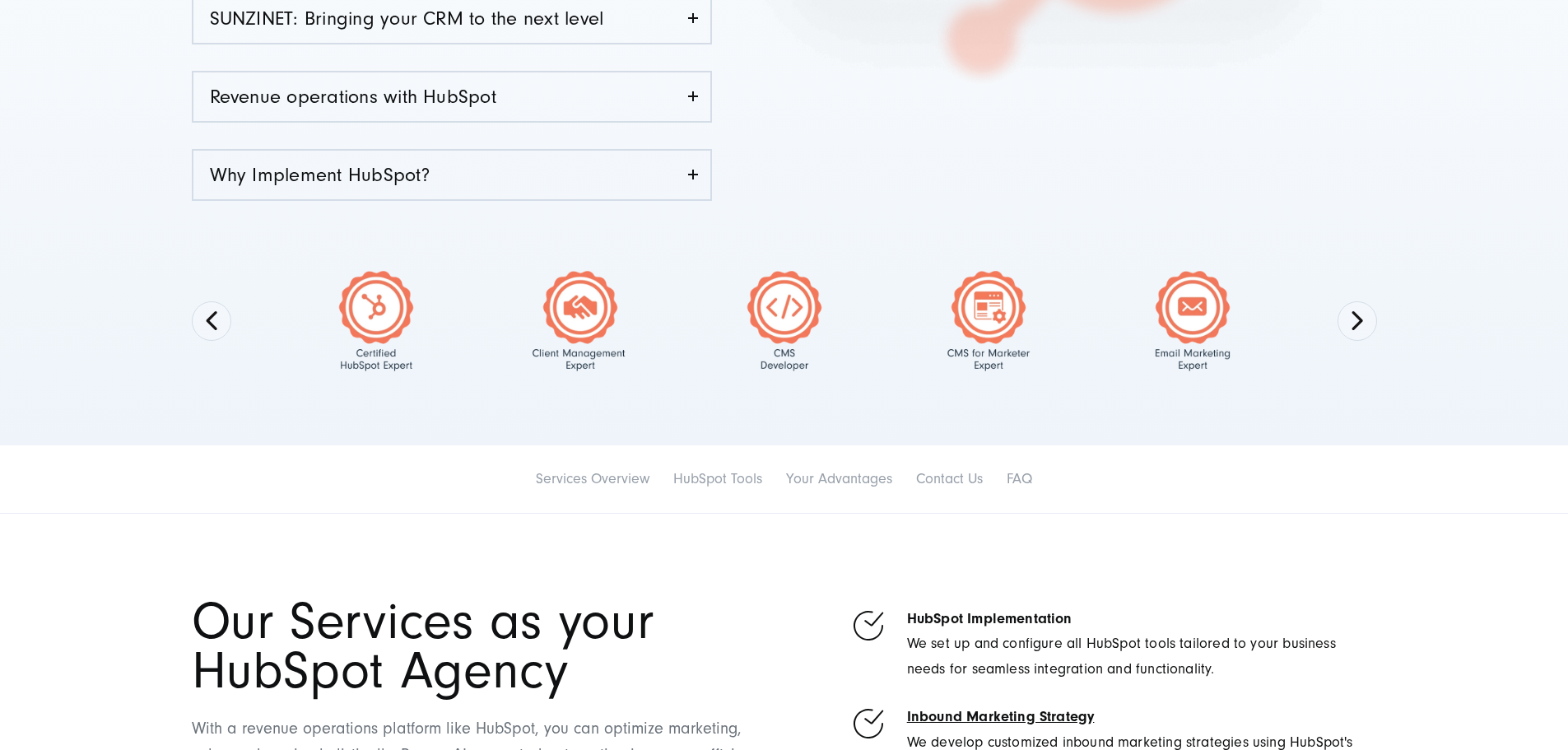
drag, startPoint x: 1198, startPoint y: 334, endPoint x: 21, endPoint y: 292, distance: 1177.7
click at [20, 299] on div "+20 years of experience, 170 employees across 3 countries HubSpot Partner Agenc…" at bounding box center [784, 12] width 1568 height 867
click at [192, 331] on button "Previous" at bounding box center [212, 321] width 40 height 40
click at [218, 331] on button "Previous" at bounding box center [212, 321] width 40 height 40
click at [215, 331] on button "Previous" at bounding box center [212, 321] width 40 height 40
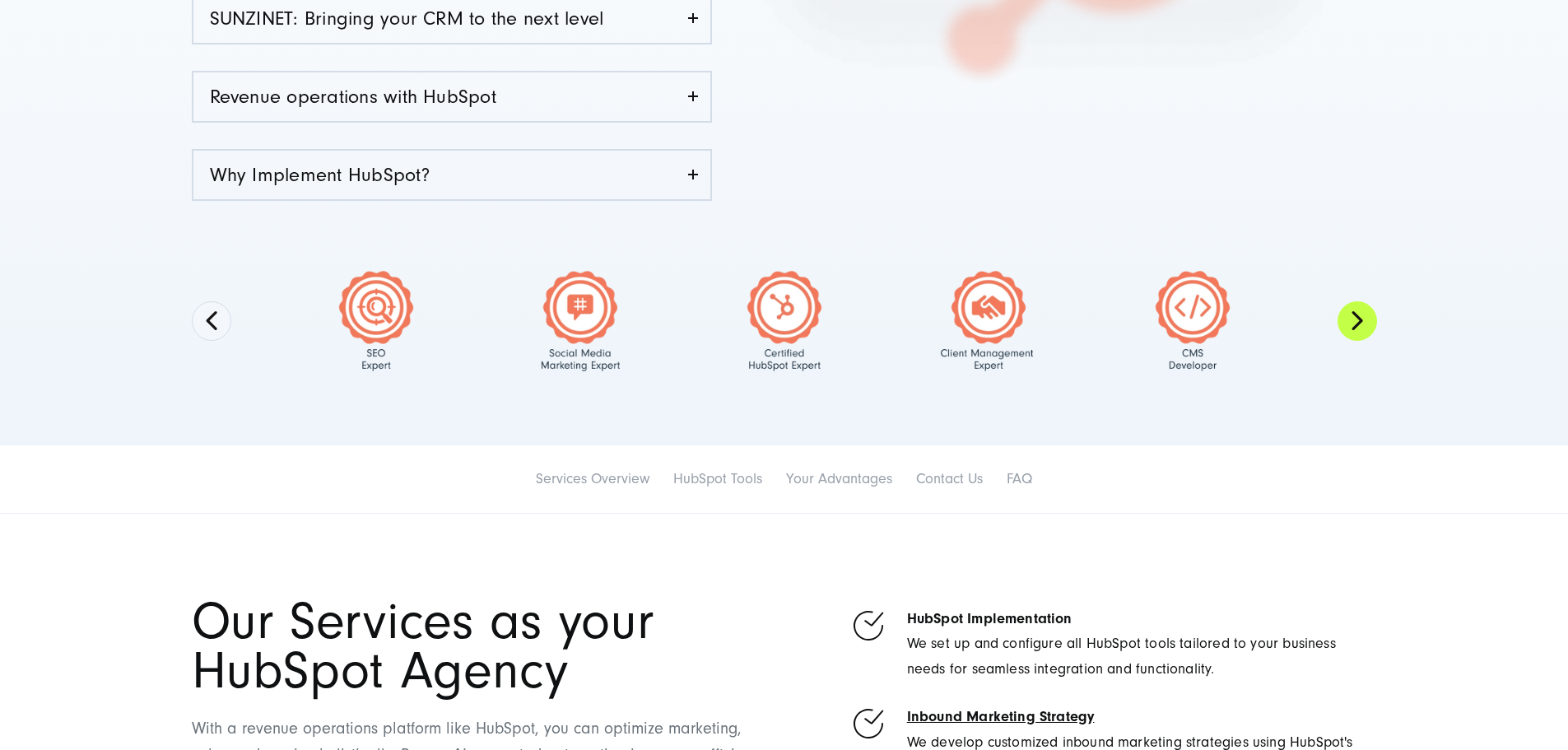
click at [1361, 334] on button "Next" at bounding box center [1357, 321] width 40 height 40
click at [1361, 332] on button "Next" at bounding box center [1357, 321] width 40 height 40
click at [1361, 323] on button "Next" at bounding box center [1357, 321] width 40 height 40
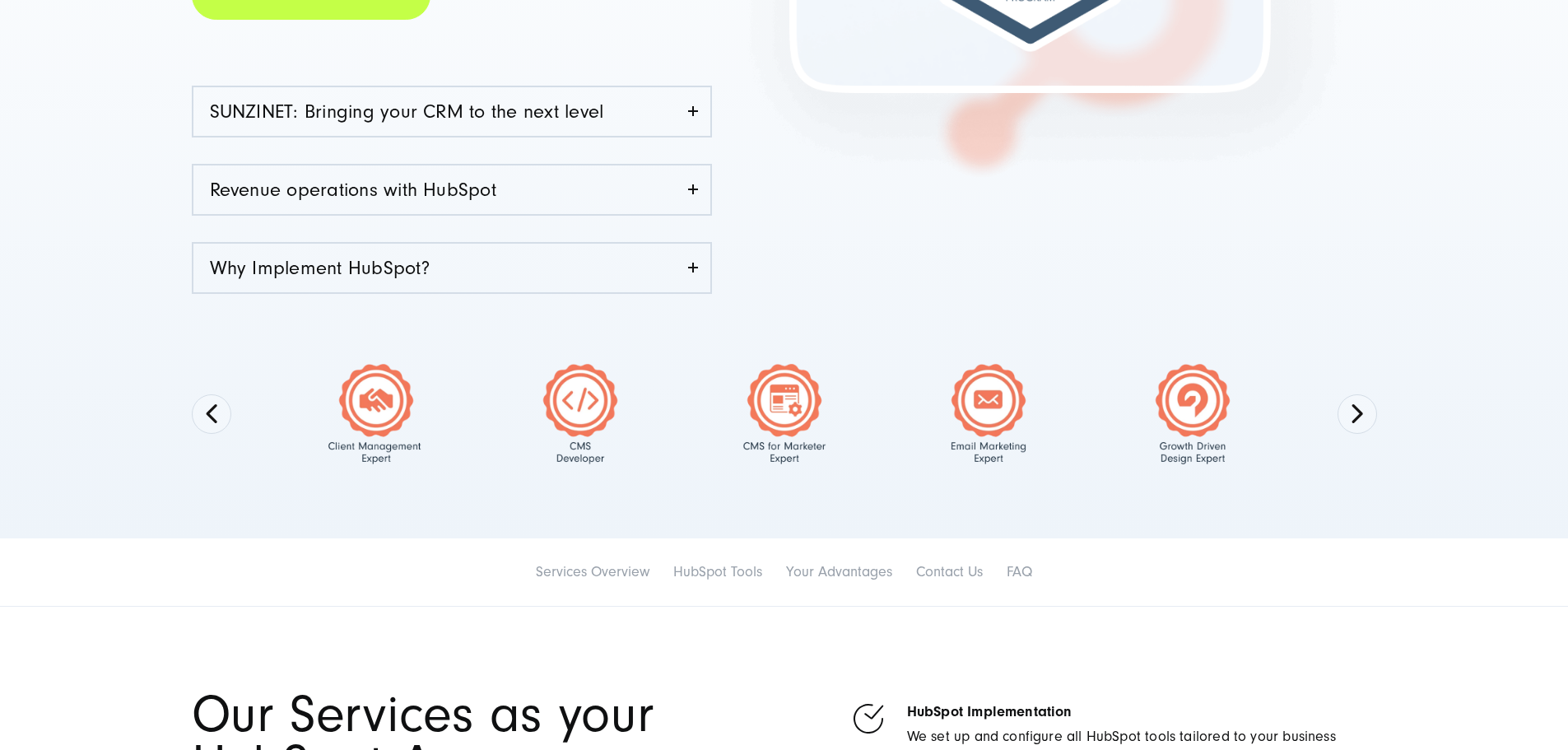
scroll to position [494, 0]
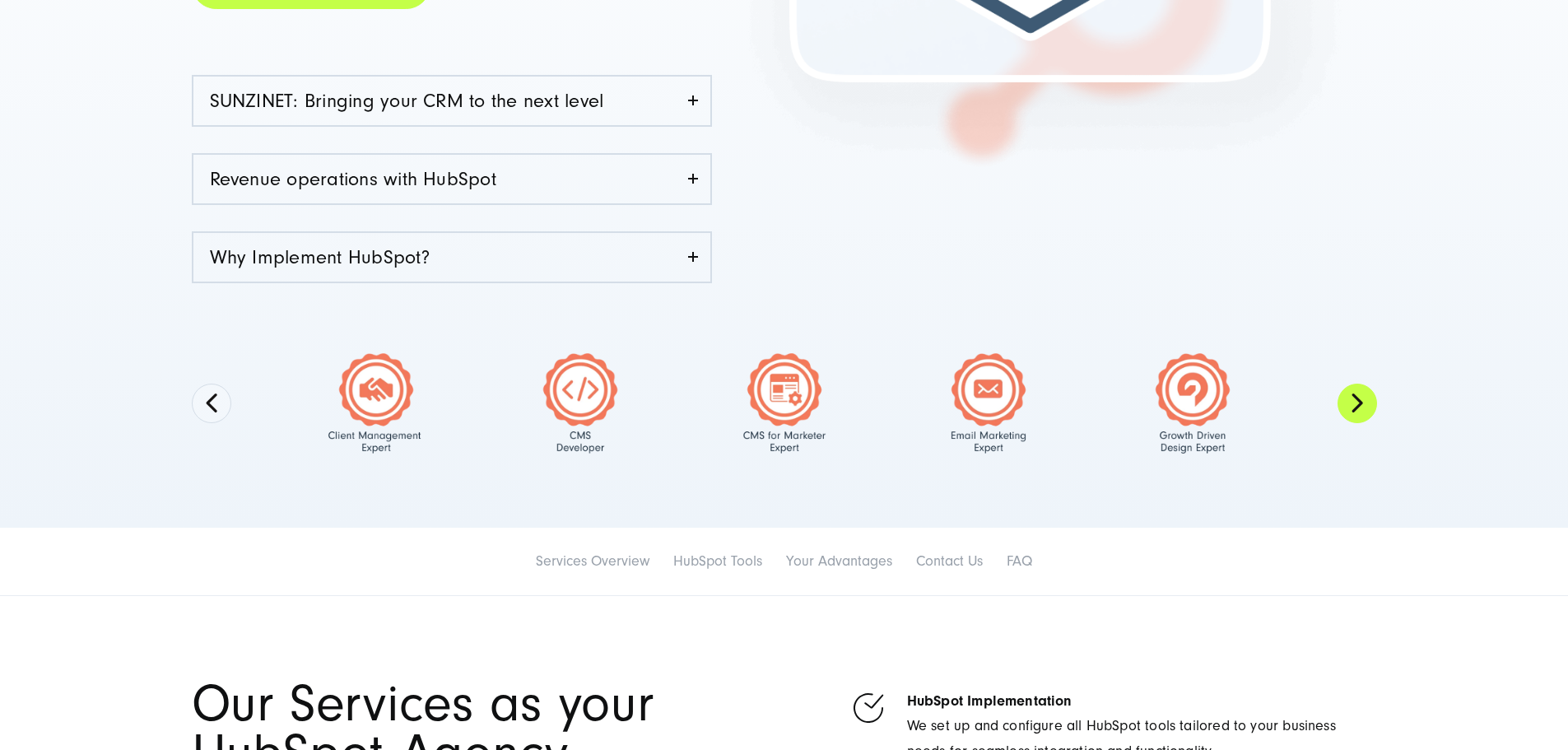
click at [1367, 419] on button "Next" at bounding box center [1357, 404] width 40 height 40
click at [1355, 416] on button "Next" at bounding box center [1357, 404] width 40 height 40
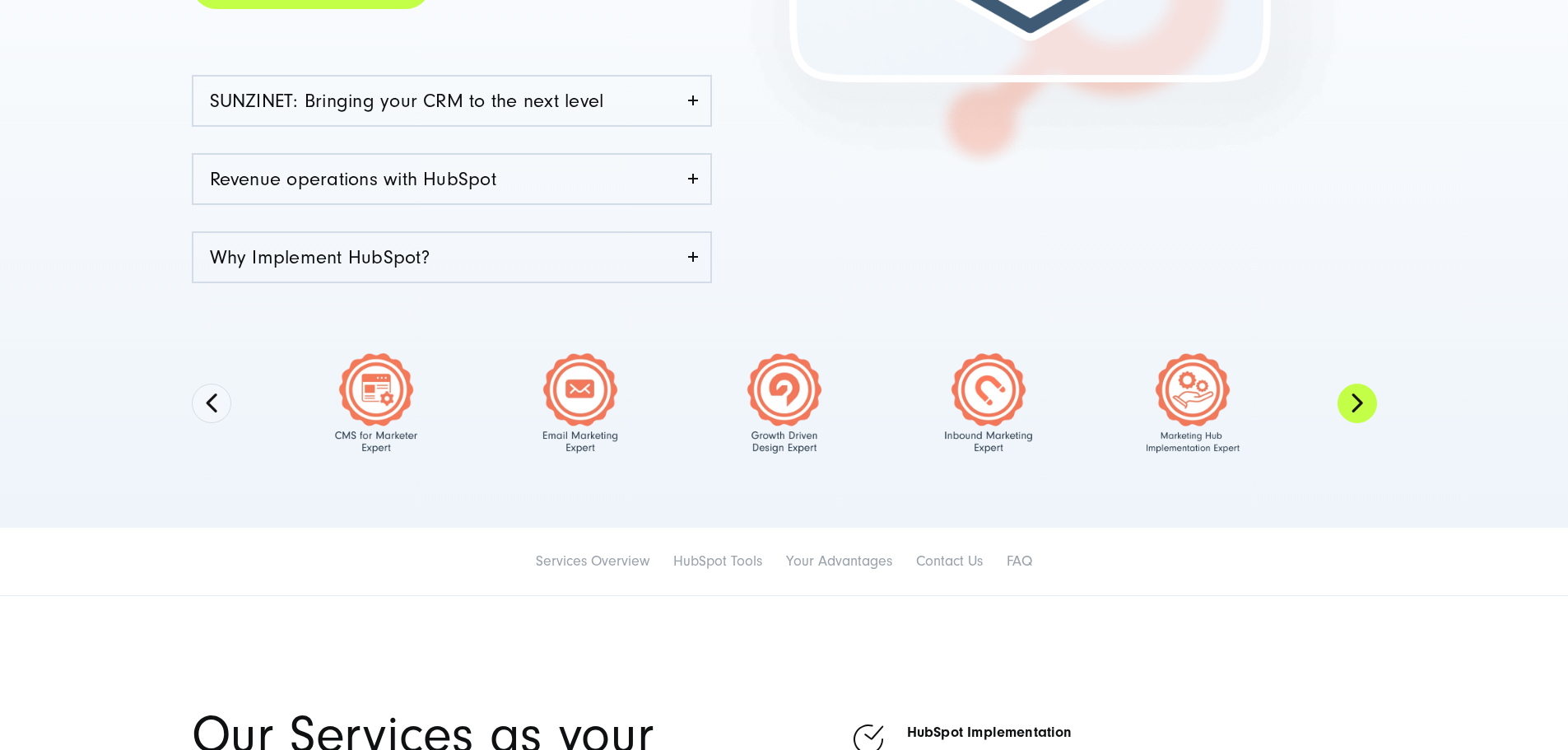
click at [1364, 409] on button "Next" at bounding box center [1357, 404] width 40 height 40
click at [1361, 409] on button "Next" at bounding box center [1357, 404] width 40 height 40
click at [1356, 413] on button "Next" at bounding box center [1357, 404] width 40 height 40
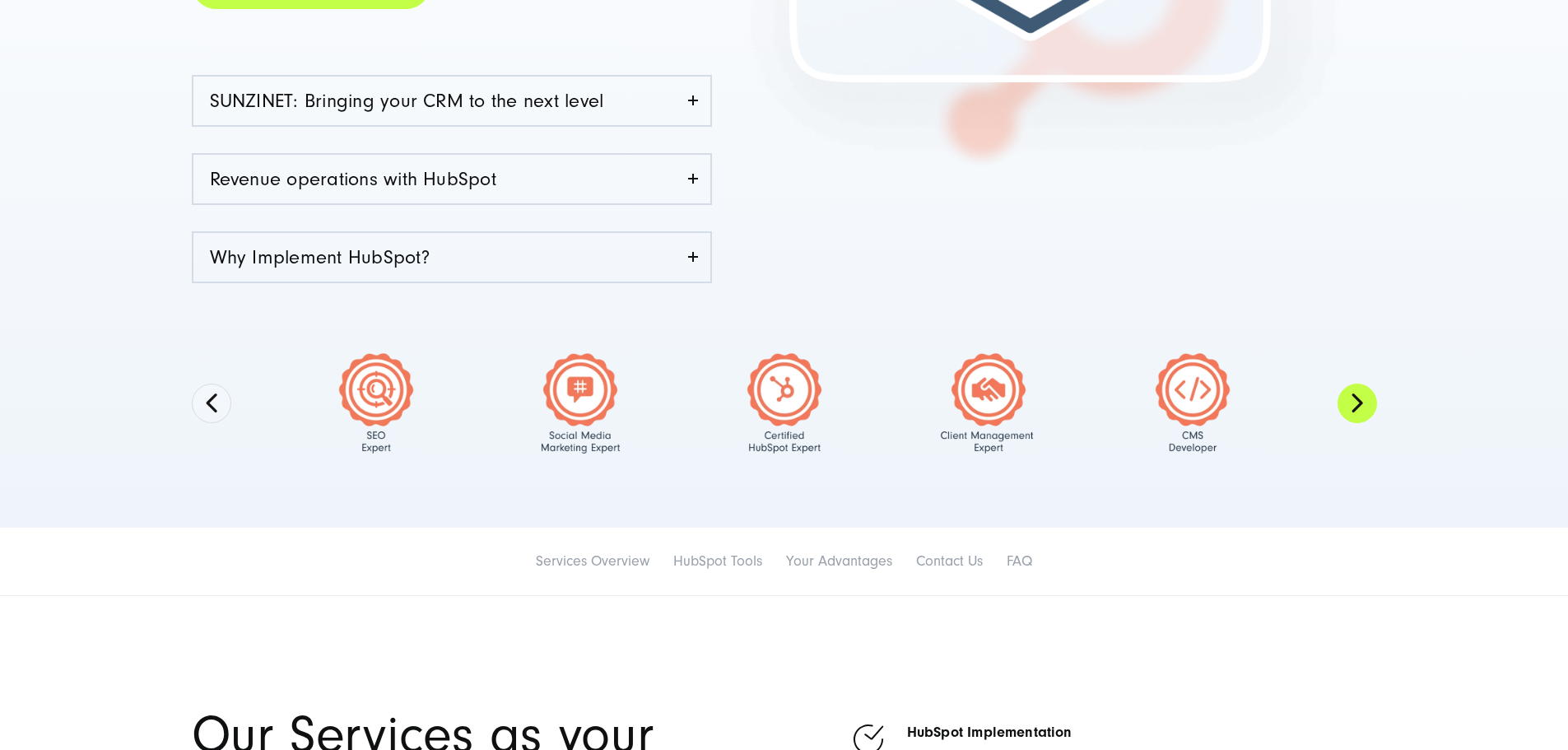
click at [1356, 413] on button "Next" at bounding box center [1357, 404] width 40 height 40
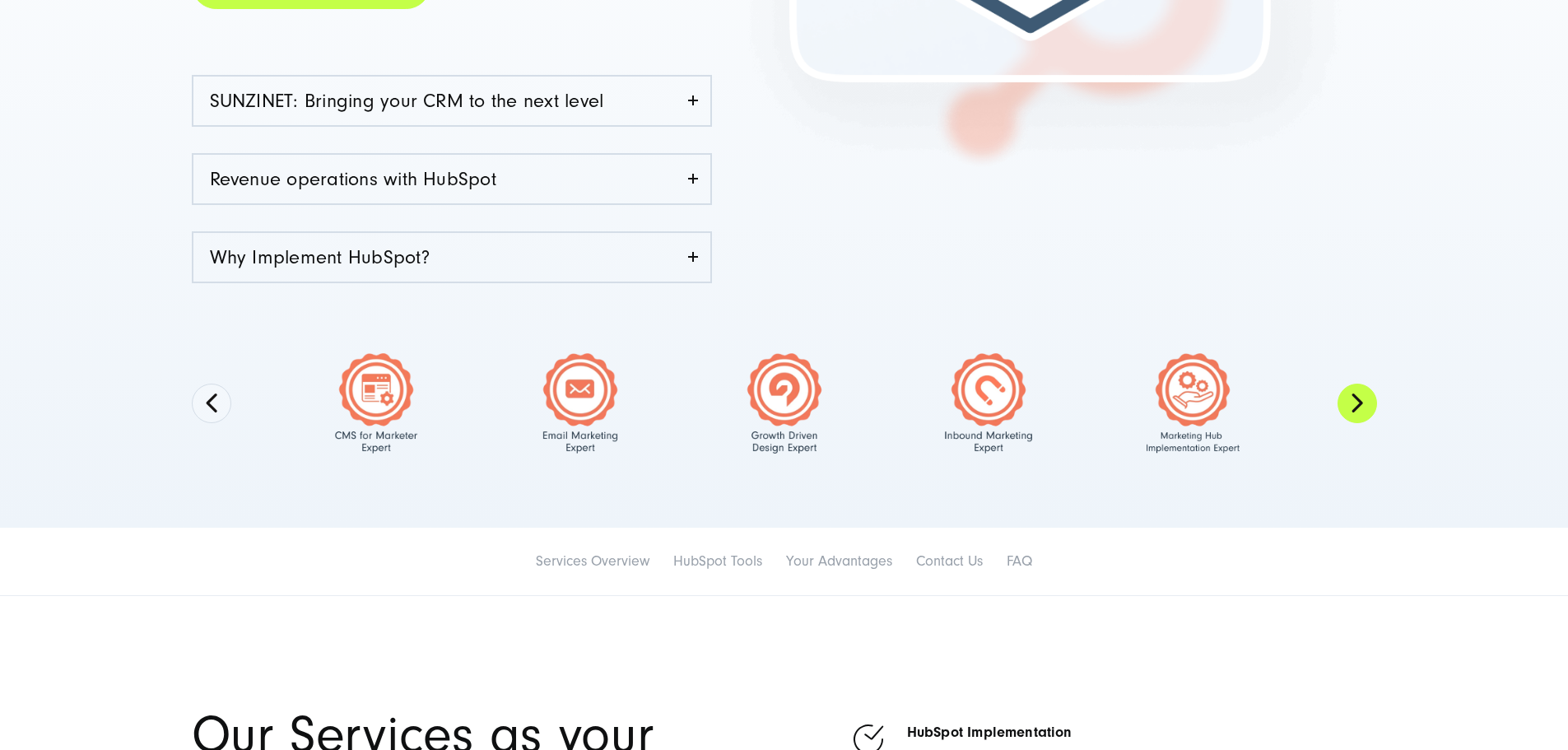
click at [1356, 413] on button "Next" at bounding box center [1357, 404] width 40 height 40
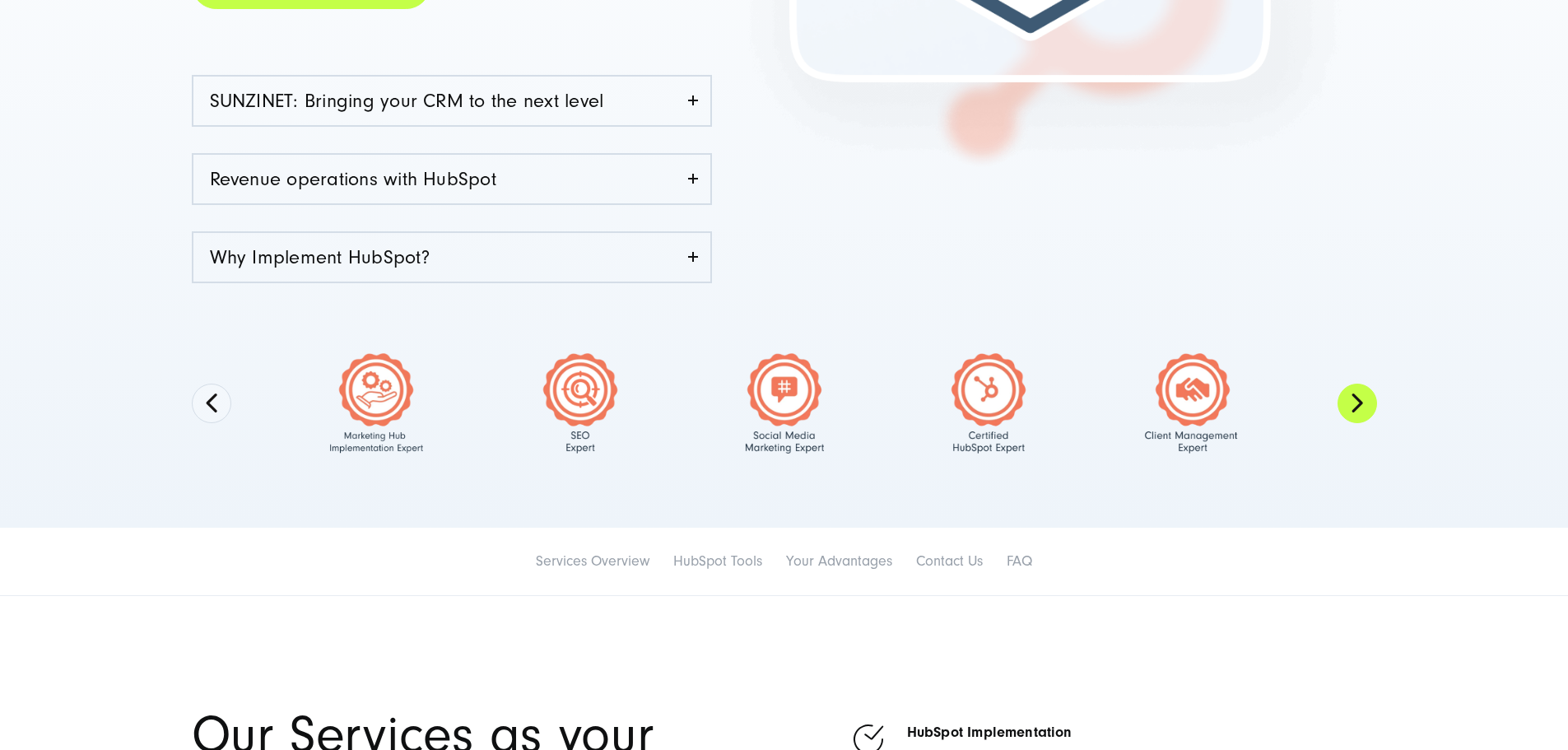
click at [1356, 413] on button "Next" at bounding box center [1357, 404] width 40 height 40
click at [1362, 405] on button "Next" at bounding box center [1357, 404] width 40 height 40
click at [1365, 414] on button "Next" at bounding box center [1357, 404] width 40 height 40
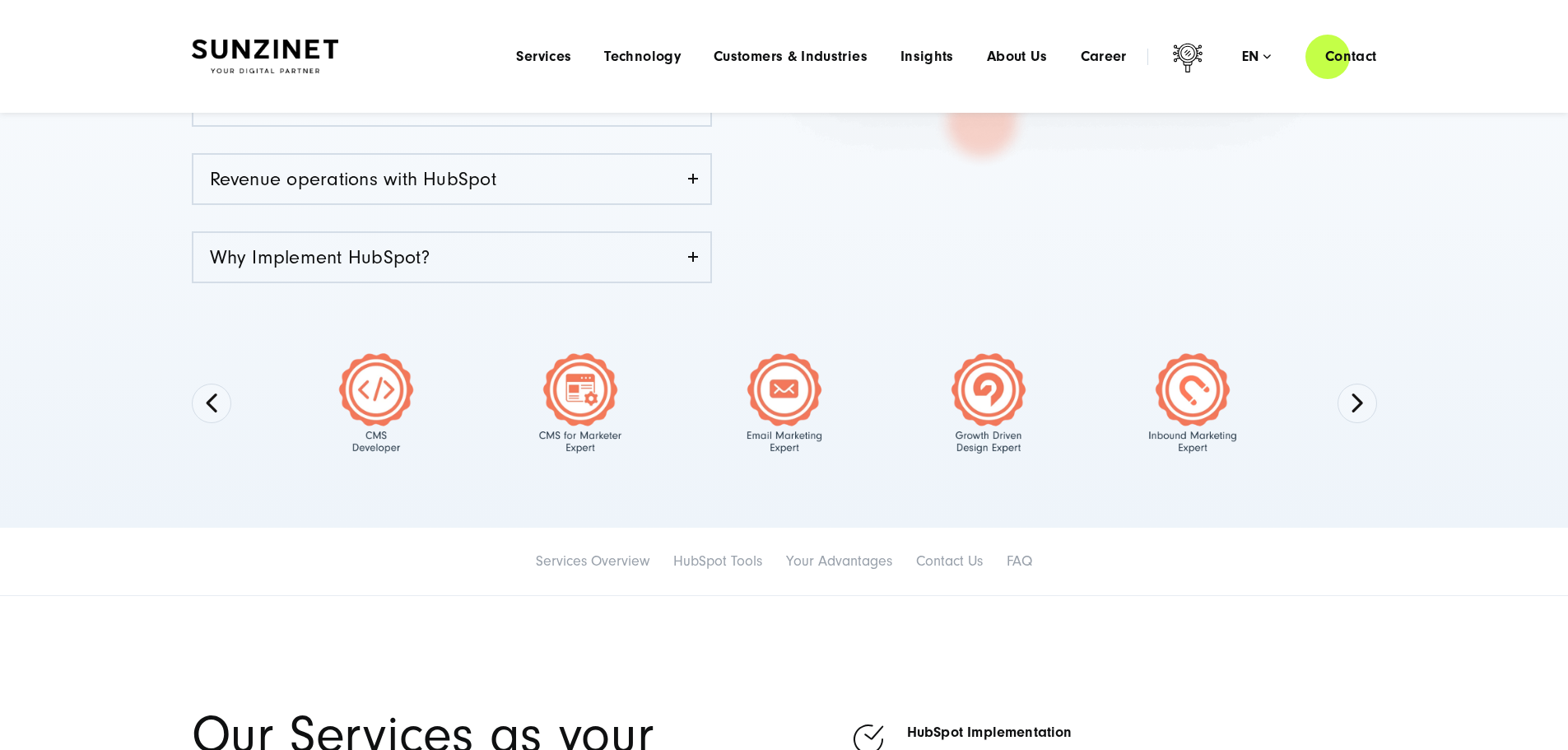
scroll to position [0, 0]
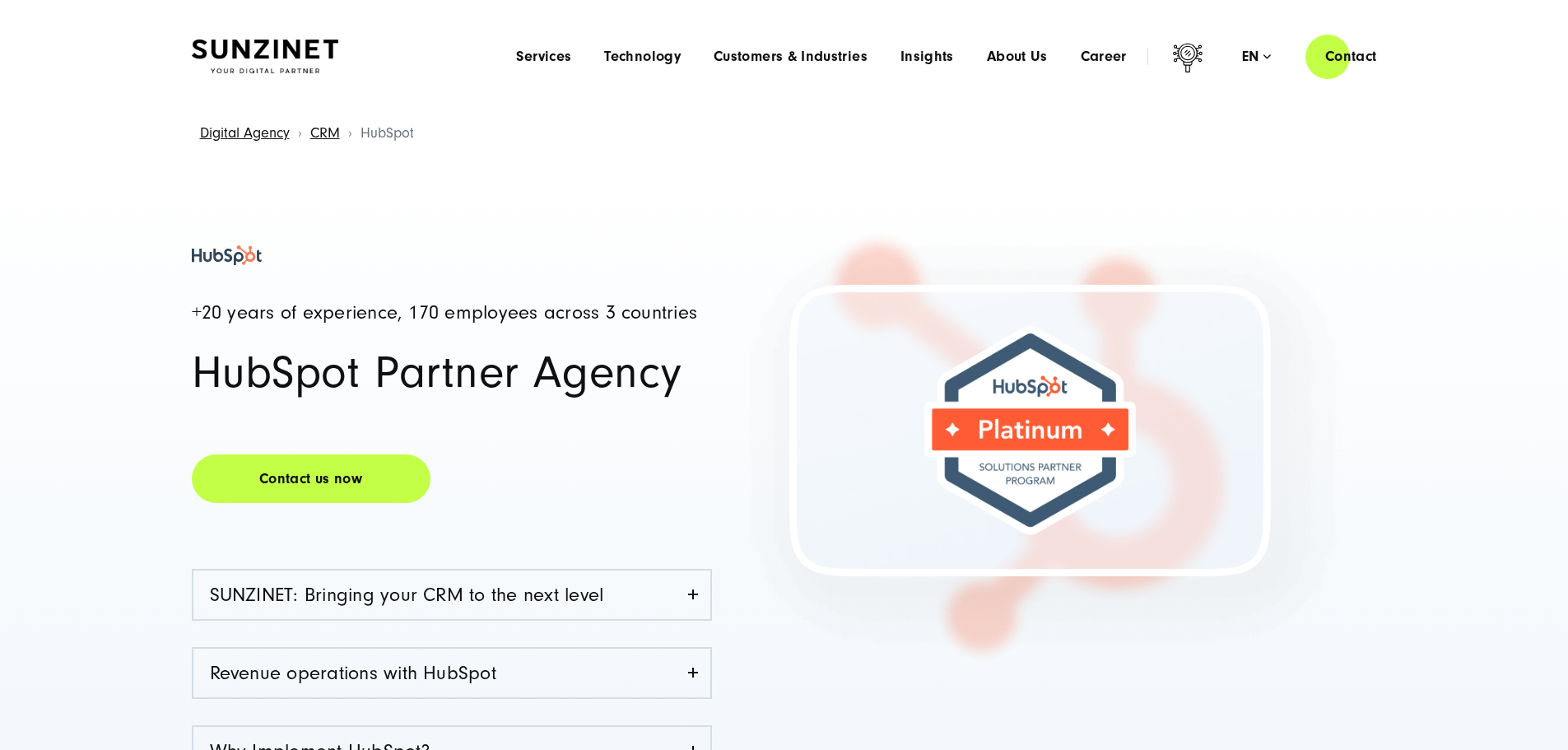
click at [289, 40] on img at bounding box center [264, 57] width 146 height 35
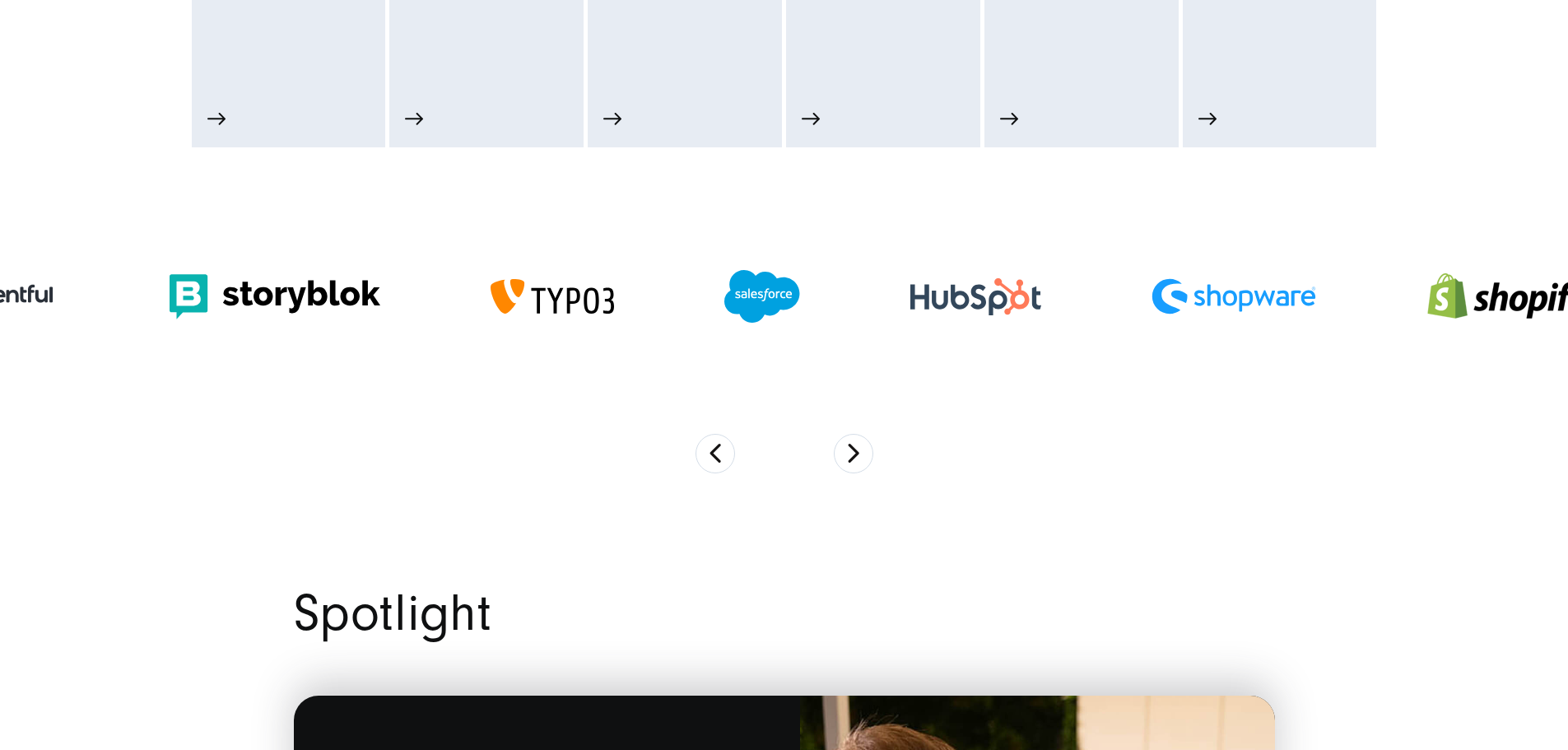
scroll to position [1153, 0]
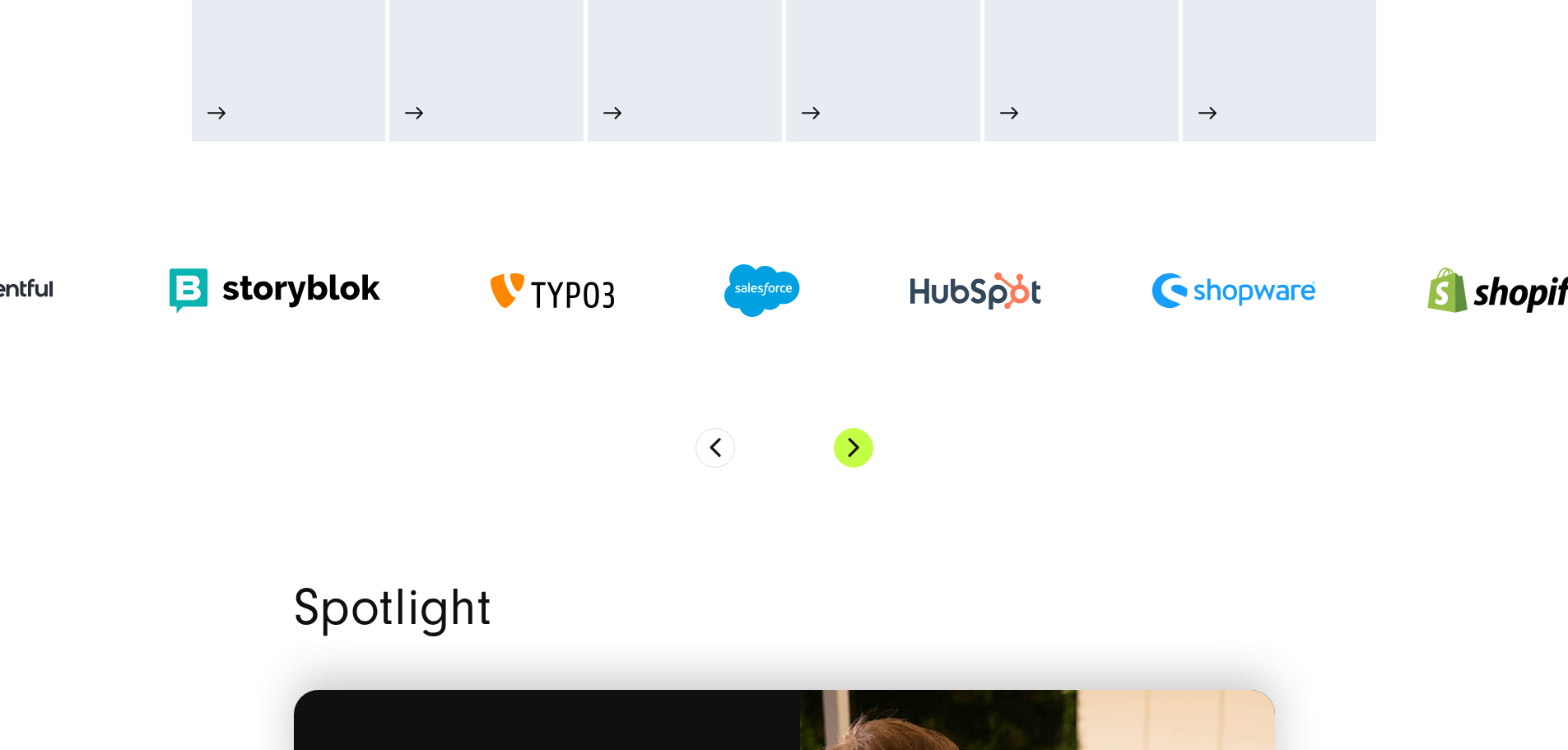
click at [855, 466] on button "Next" at bounding box center [854, 449] width 40 height 40
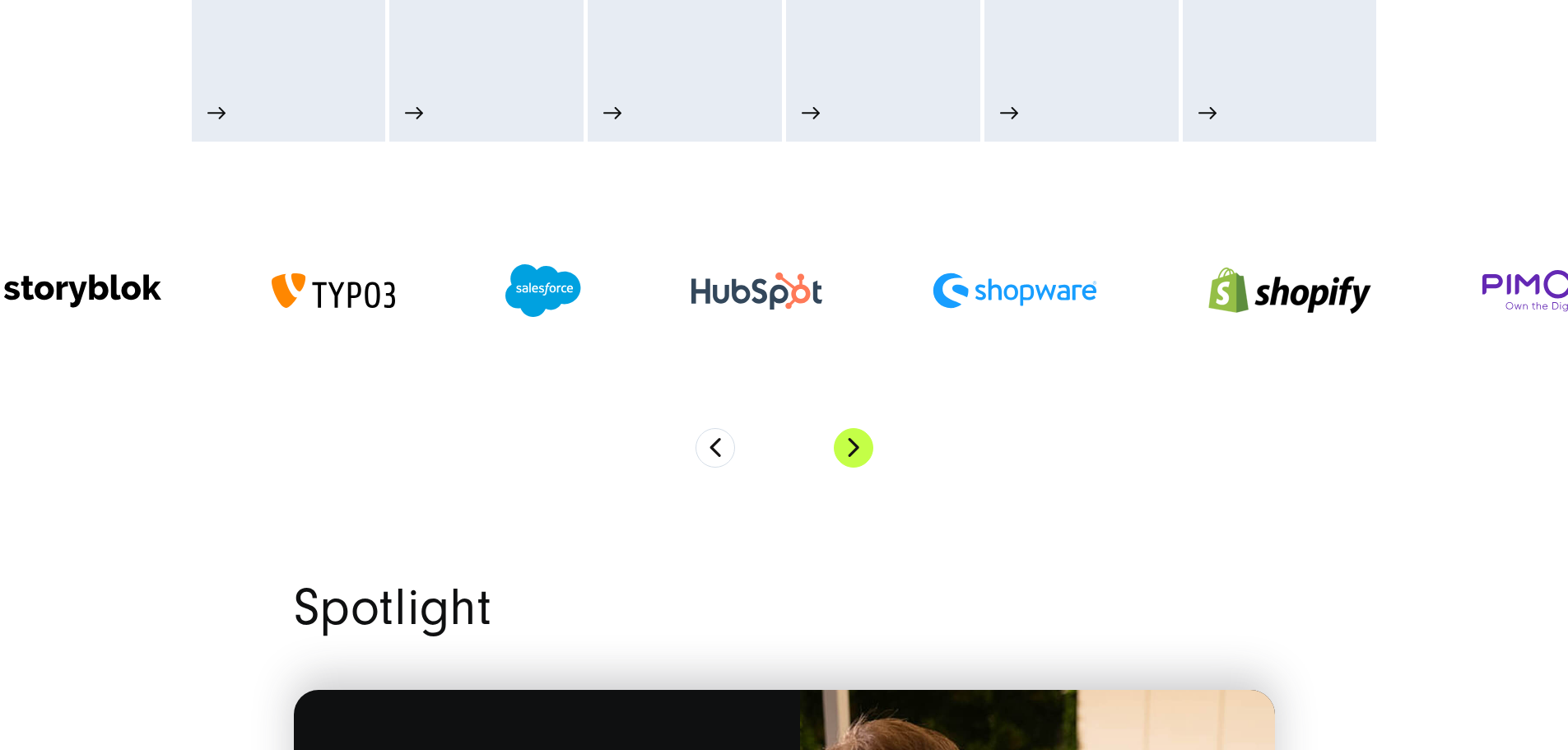
click at [855, 466] on button "Next" at bounding box center [854, 449] width 40 height 40
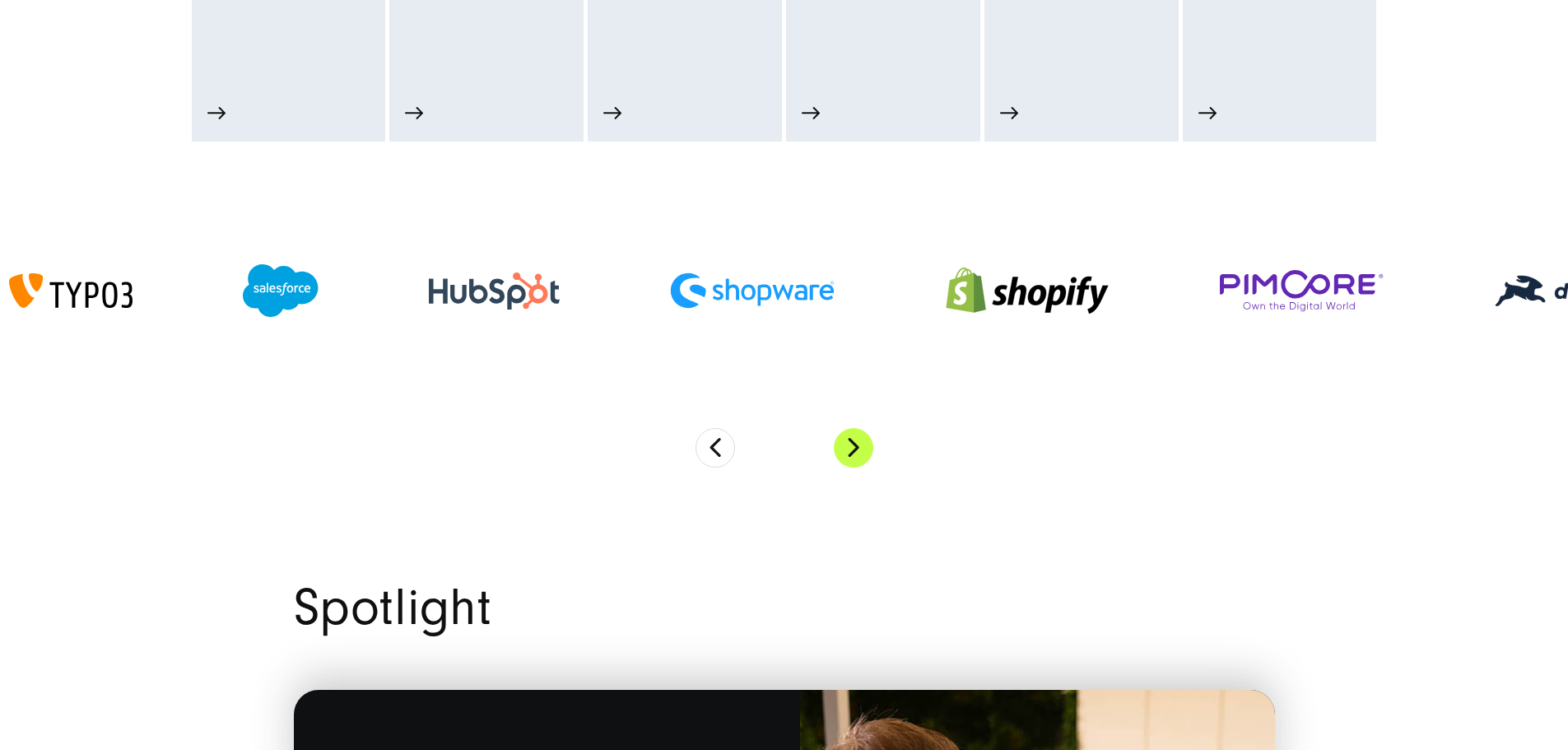
click at [855, 466] on button "Next" at bounding box center [854, 449] width 40 height 40
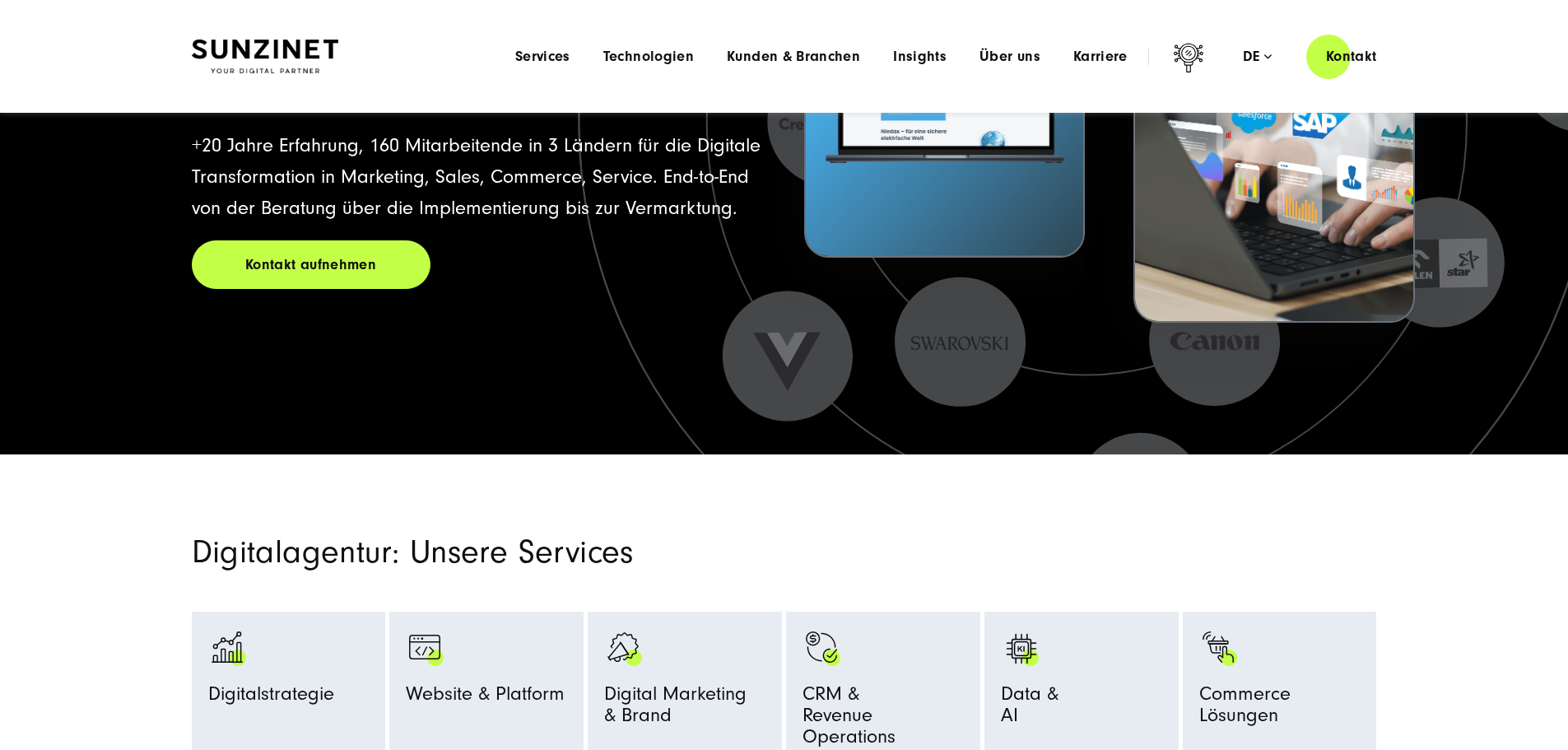
scroll to position [0, 0]
